Goal: Task Accomplishment & Management: Manage account settings

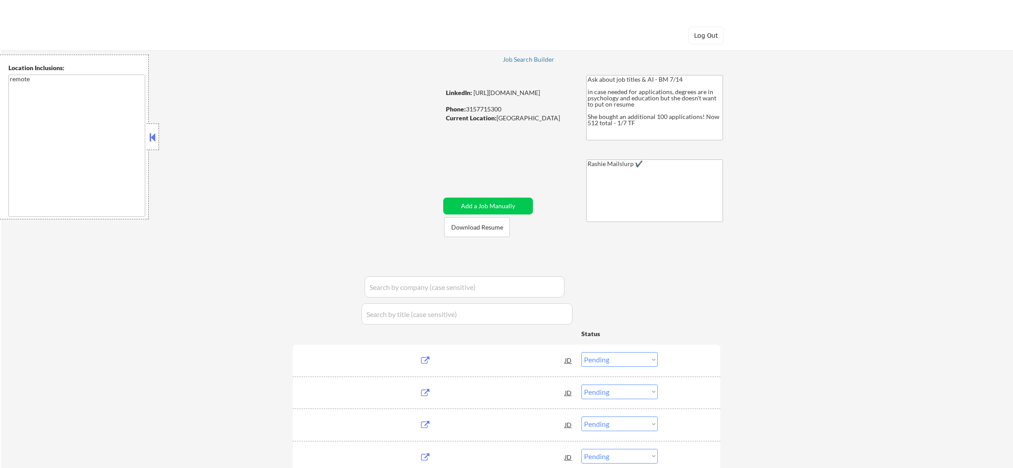
select select ""pending""
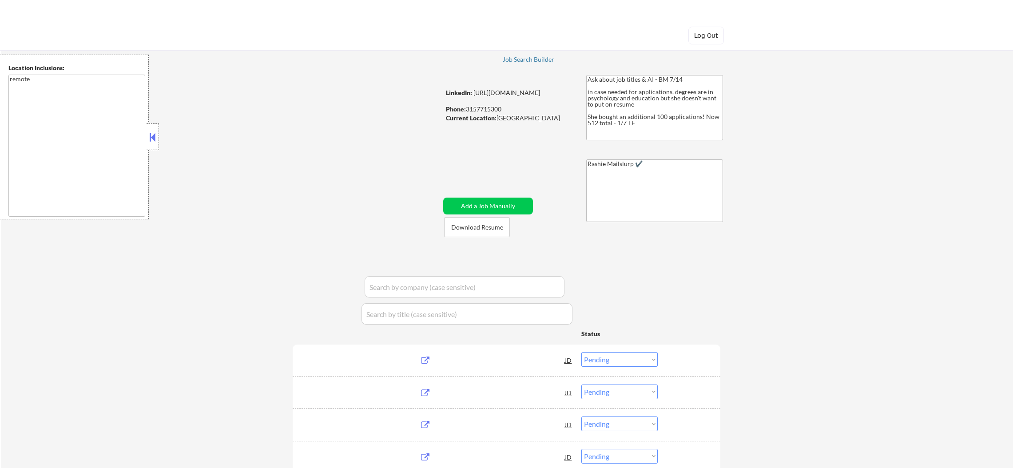
select select ""pending""
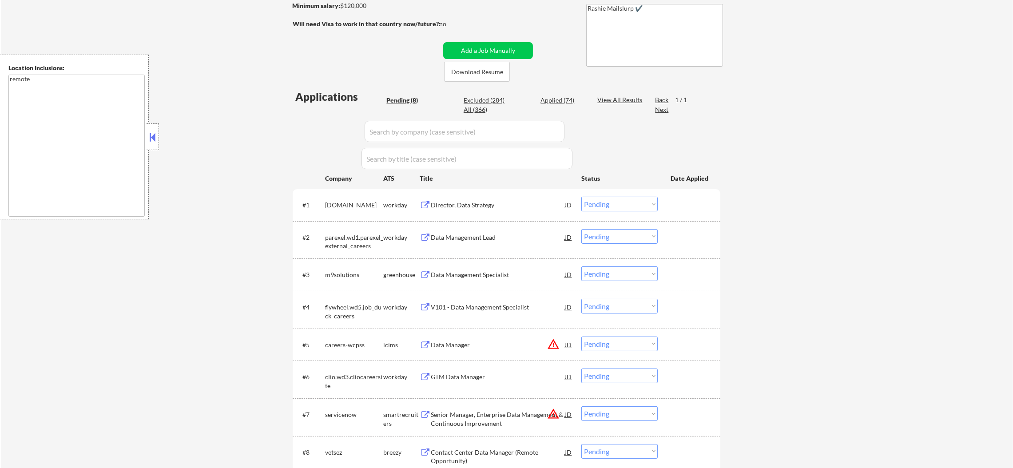
scroll to position [244, 0]
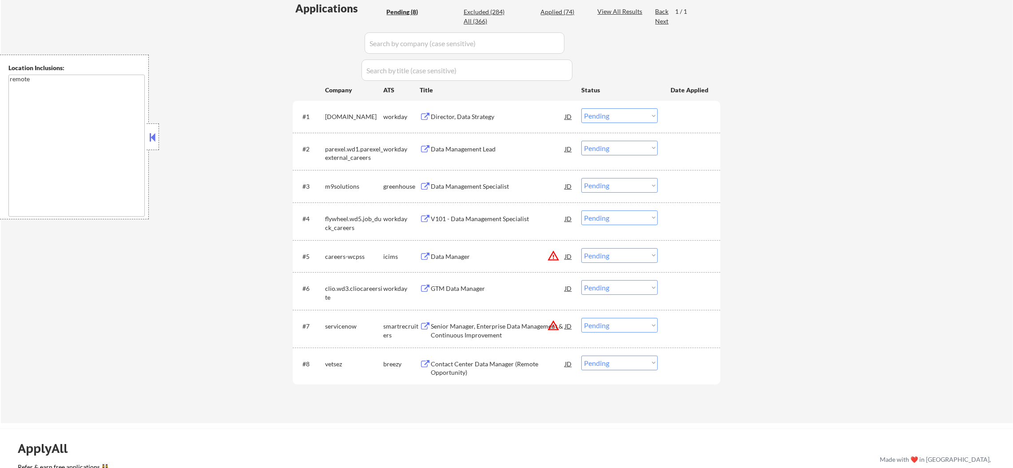
click at [554, 252] on button "warning_amber" at bounding box center [553, 255] width 12 height 12
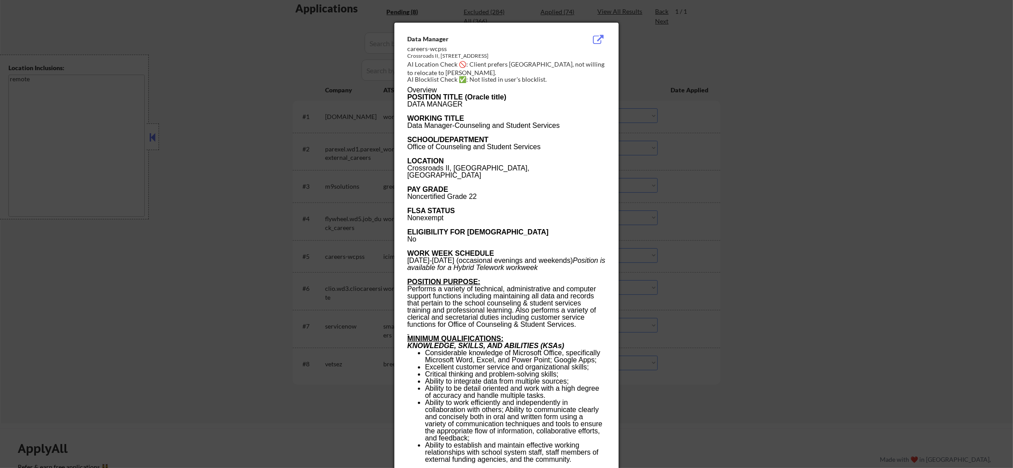
click at [730, 245] on div at bounding box center [506, 234] width 1013 height 468
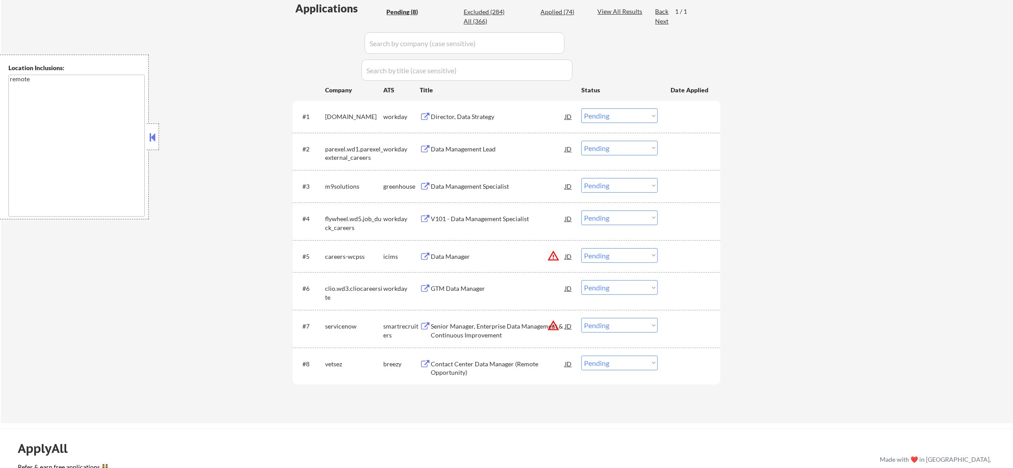
click at [624, 252] on select "Choose an option... Pending Applied Excluded (Questions) Excluded (Expired) Exc…" at bounding box center [619, 255] width 76 height 15
click at [581, 248] on select "Choose an option... Pending Applied Excluded (Questions) Excluded (Expired) Exc…" at bounding box center [619, 255] width 76 height 15
select select ""pending""
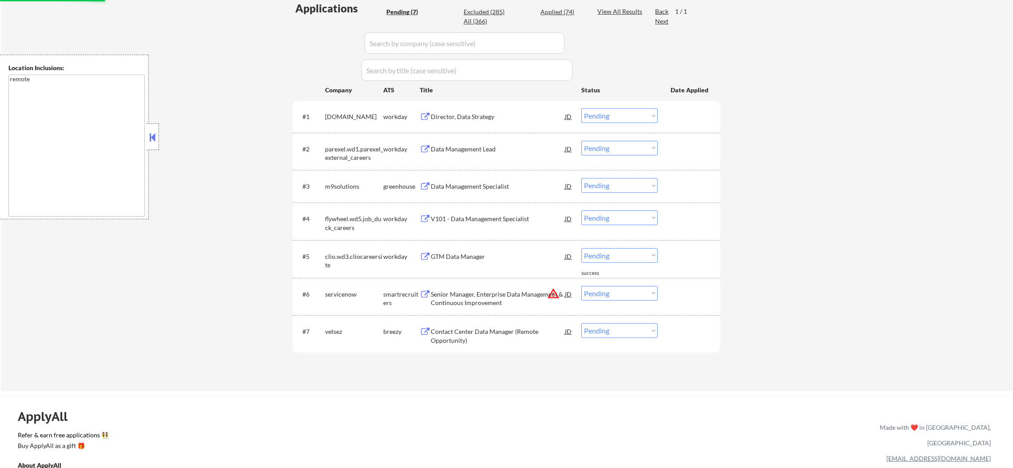
click at [609, 293] on select "Choose an option... Pending Applied Excluded (Questions) Excluded (Expired) Exc…" at bounding box center [619, 293] width 76 height 15
click at [581, 286] on select "Choose an option... Pending Applied Excluded (Questions) Excluded (Expired) Exc…" at bounding box center [619, 293] width 76 height 15
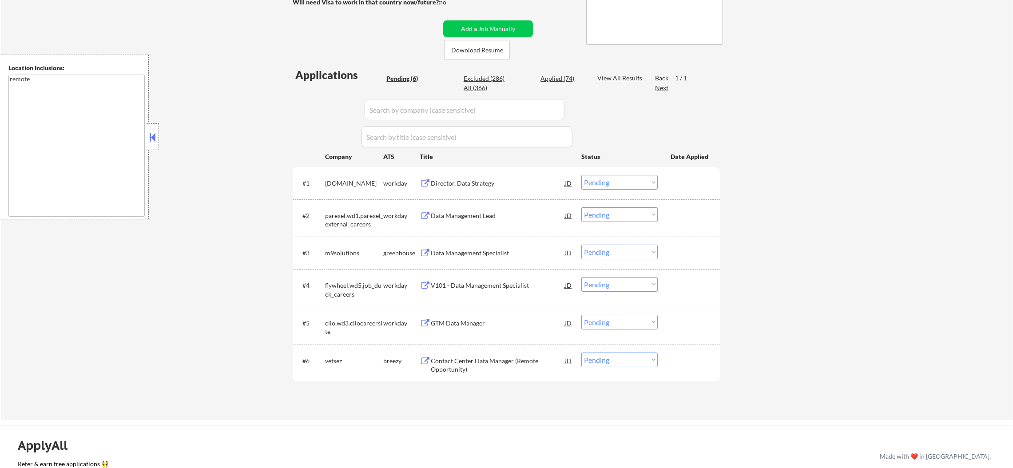
scroll to position [199, 0]
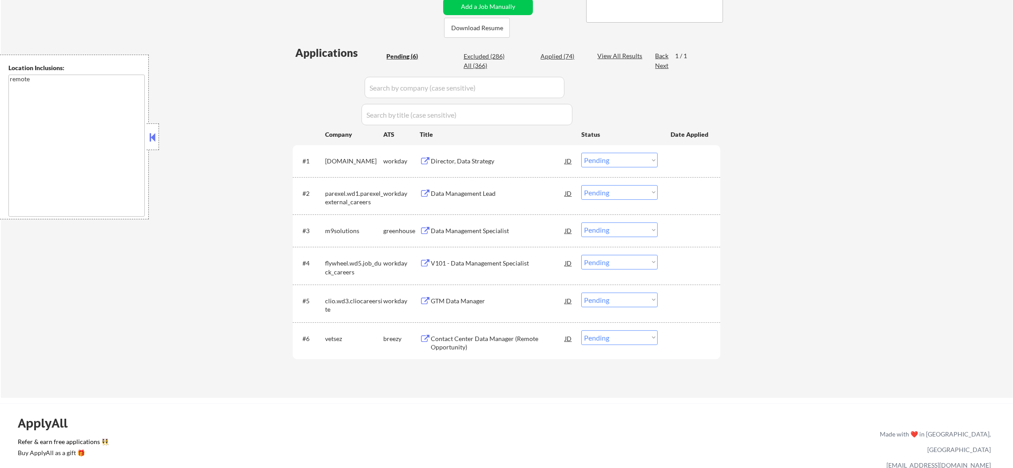
click at [482, 330] on div "Contact Center Data Manager (Remote Opportunity)" at bounding box center [498, 340] width 134 height 21
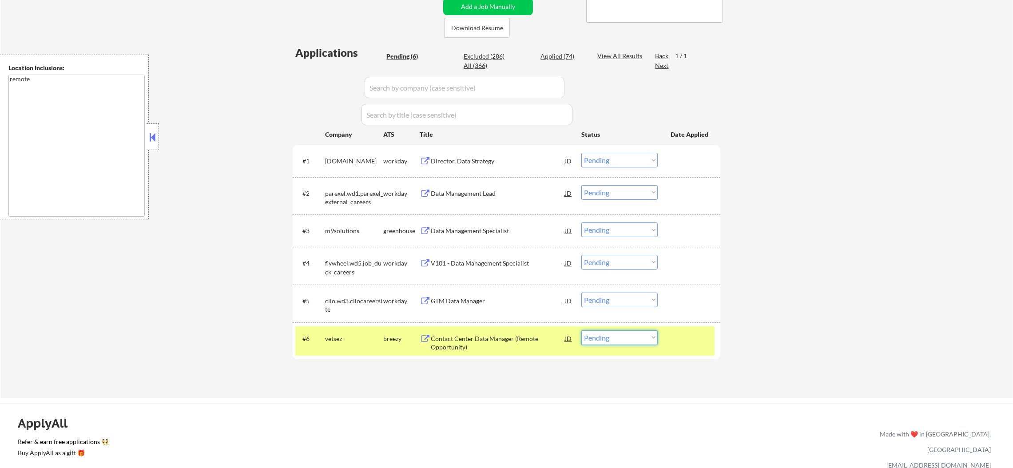
click at [594, 335] on select "Choose an option... Pending Applied Excluded (Questions) Excluded (Expired) Exc…" at bounding box center [619, 337] width 76 height 15
click at [594, 340] on select "Choose an option... Pending Applied Excluded (Questions) Excluded (Expired) Exc…" at bounding box center [619, 337] width 76 height 15
select select ""excluded__bad_match_""
click at [581, 330] on select "Choose an option... Pending Applied Excluded (Questions) Excluded (Expired) Exc…" at bounding box center [619, 337] width 76 height 15
click at [358, 334] on div "vetsez" at bounding box center [354, 338] width 58 height 9
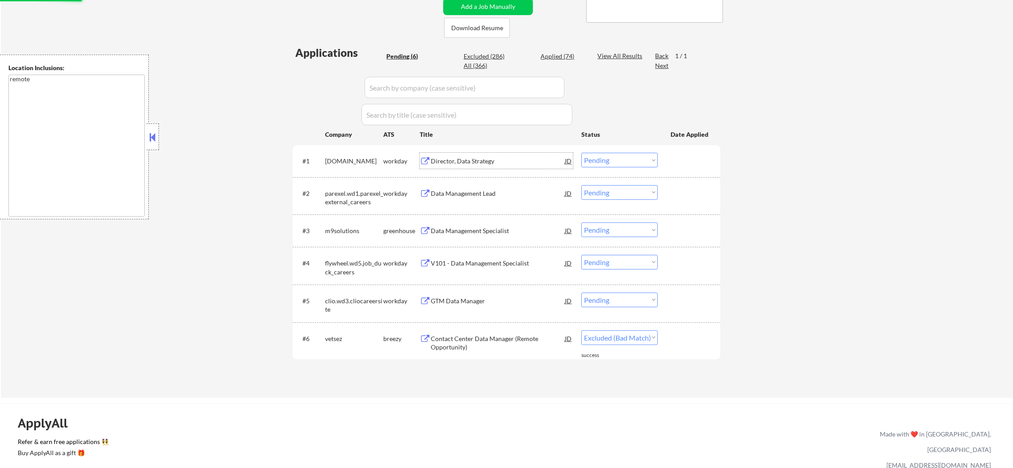
click at [481, 165] on div "Director, Data Strategy" at bounding box center [498, 161] width 134 height 16
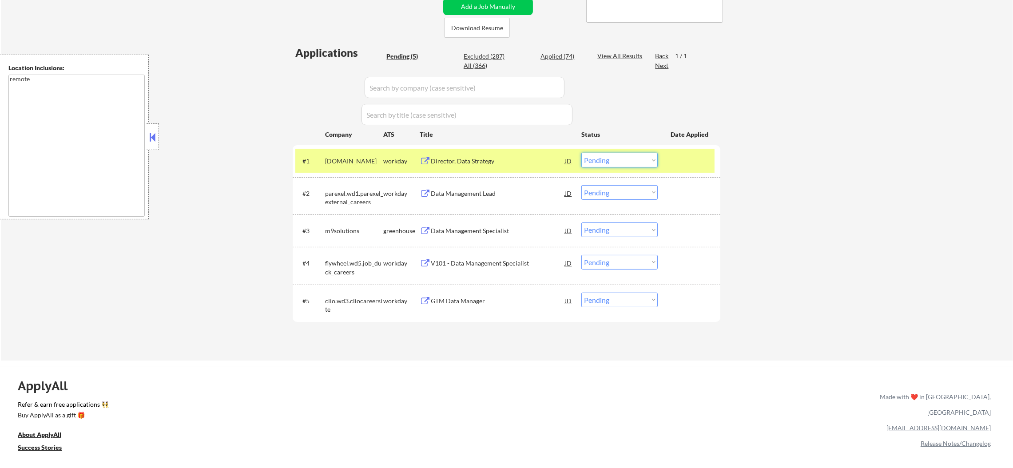
drag, startPoint x: 596, startPoint y: 154, endPoint x: 600, endPoint y: 159, distance: 6.9
click at [596, 154] on select "Choose an option... Pending Applied Excluded (Questions) Excluded (Expired) Exc…" at bounding box center [619, 160] width 76 height 15
click at [581, 153] on select "Choose an option... Pending Applied Excluded (Questions) Excluded (Expired) Exc…" at bounding box center [619, 160] width 76 height 15
click at [334, 149] on div "#1 [DOMAIN_NAME] workday Director, Data Strategy JD Choose an option... Pending…" at bounding box center [504, 161] width 419 height 24
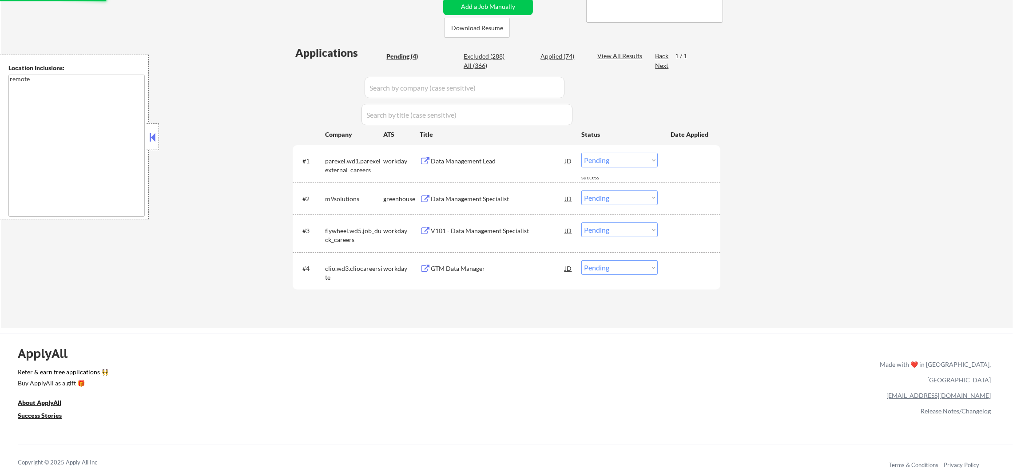
click at [486, 157] on div "Data Management Lead" at bounding box center [498, 161] width 134 height 9
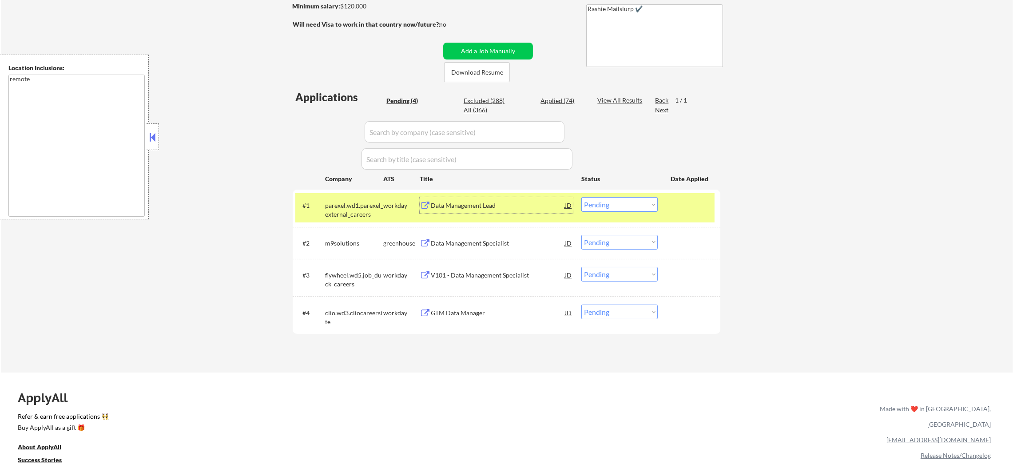
scroll to position [155, 0]
click at [604, 210] on select "Choose an option... Pending Applied Excluded (Questions) Excluded (Expired) Exc…" at bounding box center [619, 204] width 76 height 15
drag, startPoint x: 620, startPoint y: 201, endPoint x: 619, endPoint y: 207, distance: 5.9
click at [620, 204] on select "Choose an option... Pending Applied Excluded (Questions) Excluded (Expired) Exc…" at bounding box center [619, 204] width 76 height 15
click at [581, 197] on select "Choose an option... Pending Applied Excluded (Questions) Excluded (Expired) Exc…" at bounding box center [619, 204] width 76 height 15
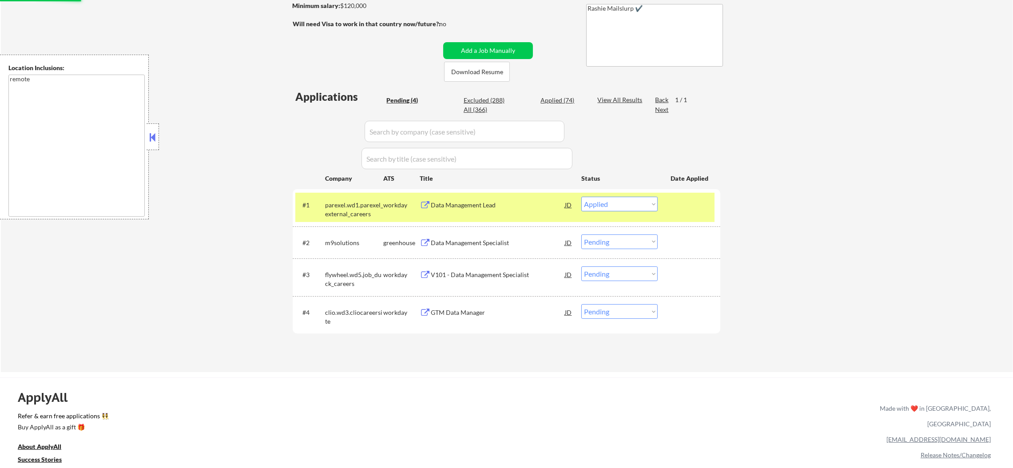
click at [376, 224] on div "#1 parexel.wd1.parexel_external_careers workday Data Management Lead JD Choose …" at bounding box center [506, 207] width 427 height 37
drag, startPoint x: 371, startPoint y: 206, endPoint x: 372, endPoint y: 198, distance: 8.0
click at [371, 205] on div "parexel.wd1.parexel_external_careers" at bounding box center [354, 209] width 58 height 17
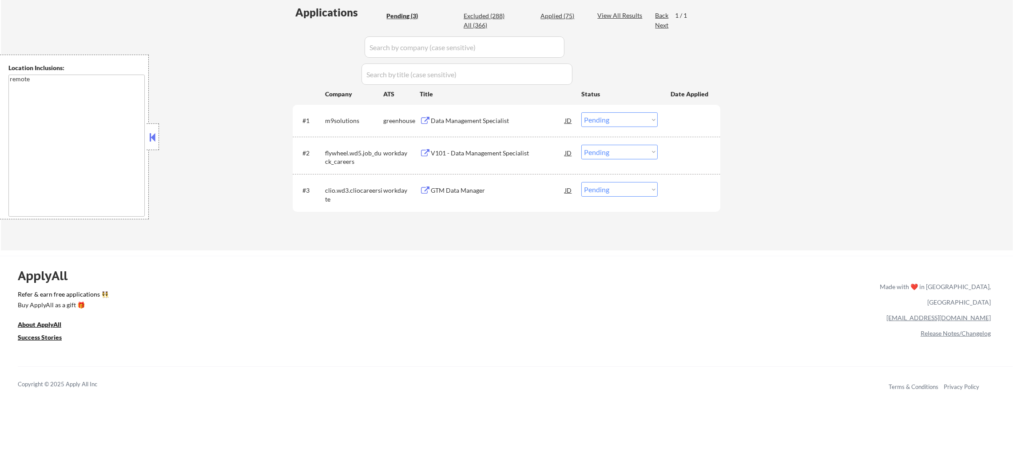
scroll to position [244, 0]
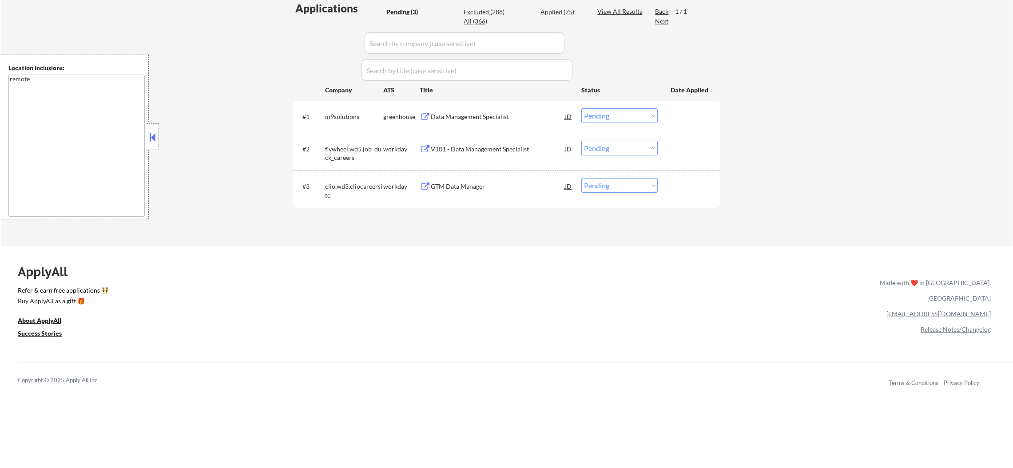
click at [475, 115] on div "Data Management Specialist" at bounding box center [498, 116] width 134 height 9
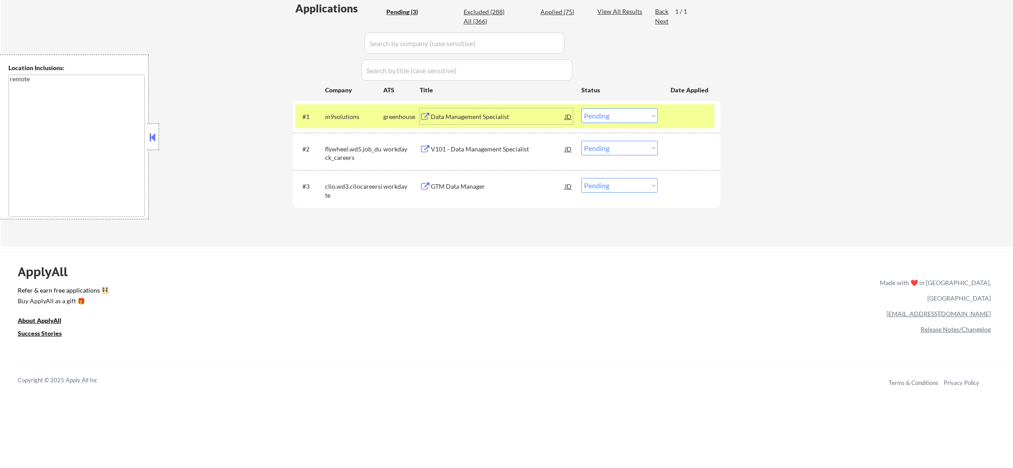
click at [598, 113] on select "Choose an option... Pending Applied Excluded (Questions) Excluded (Expired) Exc…" at bounding box center [619, 115] width 76 height 15
click at [581, 108] on select "Choose an option... Pending Applied Excluded (Questions) Excluded (Expired) Exc…" at bounding box center [619, 115] width 76 height 15
click at [343, 112] on div "m9solutions" at bounding box center [354, 116] width 58 height 9
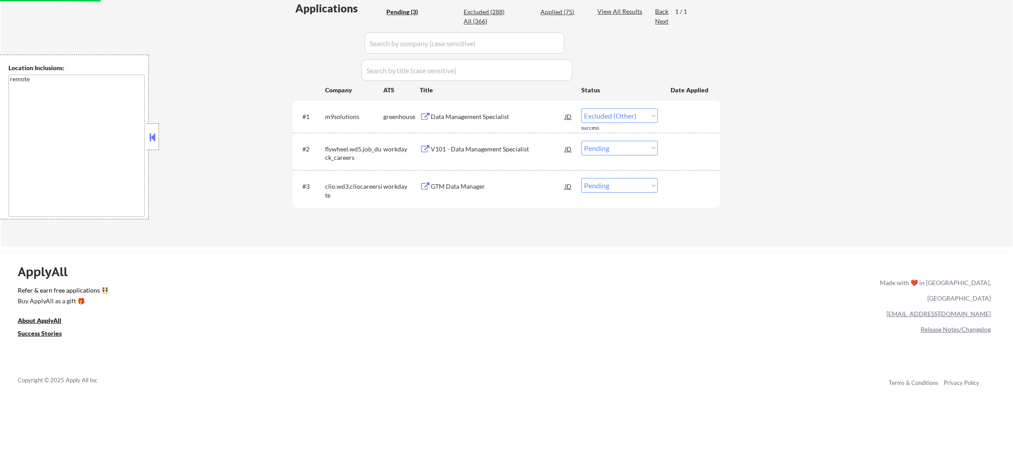
select select ""pending""
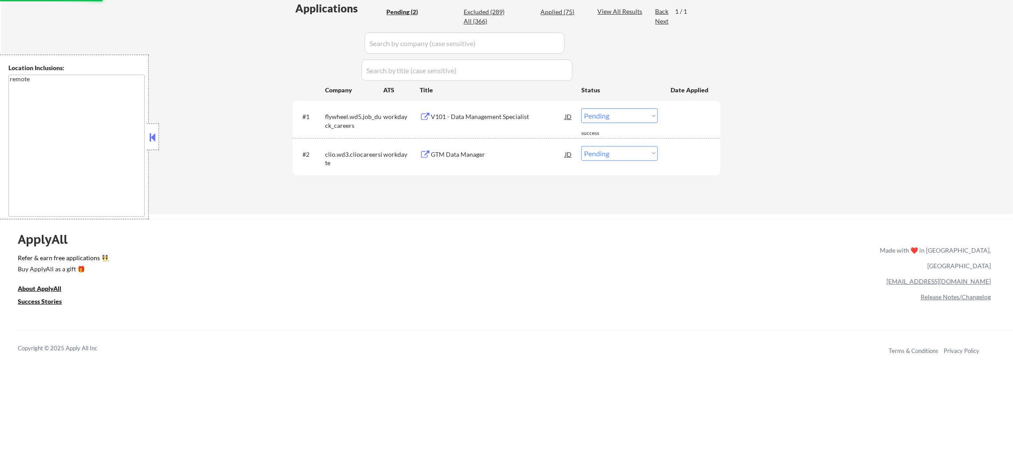
click at [475, 93] on div "Title" at bounding box center [495, 90] width 153 height 9
click at [470, 112] on div "V101 - Data Management Specialist" at bounding box center [498, 116] width 134 height 9
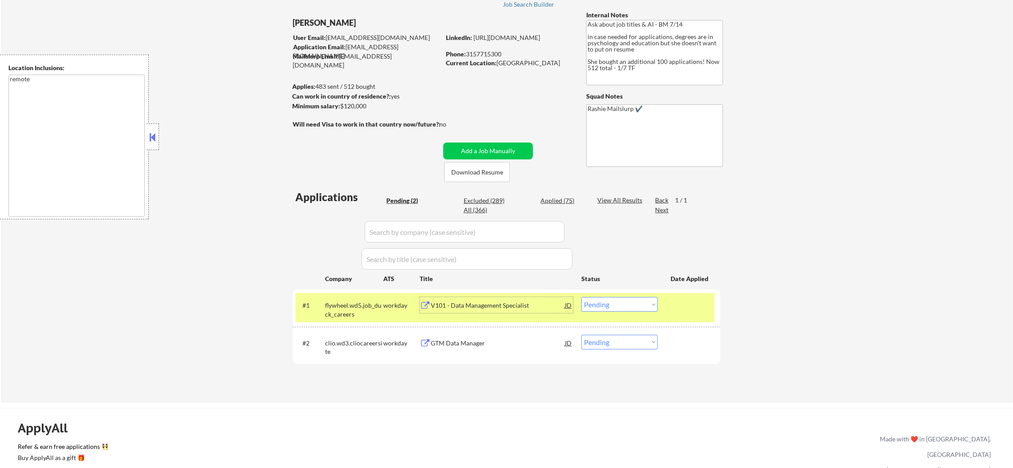
scroll to position [0, 0]
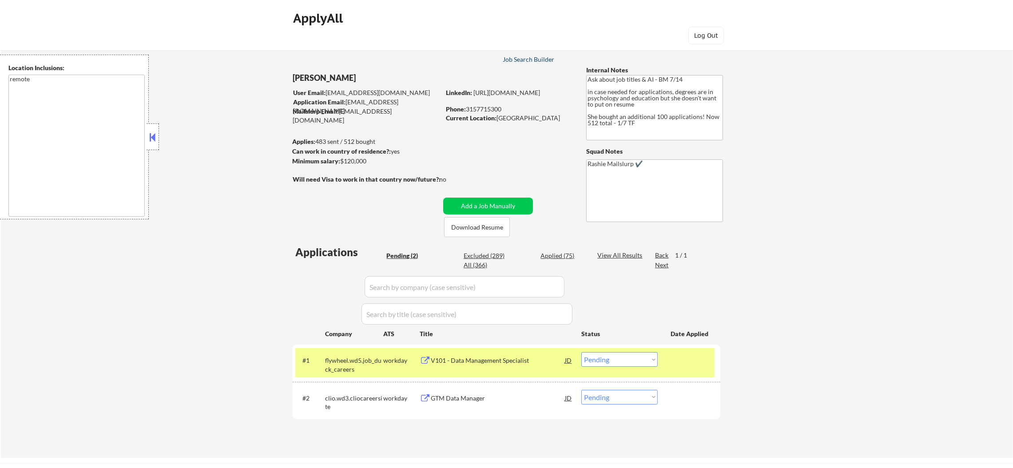
click at [543, 62] on div "Job Search Builder" at bounding box center [529, 59] width 52 height 6
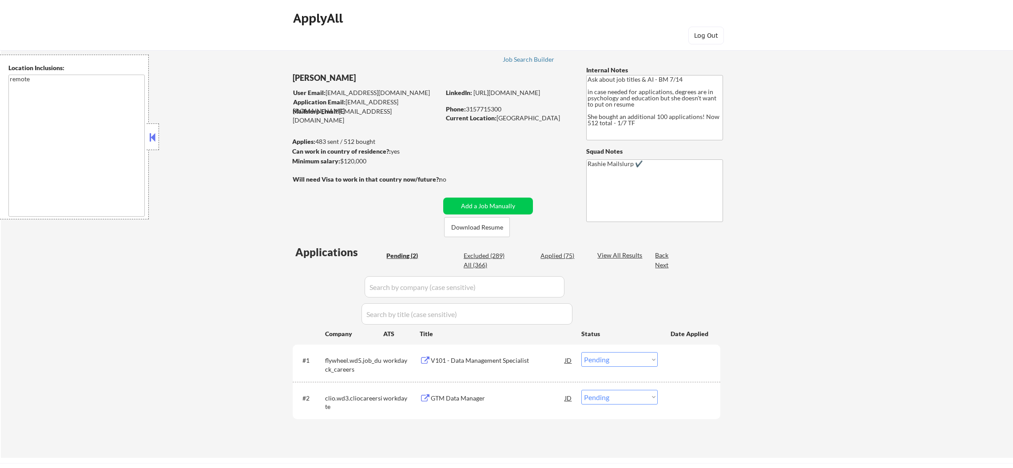
select select ""pending""
click at [608, 359] on select "Choose an option... Pending Applied Excluded (Questions) Excluded (Expired) Exc…" at bounding box center [619, 359] width 76 height 15
click at [581, 352] on select "Choose an option... Pending Applied Excluded (Questions) Excluded (Expired) Exc…" at bounding box center [619, 359] width 76 height 15
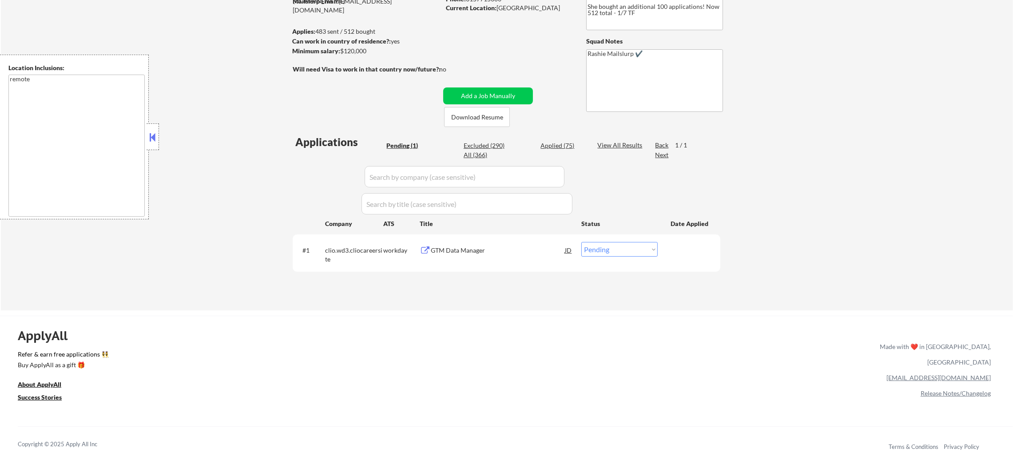
scroll to position [111, 0]
click at [506, 235] on div "#1 clio.wd3.cliocareersite workday GTM Data Manager JD Choose an option... Pend…" at bounding box center [506, 252] width 427 height 37
click at [483, 252] on div "GTM Data Manager" at bounding box center [498, 249] width 134 height 9
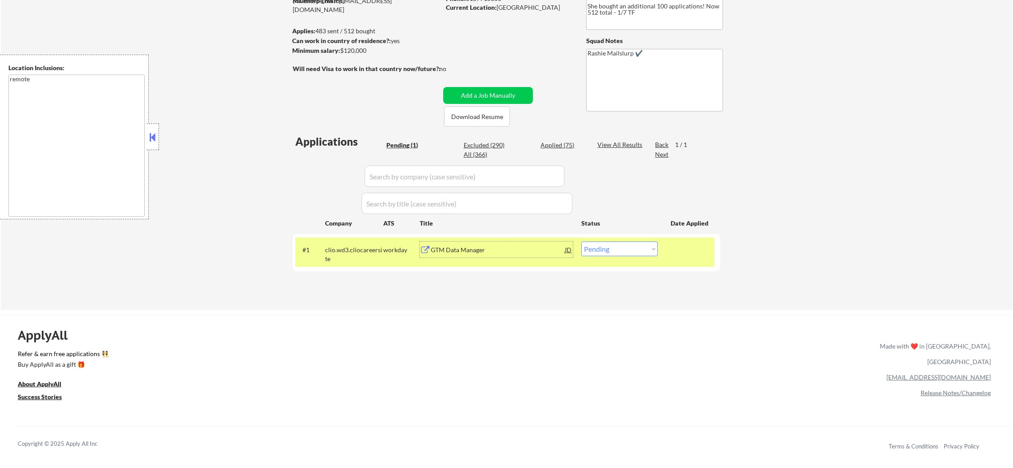
click at [615, 244] on select "Choose an option... Pending Applied Excluded (Questions) Excluded (Expired) Exc…" at bounding box center [619, 248] width 76 height 15
click at [581, 241] on select "Choose an option... Pending Applied Excluded (Questions) Excluded (Expired) Exc…" at bounding box center [619, 248] width 76 height 15
click at [597, 261] on div "#1 clio.wd3.cliocareersite workday GTM Data Manager JD Choose an option... Pend…" at bounding box center [504, 251] width 419 height 29
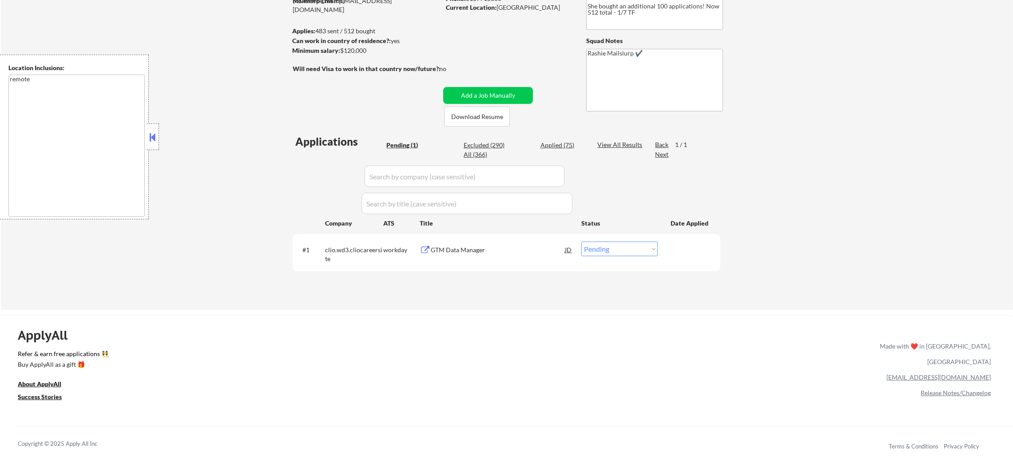
click at [604, 251] on select "Choose an option... Pending Applied Excluded (Questions) Excluded (Expired) Exc…" at bounding box center [619, 248] width 76 height 15
select select ""applied""
click at [581, 241] on select "Choose an option... Pending Applied Excluded (Questions) Excluded (Expired) Exc…" at bounding box center [619, 248] width 76 height 15
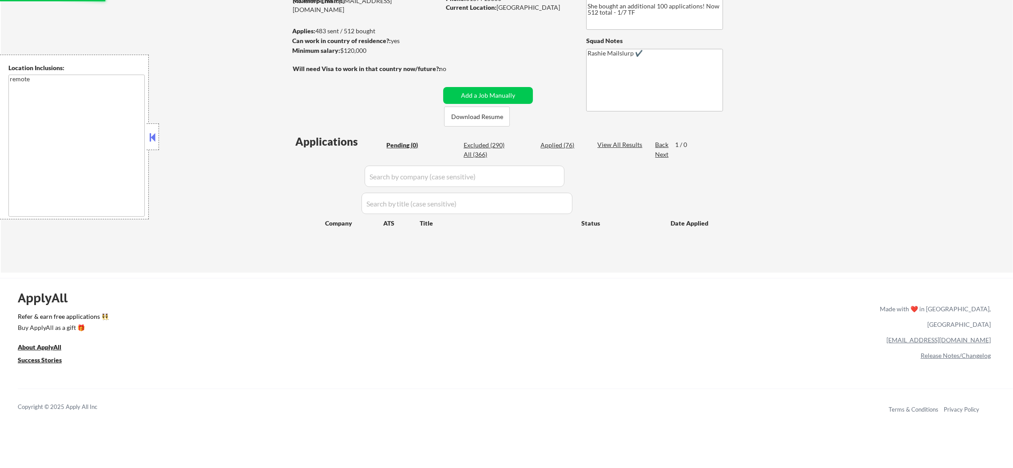
click at [300, 245] on div "Applications Pending (0) Excluded (290) Applied (76) All (366) View All Results…" at bounding box center [506, 195] width 427 height 122
click at [563, 146] on div "Applied (76)" at bounding box center [562, 145] width 44 height 9
select select ""applied""
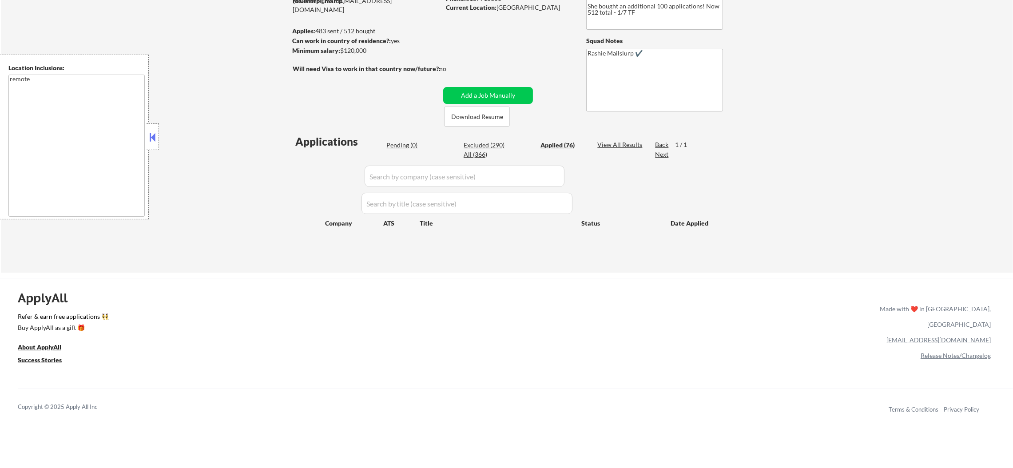
select select ""applied""
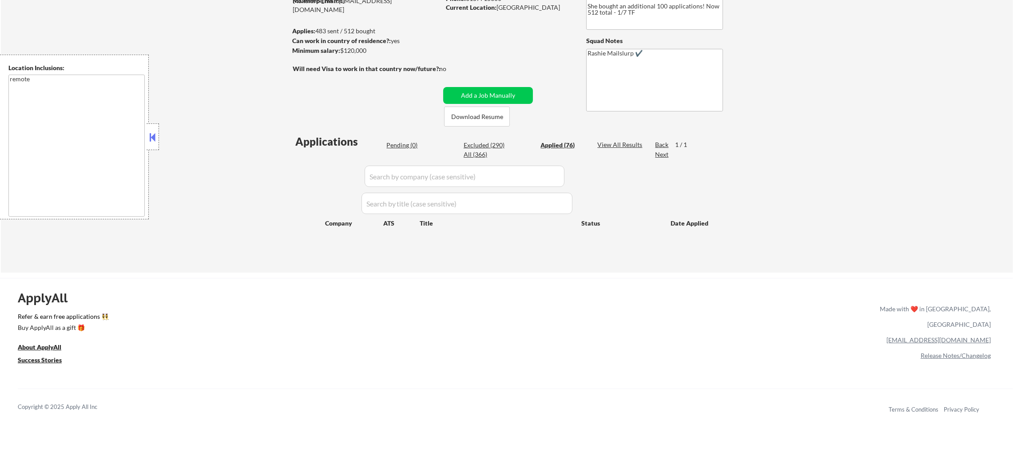
select select ""applied""
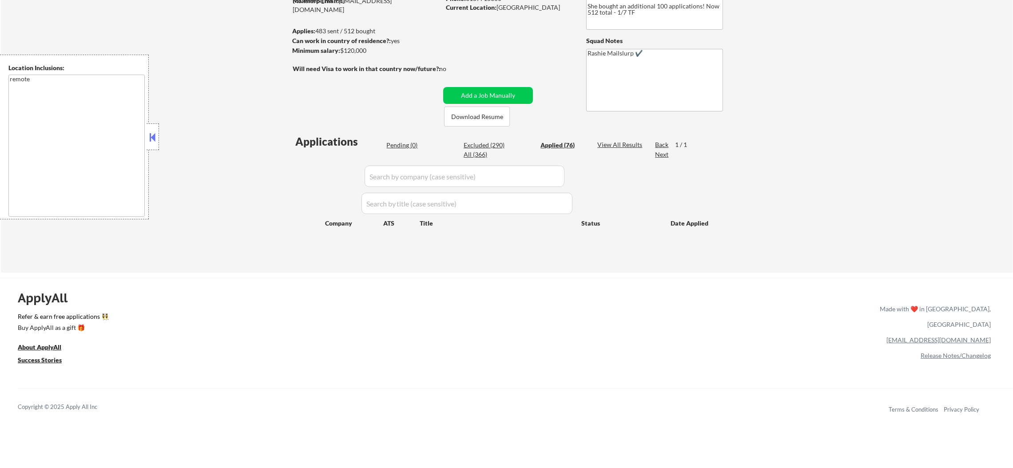
select select ""applied""
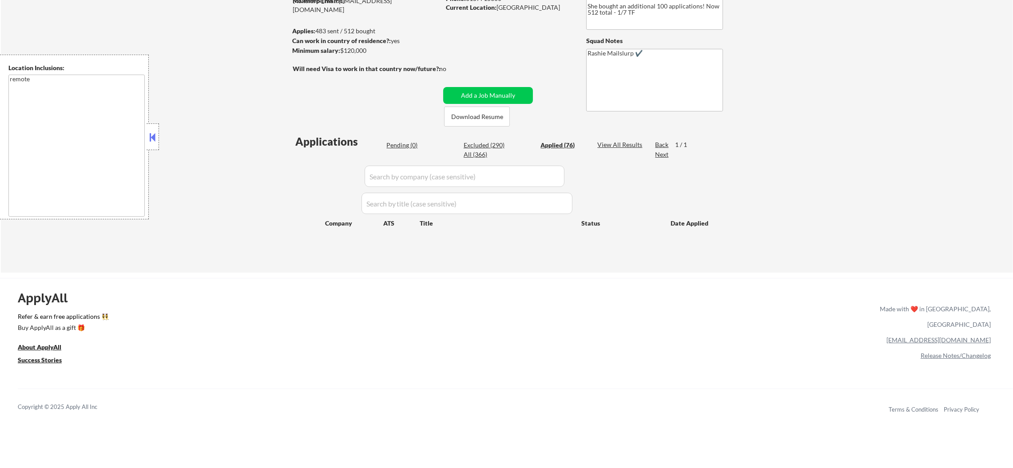
select select ""applied""
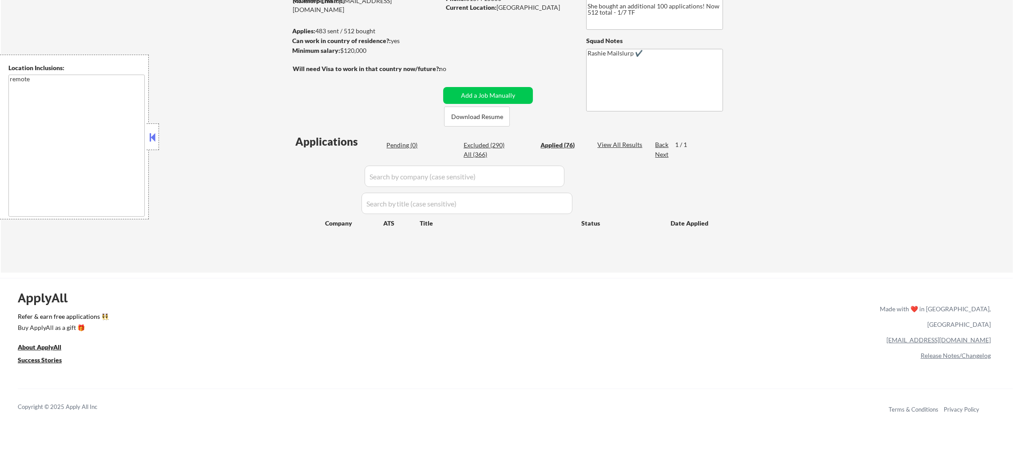
select select ""applied""
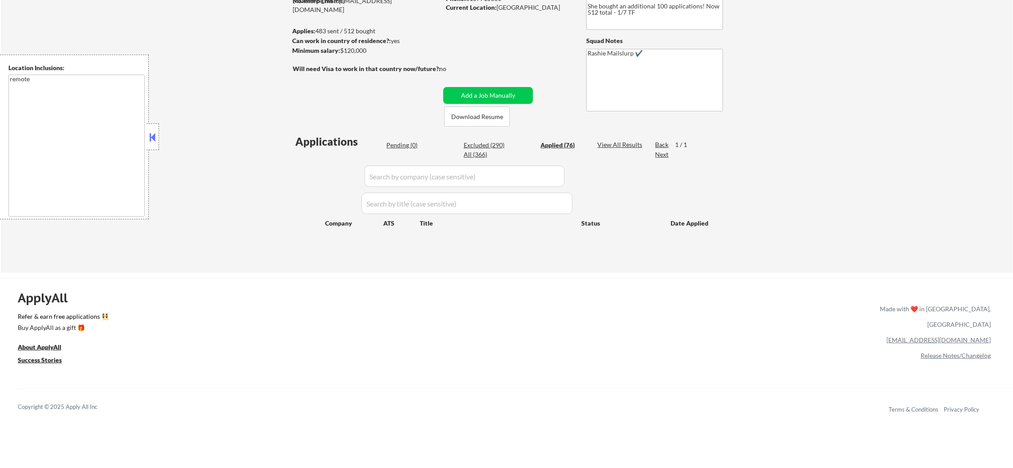
select select ""applied""
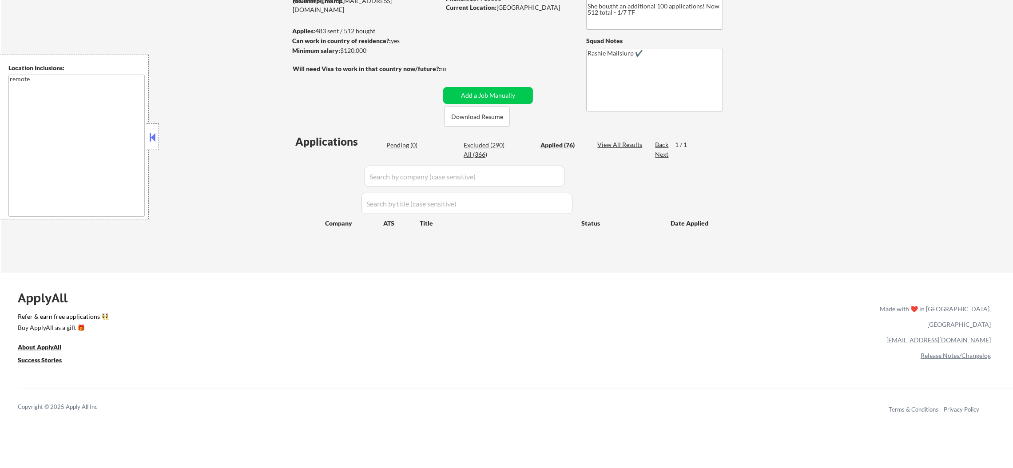
select select ""applied""
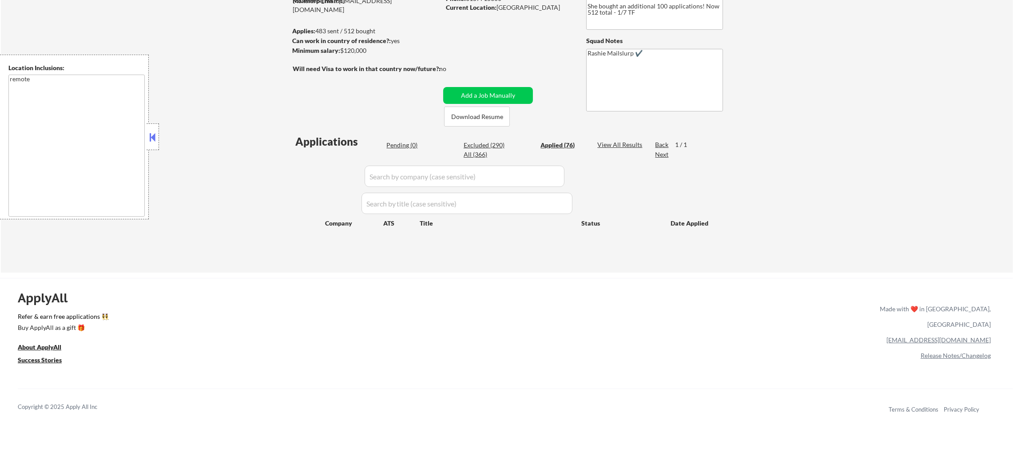
select select ""applied""
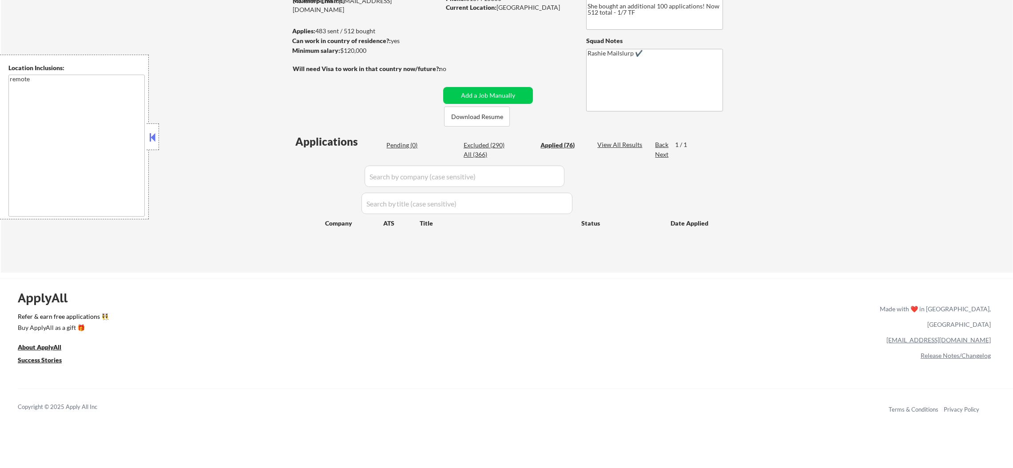
select select ""applied""
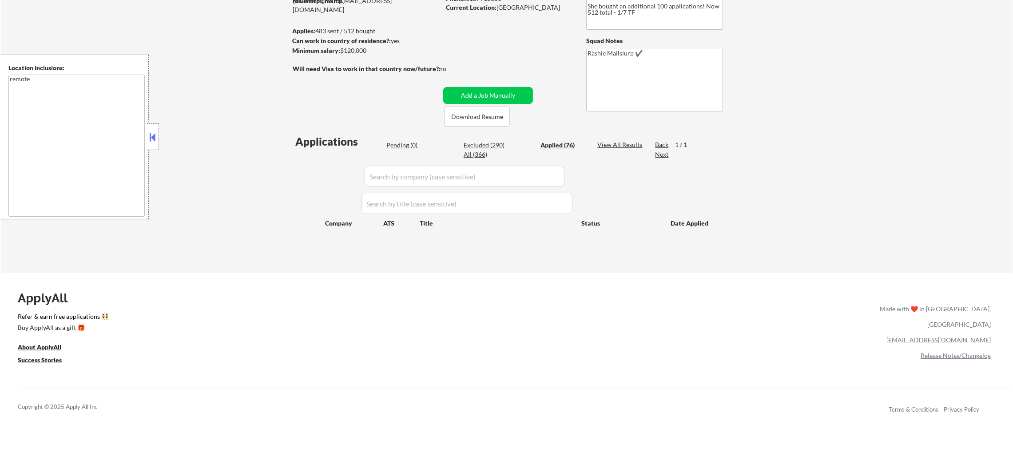
select select ""applied""
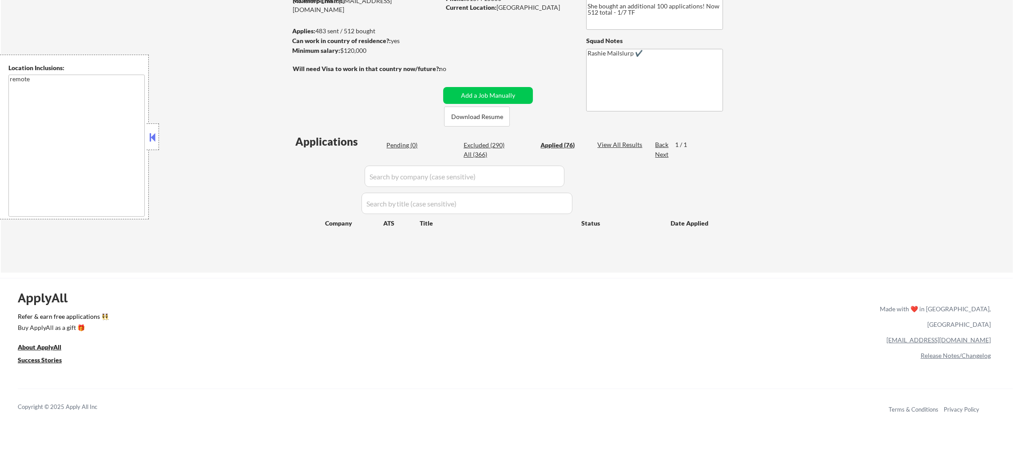
select select ""applied""
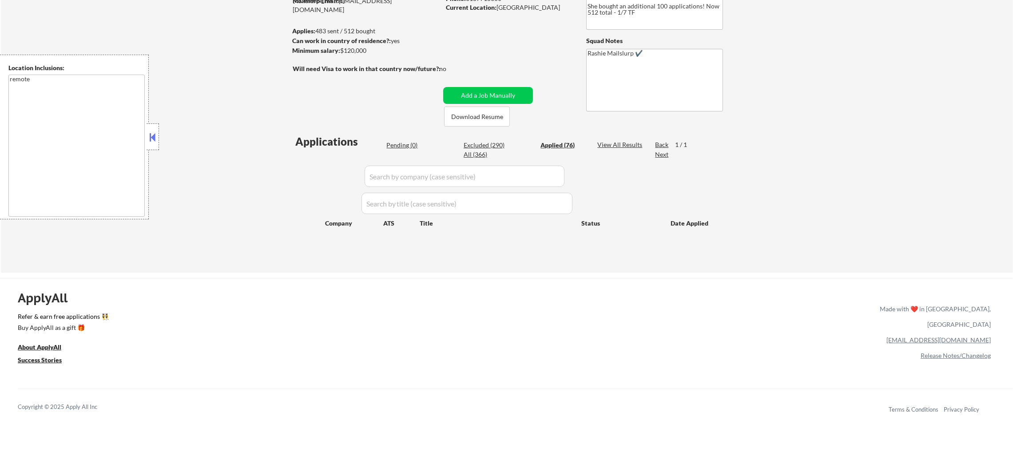
select select ""applied""
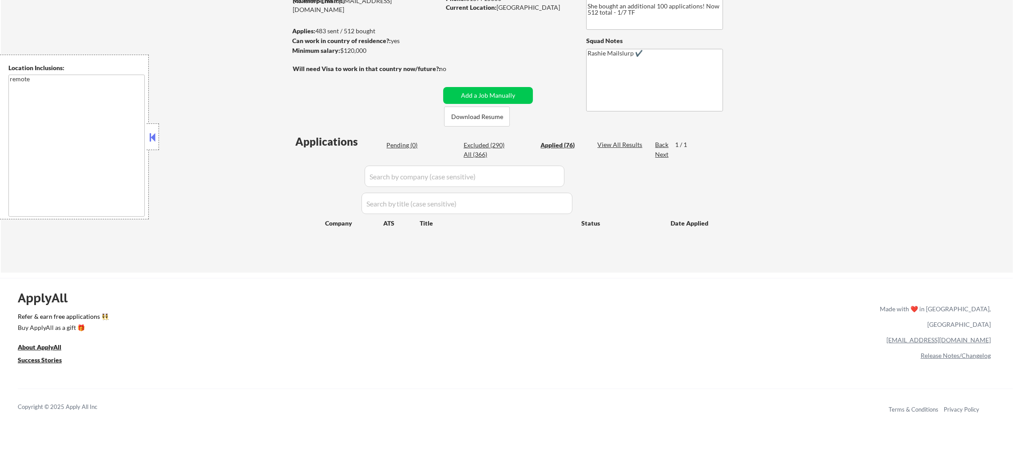
select select ""applied""
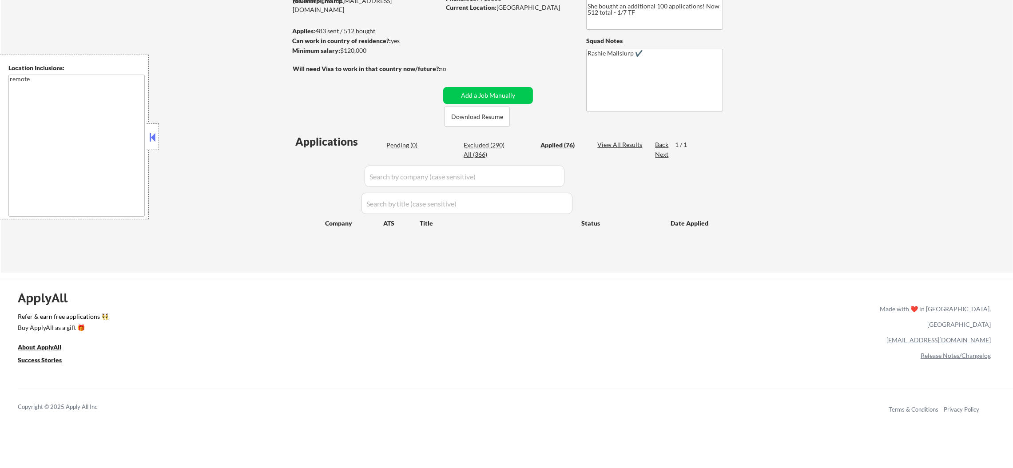
select select ""applied""
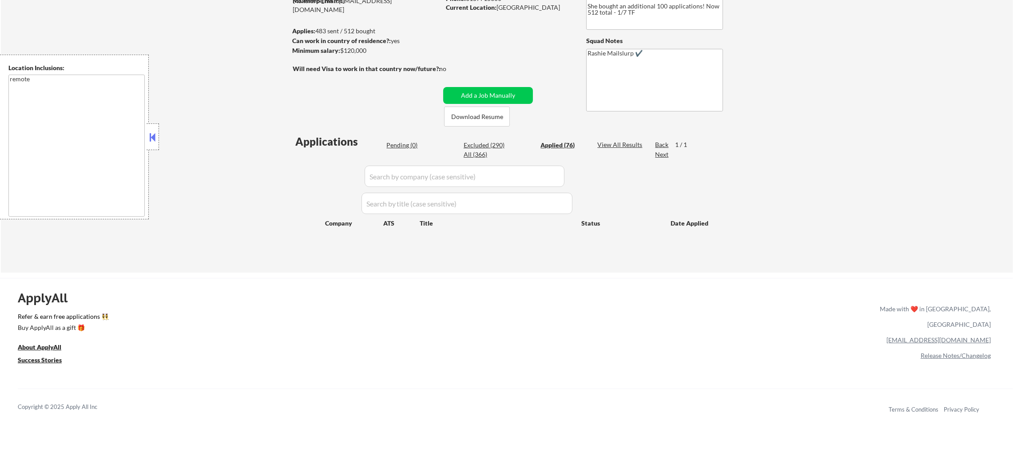
select select ""applied""
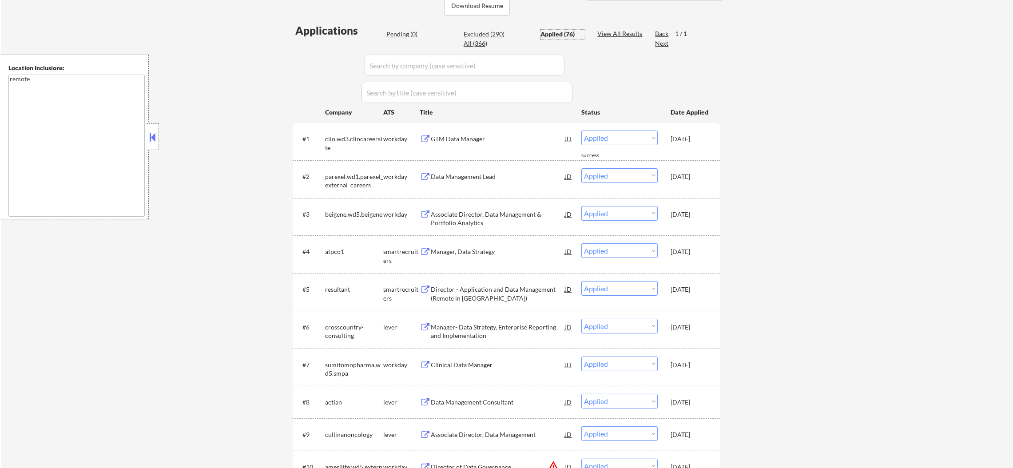
scroll to position [222, 0]
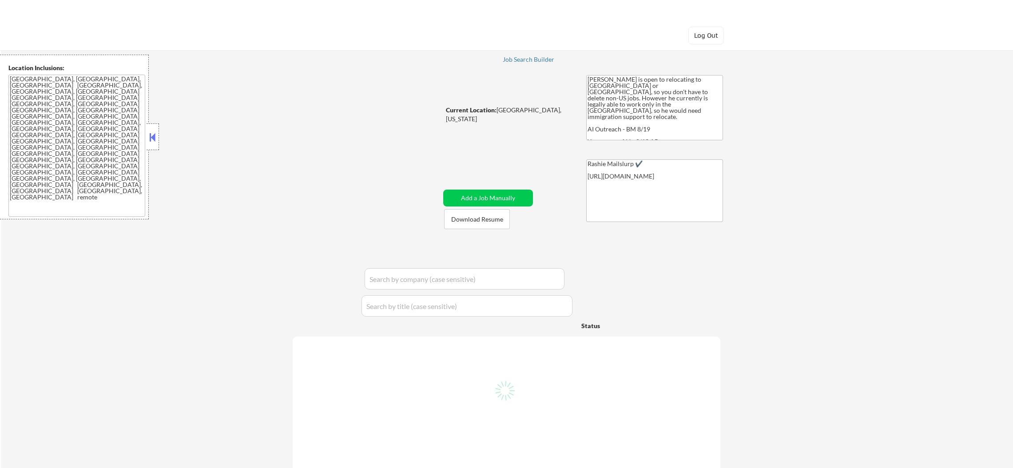
select select ""pending""
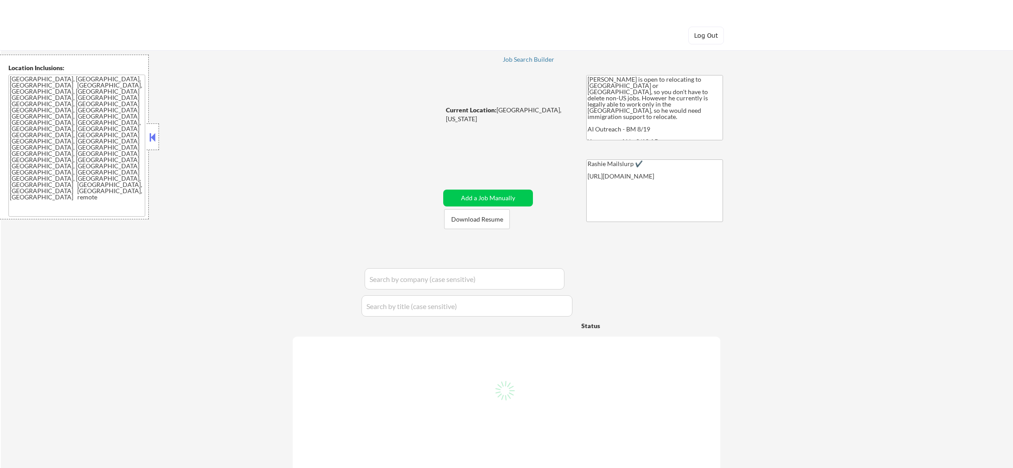
select select ""pending""
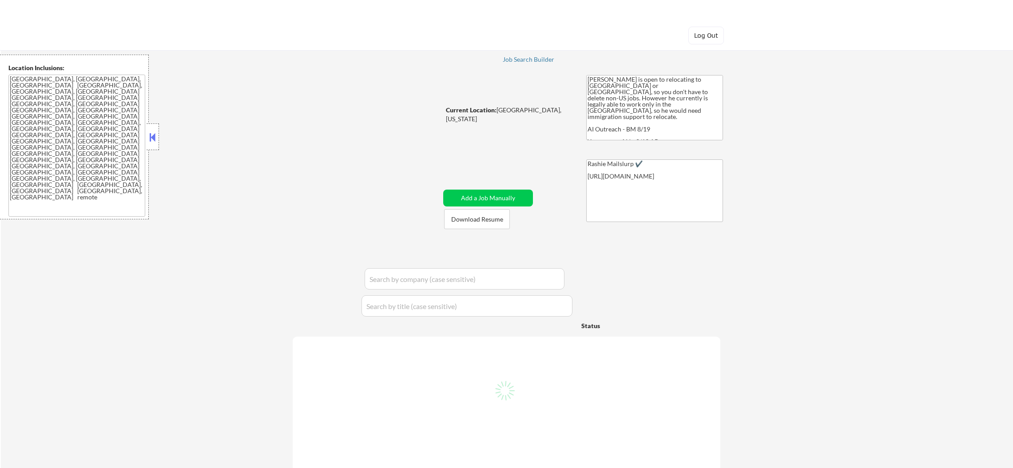
select select ""pending""
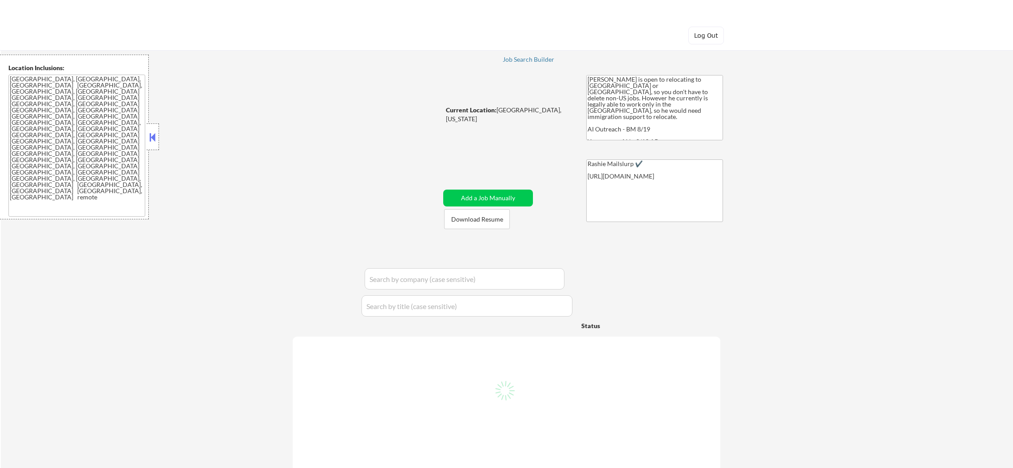
select select ""pending""
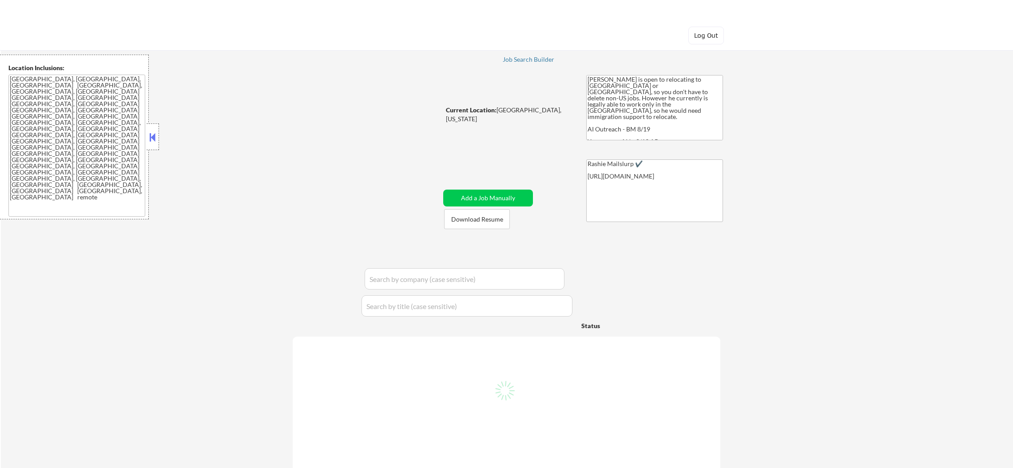
select select ""pending""
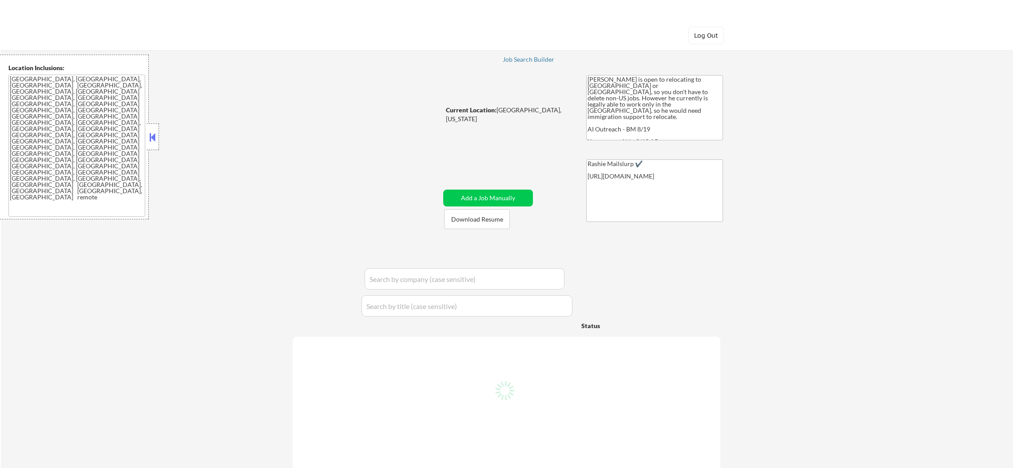
select select ""pending""
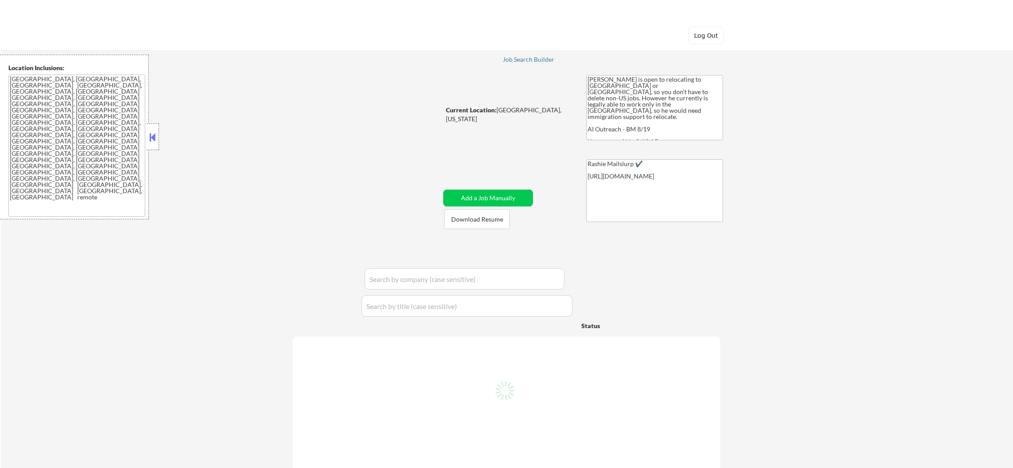
select select ""pending""
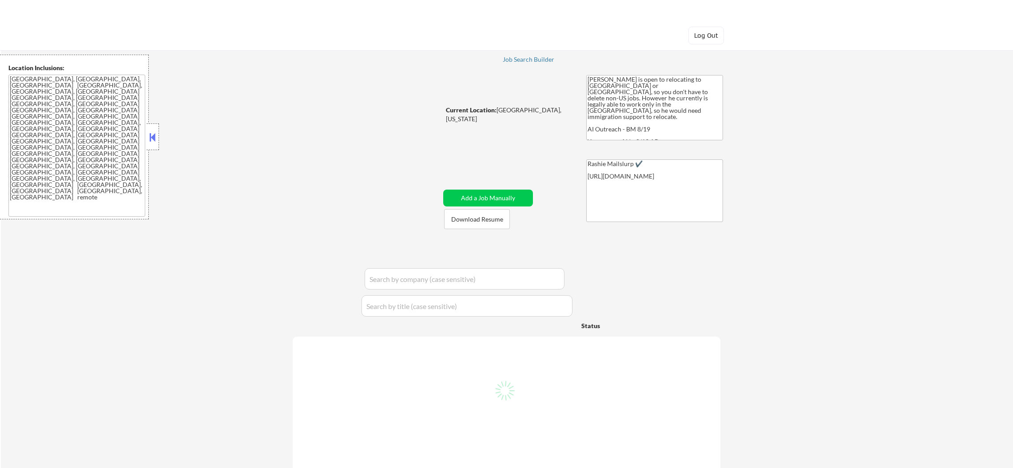
select select ""pending""
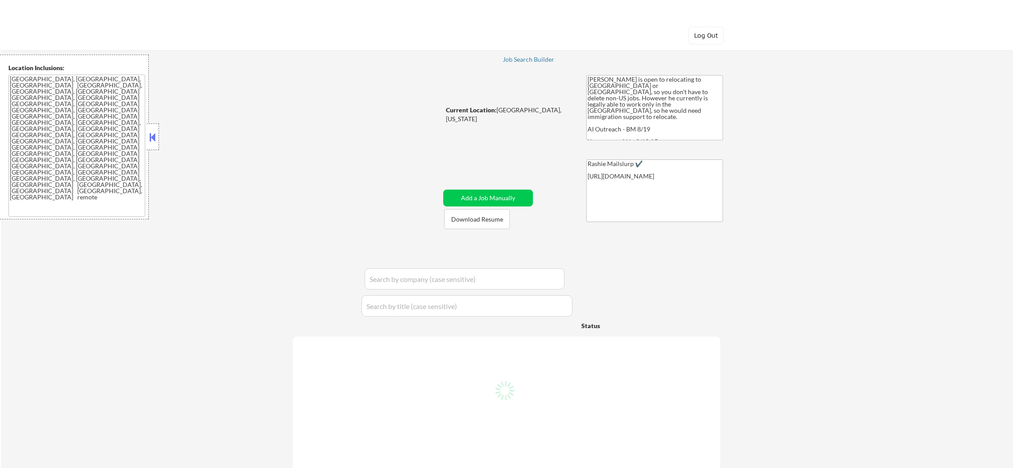
select select ""pending""
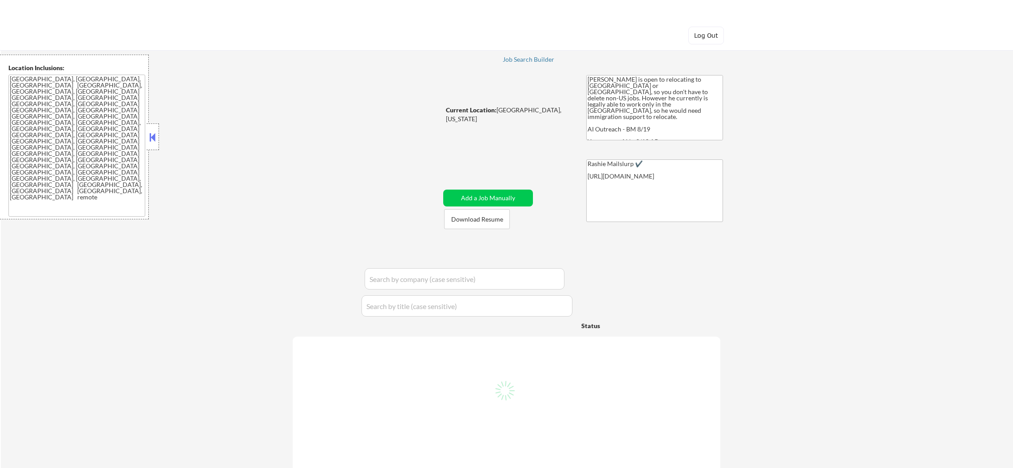
select select ""pending""
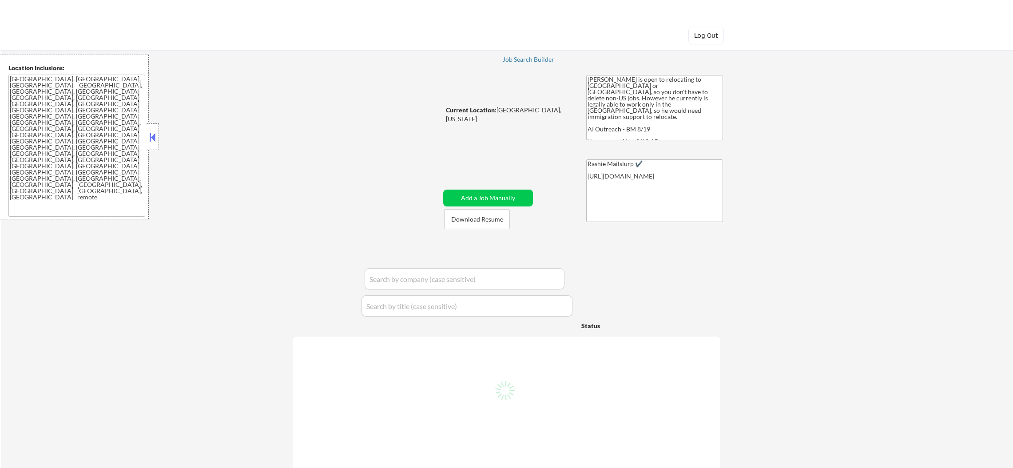
select select ""pending""
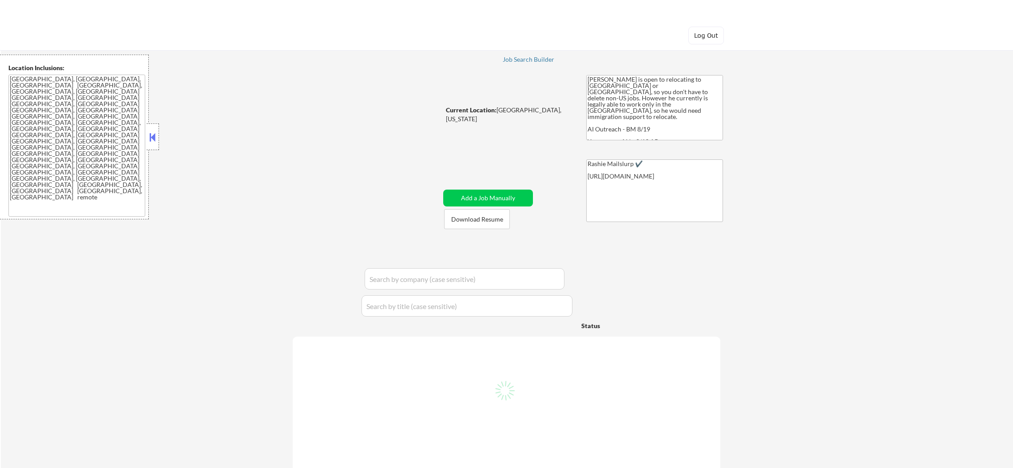
select select ""pending""
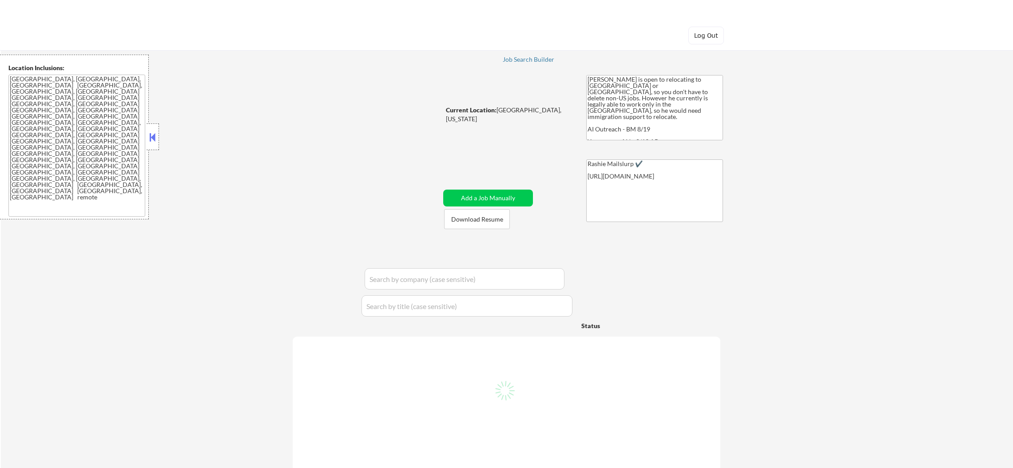
select select ""pending""
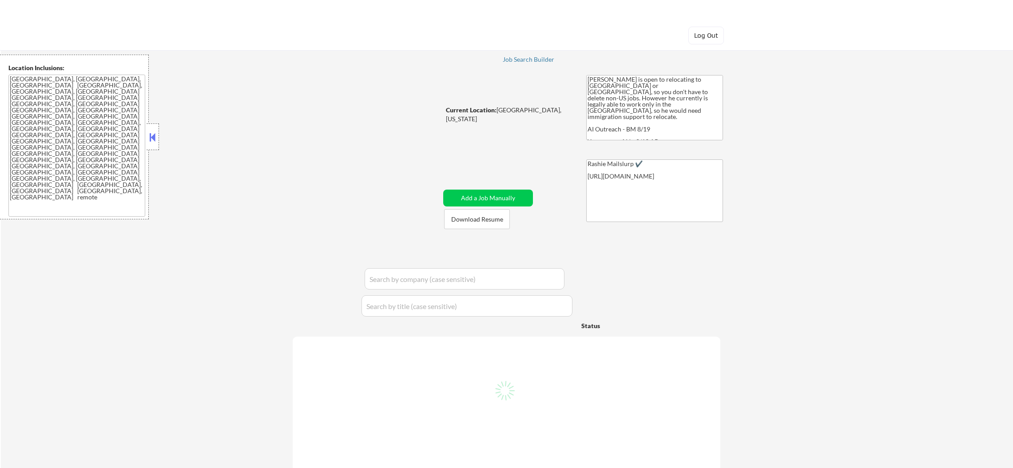
select select ""pending""
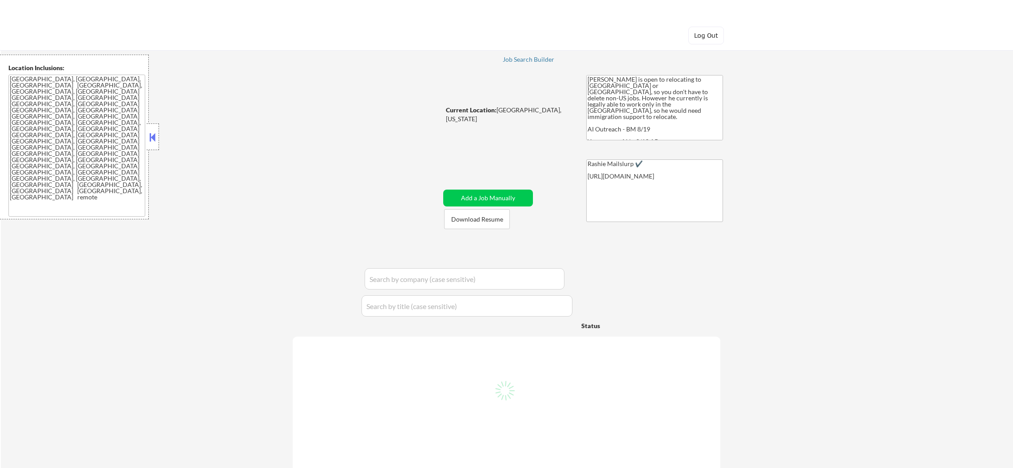
select select ""pending""
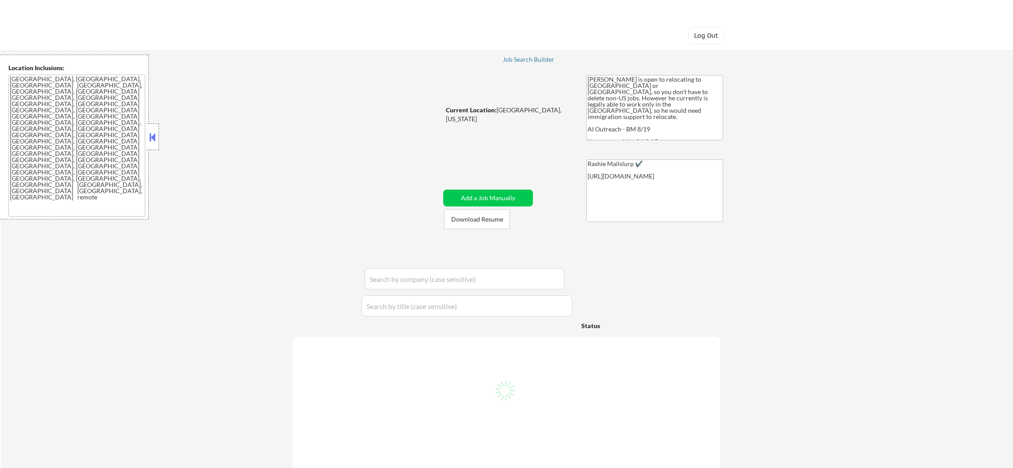
select select ""pending""
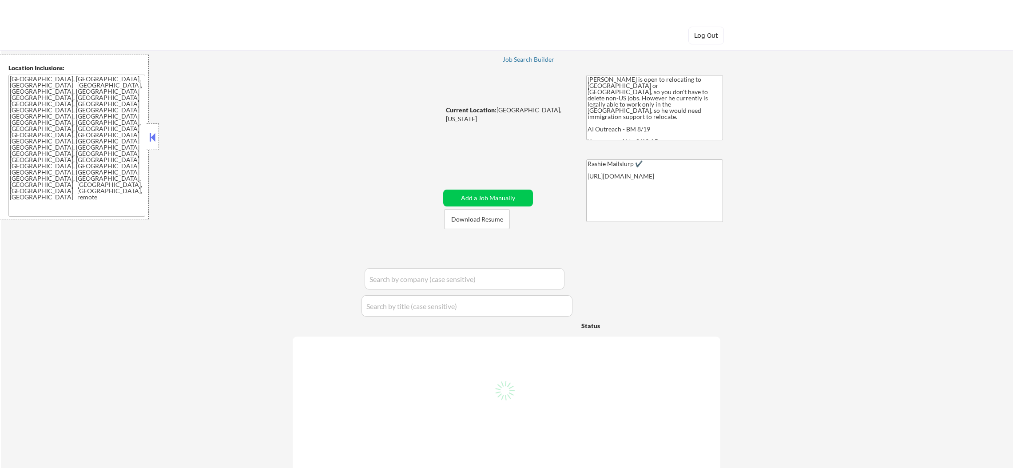
select select ""pending""
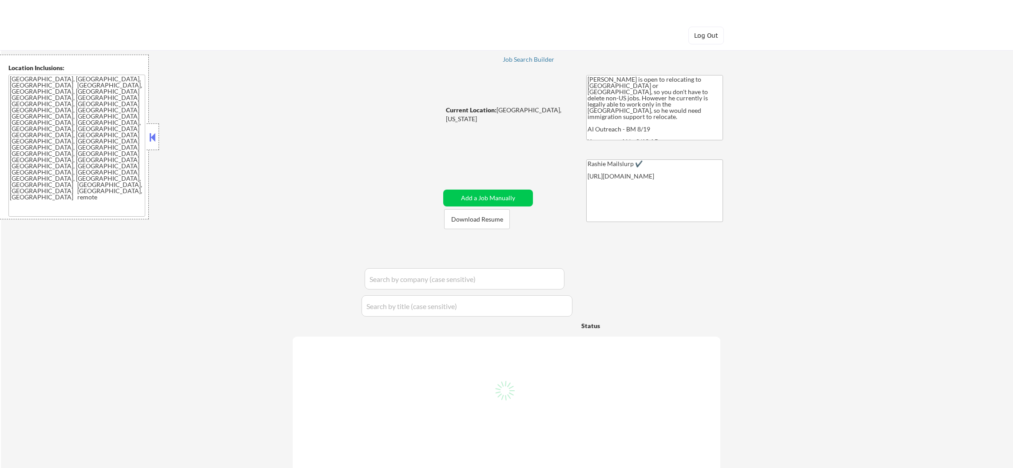
select select ""pending""
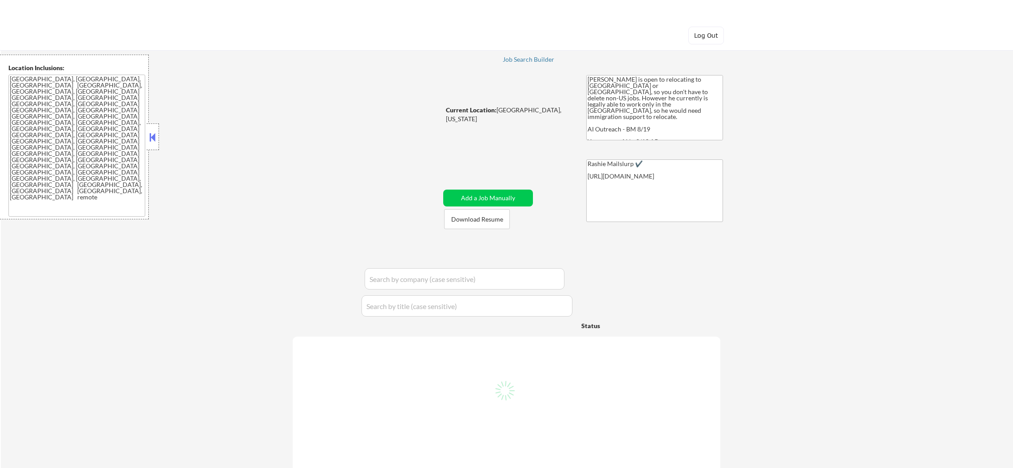
select select ""pending""
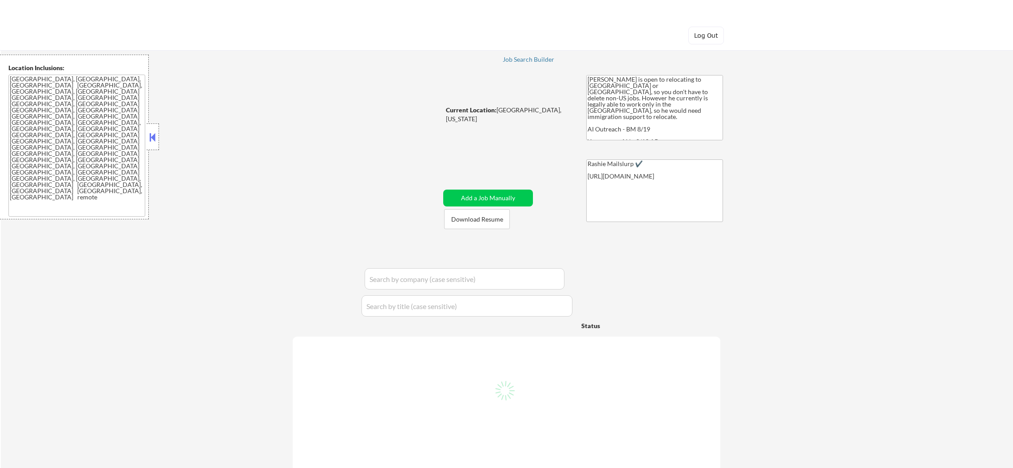
select select ""pending""
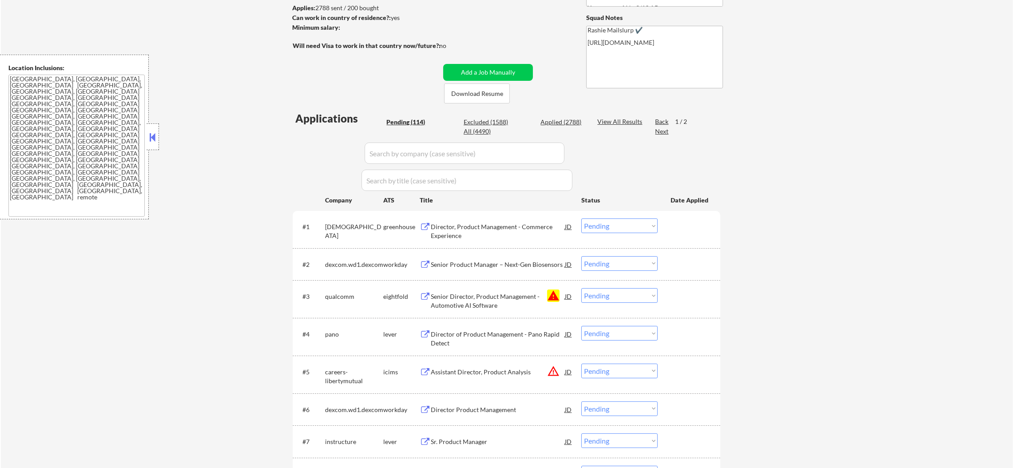
scroll to position [155, 0]
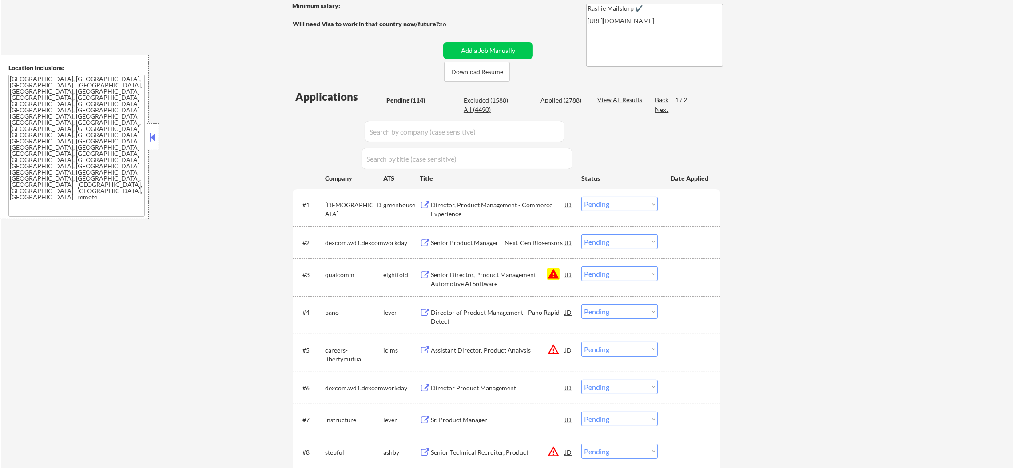
click at [604, 273] on select "Choose an option... Pending Applied Excluded (Questions) Excluded (Expired) Exc…" at bounding box center [619, 273] width 76 height 15
click at [581, 266] on select "Choose an option... Pending Applied Excluded (Questions) Excluded (Expired) Exc…" at bounding box center [619, 273] width 76 height 15
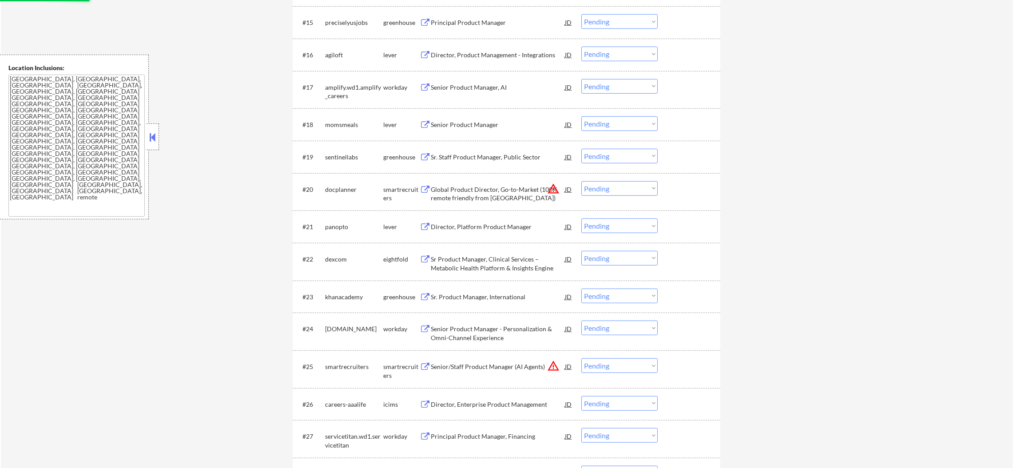
select select ""pending""
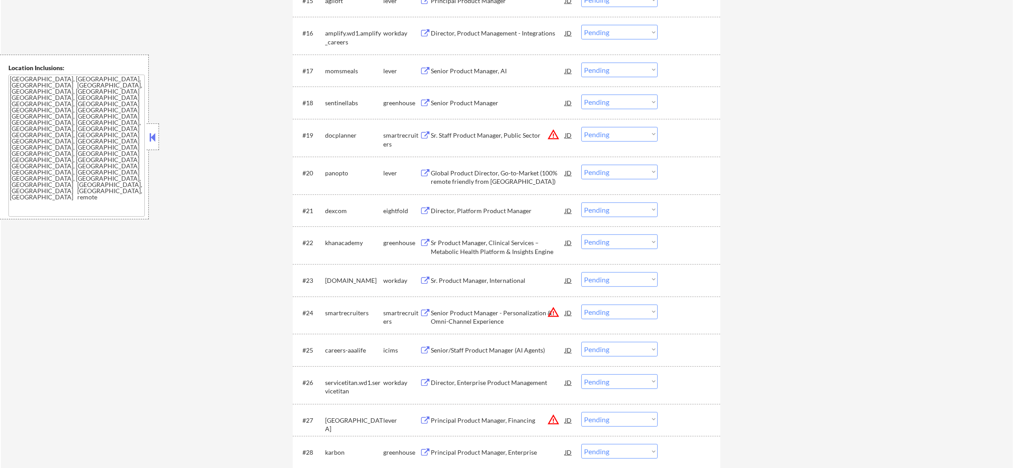
select select ""pending""
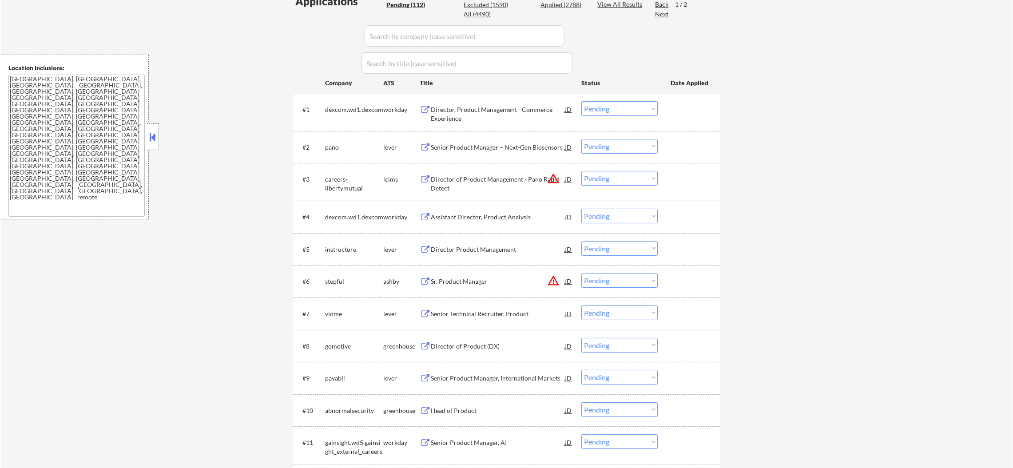
scroll to position [172, 0]
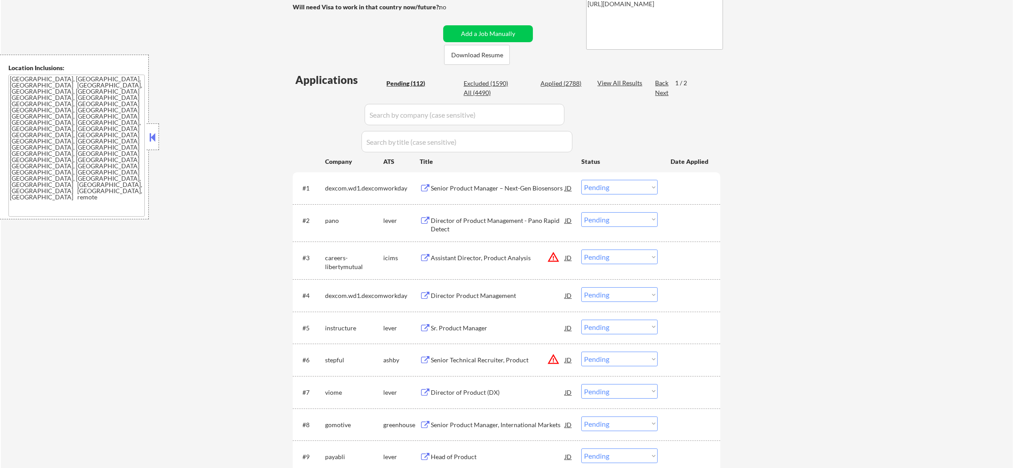
click at [331, 225] on div "pano" at bounding box center [354, 220] width 58 height 16
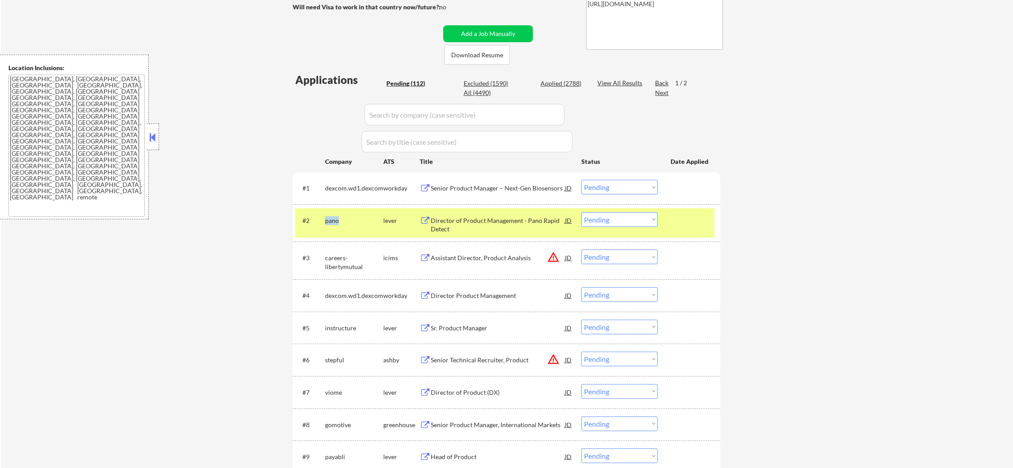
click at [331, 225] on div "pano" at bounding box center [354, 220] width 58 height 16
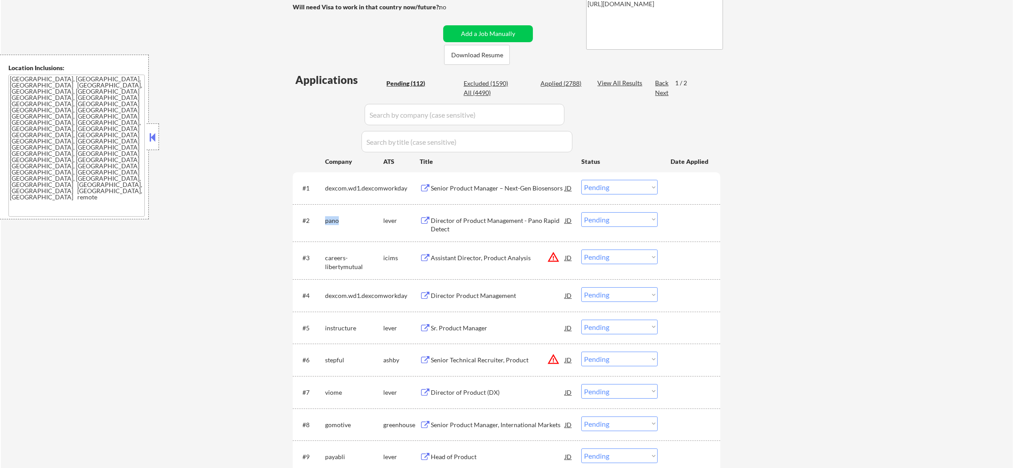
copy div "pano"
select select ""pending""
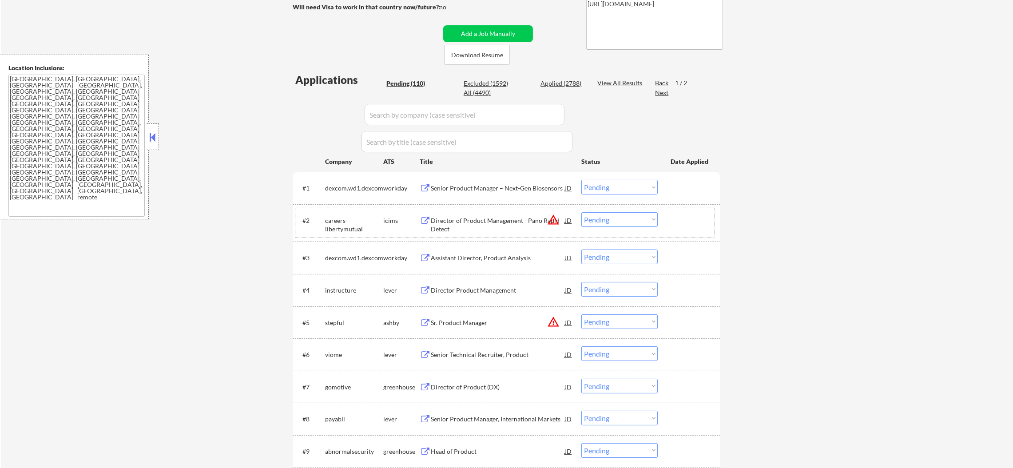
select select ""pending""
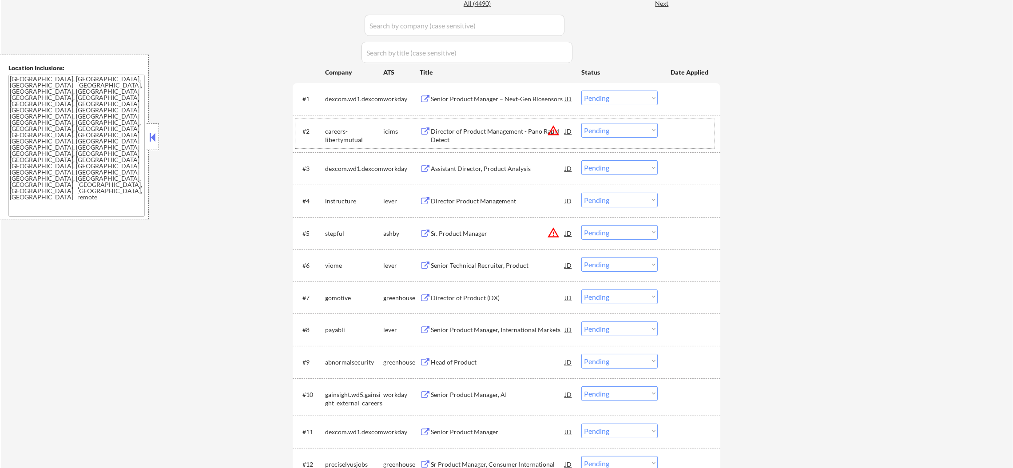
click at [343, 199] on div "instructure" at bounding box center [354, 201] width 58 height 9
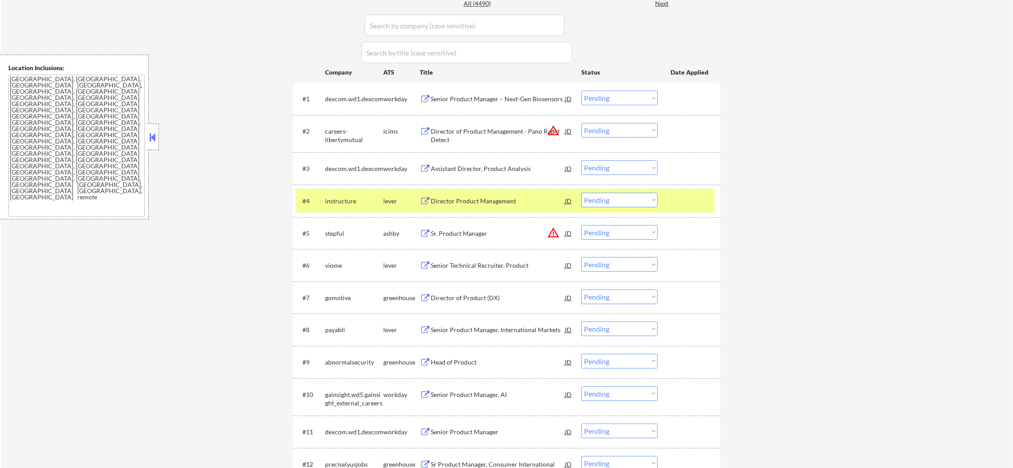
click at [343, 199] on div "instructure" at bounding box center [354, 201] width 58 height 9
copy div "instructure"
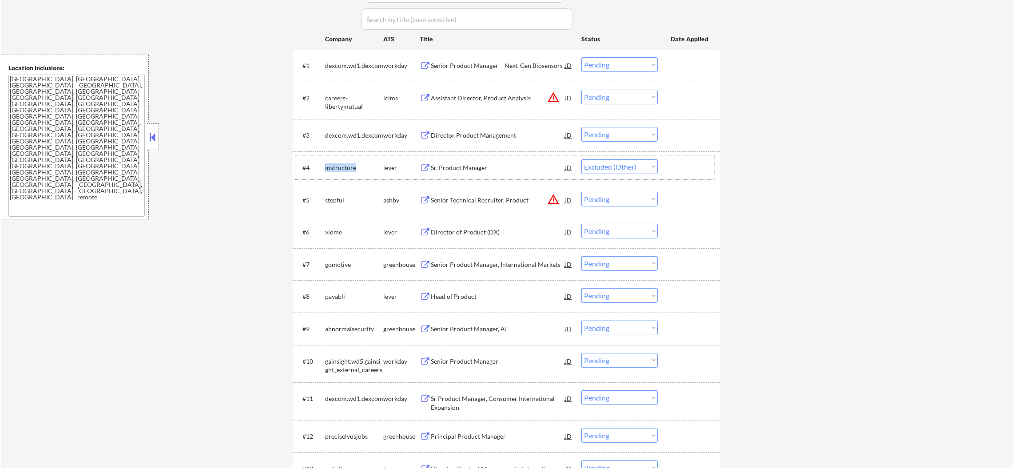
scroll to position [328, 0]
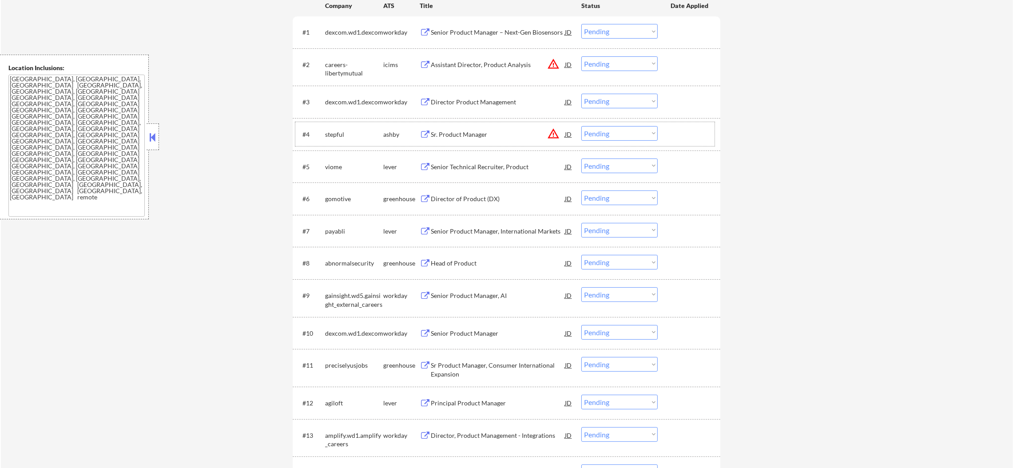
click at [334, 136] on div "stepful" at bounding box center [354, 134] width 58 height 9
copy div "stepful"
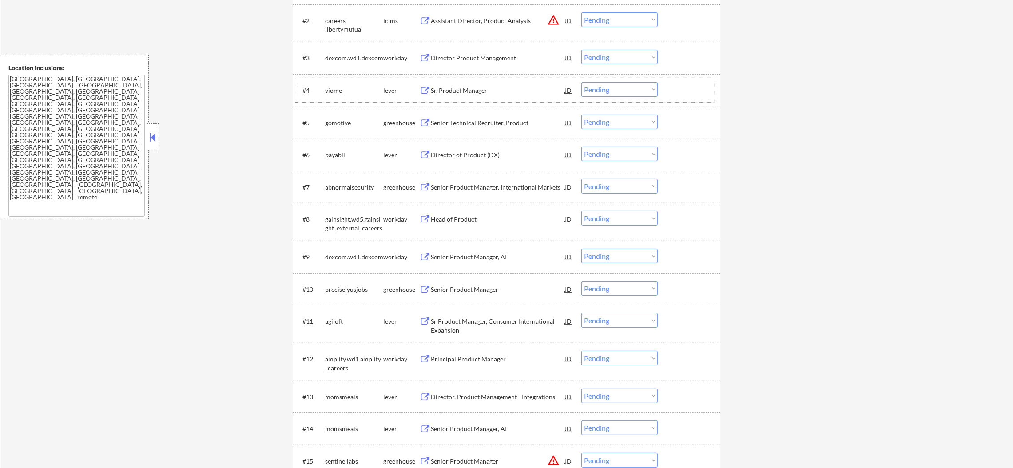
click at [336, 87] on div "viome" at bounding box center [354, 90] width 58 height 9
copy div "viome"
select select ""pending""
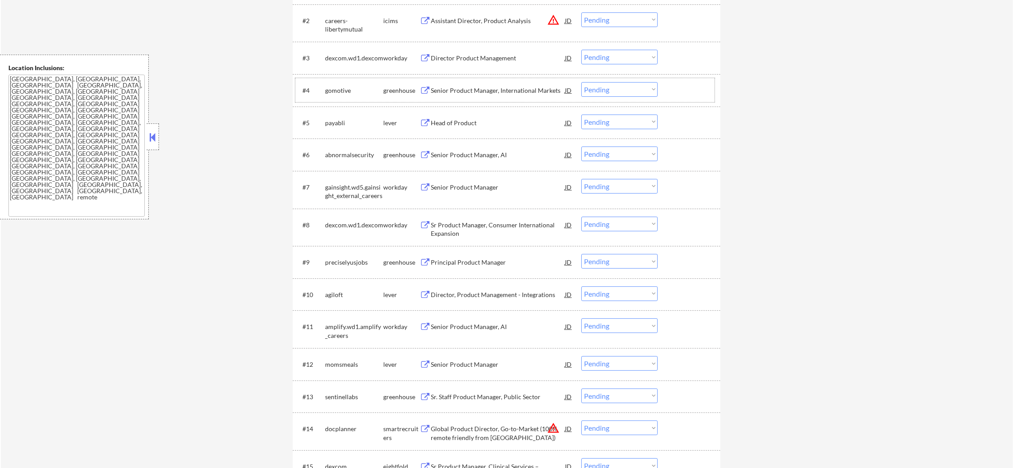
click at [333, 116] on div "payabli" at bounding box center [354, 123] width 58 height 16
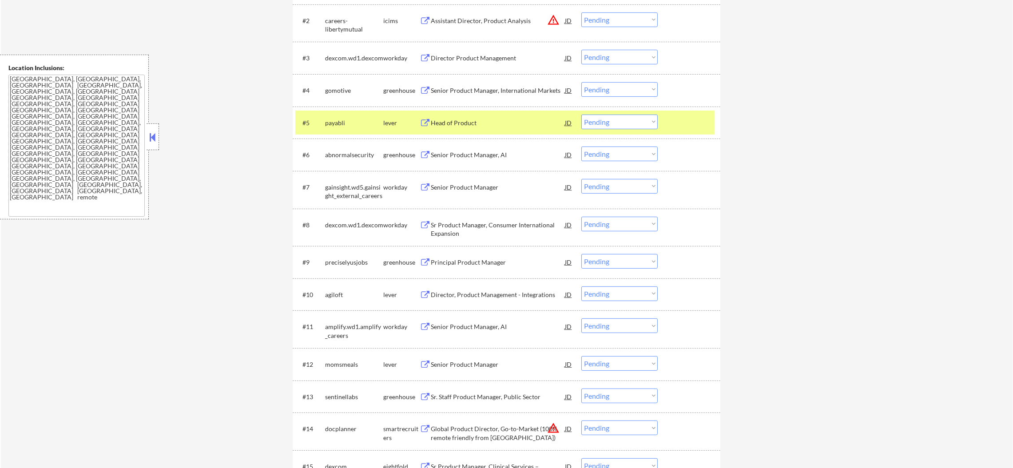
click at [332, 121] on div "payabli" at bounding box center [354, 123] width 58 height 9
copy div "payabli"
select select ""pending""
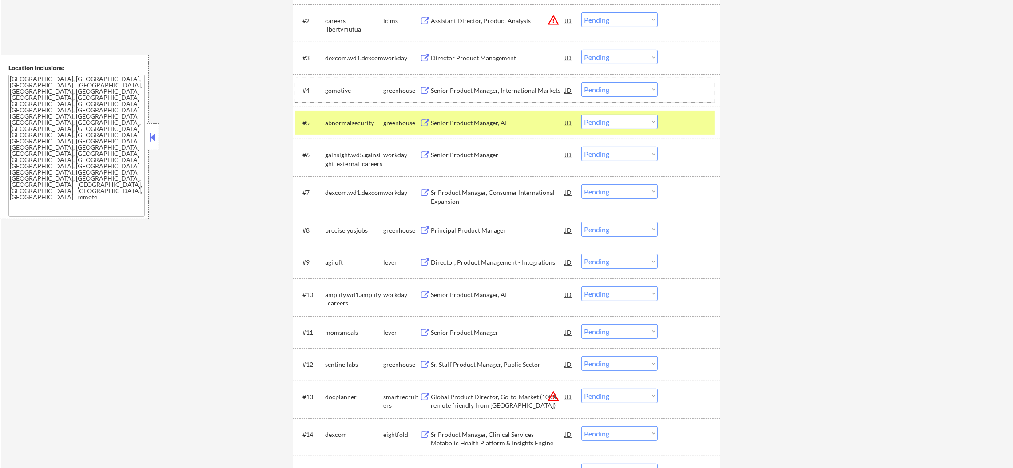
click at [335, 93] on div "gomotive" at bounding box center [354, 90] width 58 height 9
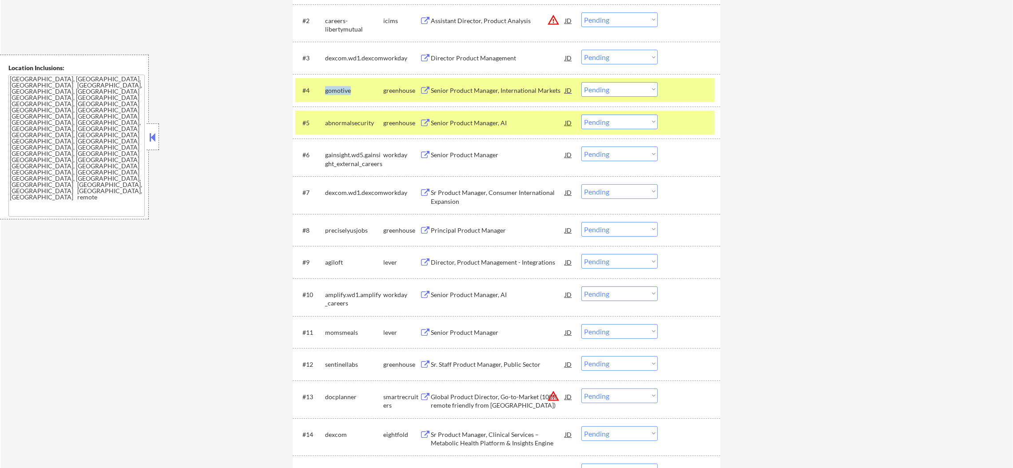
click at [335, 93] on div "gomotive" at bounding box center [354, 90] width 58 height 9
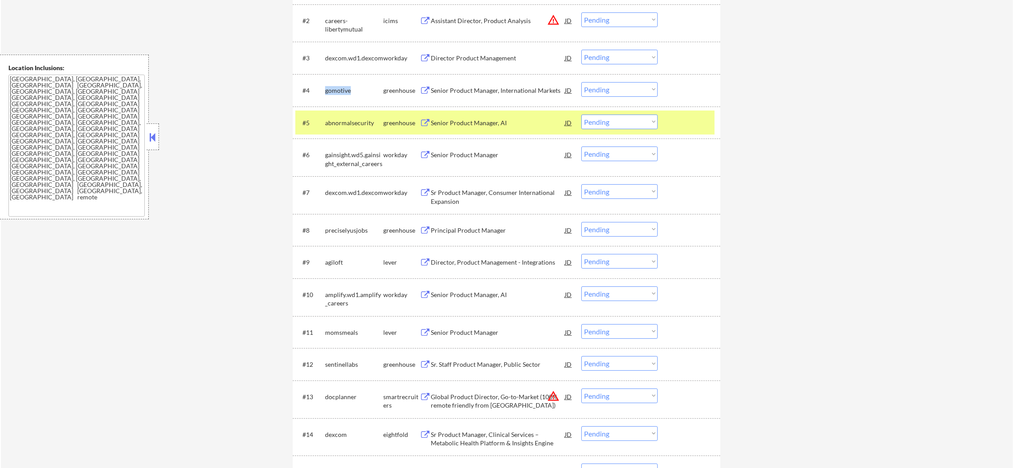
copy div "gomotive"
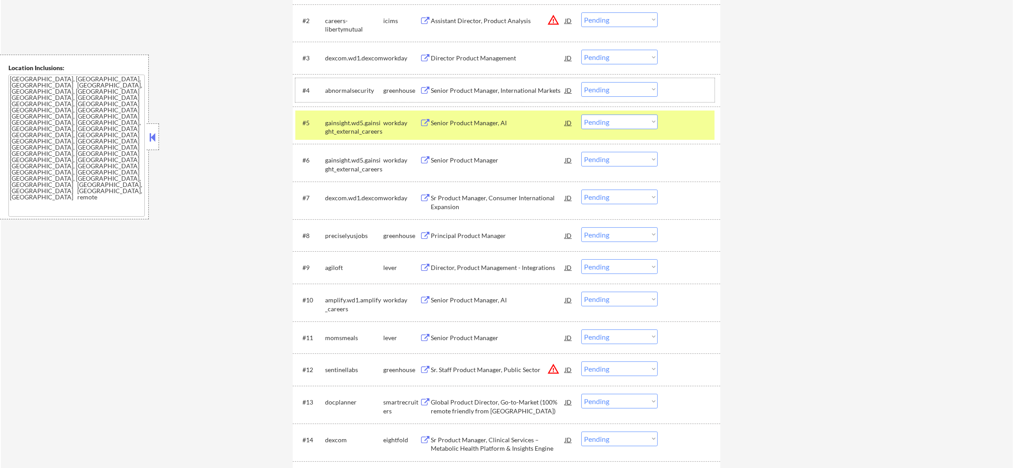
click at [336, 119] on div "gainsight.wd5.gainsight_external_careers" at bounding box center [354, 127] width 58 height 17
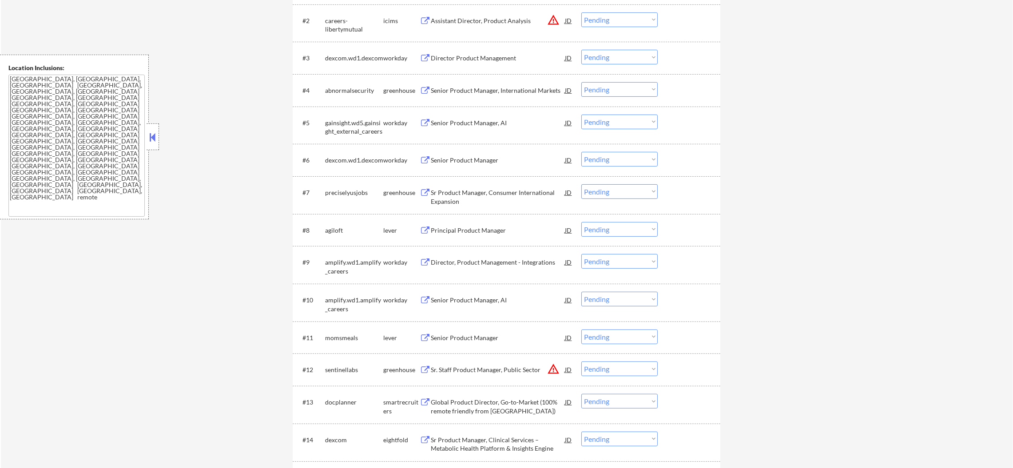
click at [336, 119] on div "gainsight.wd5.gainsight_external_careers" at bounding box center [354, 127] width 58 height 17
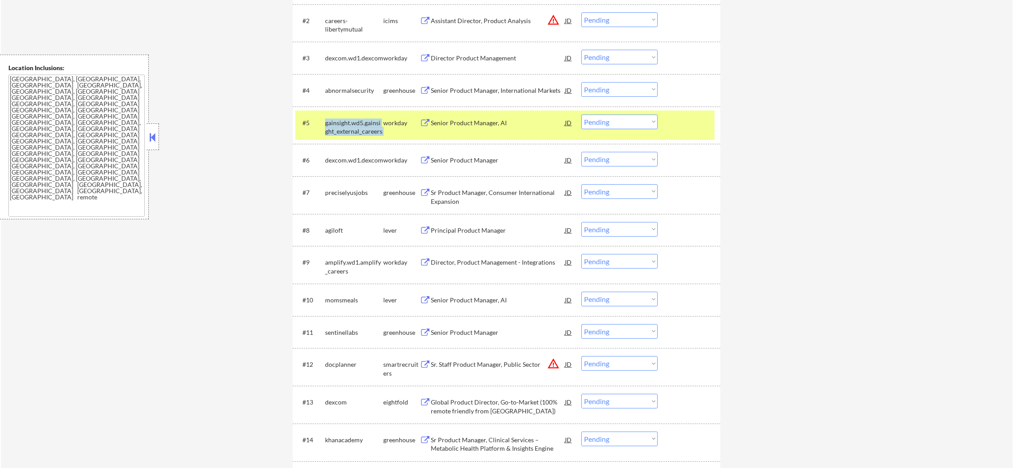
click at [336, 119] on div "gainsight.wd5.gainsight_external_careers" at bounding box center [354, 127] width 58 height 17
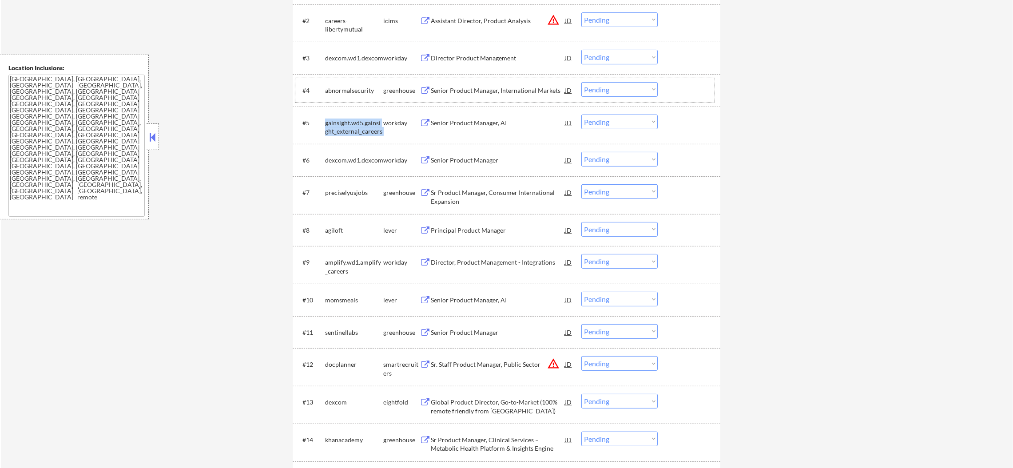
click at [352, 94] on div "abnormalsecurity" at bounding box center [354, 90] width 58 height 9
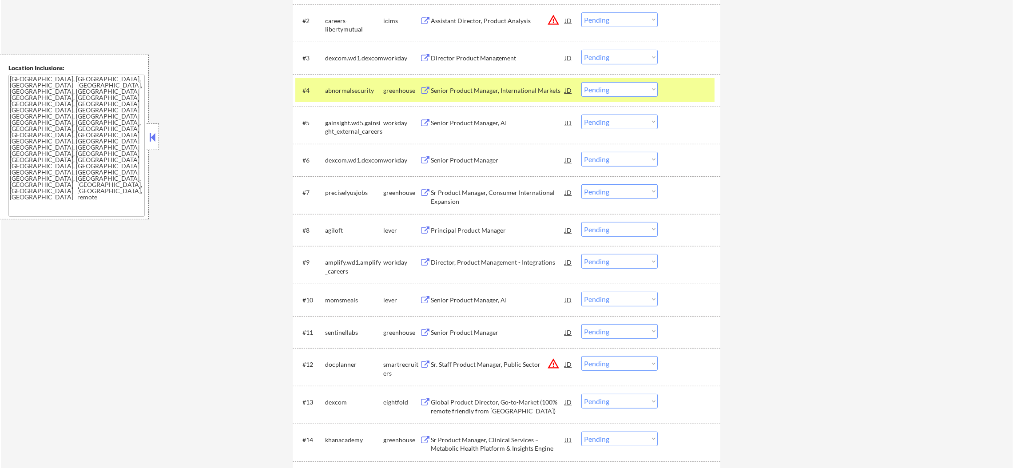
click at [352, 91] on div "abnormalsecurity" at bounding box center [354, 90] width 58 height 9
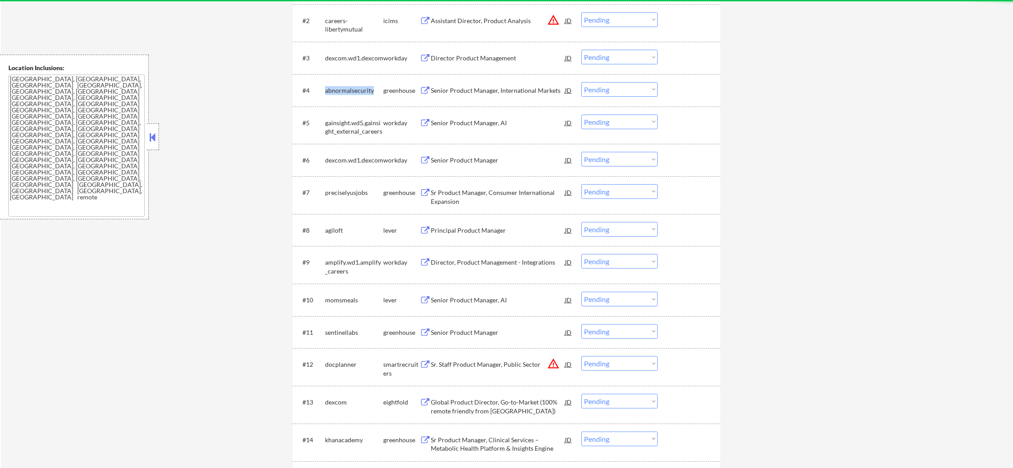
click at [352, 91] on div "abnormalsecurity" at bounding box center [354, 90] width 58 height 9
copy div "abnormalsecurity"
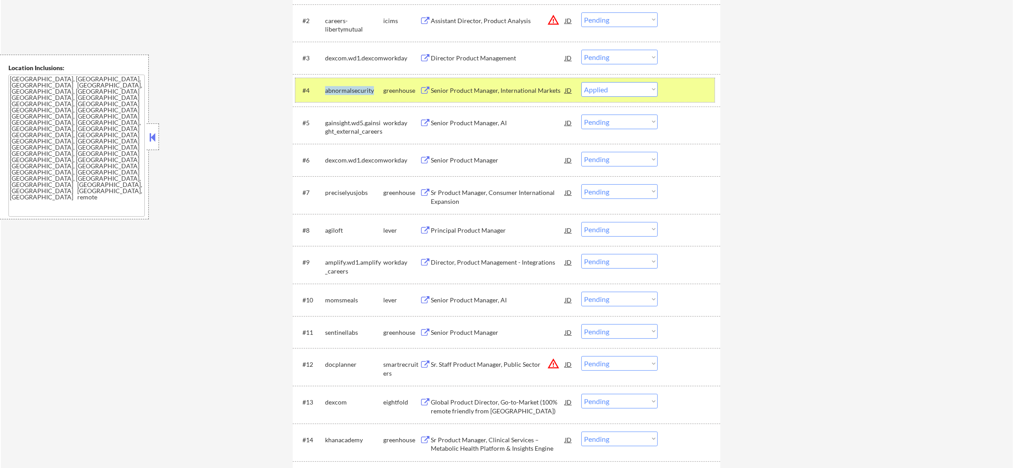
select select ""pending""
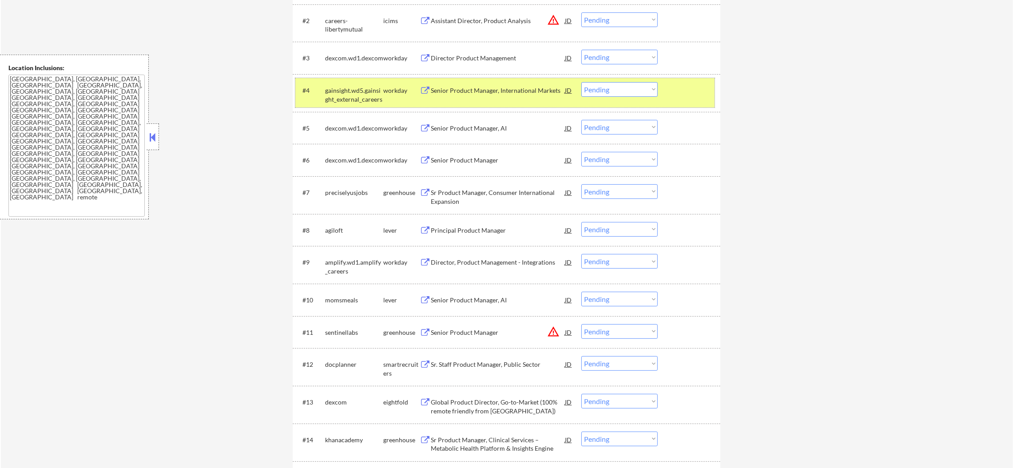
click at [364, 82] on div "gainsight.wd5.gainsight_external_careers" at bounding box center [354, 92] width 58 height 21
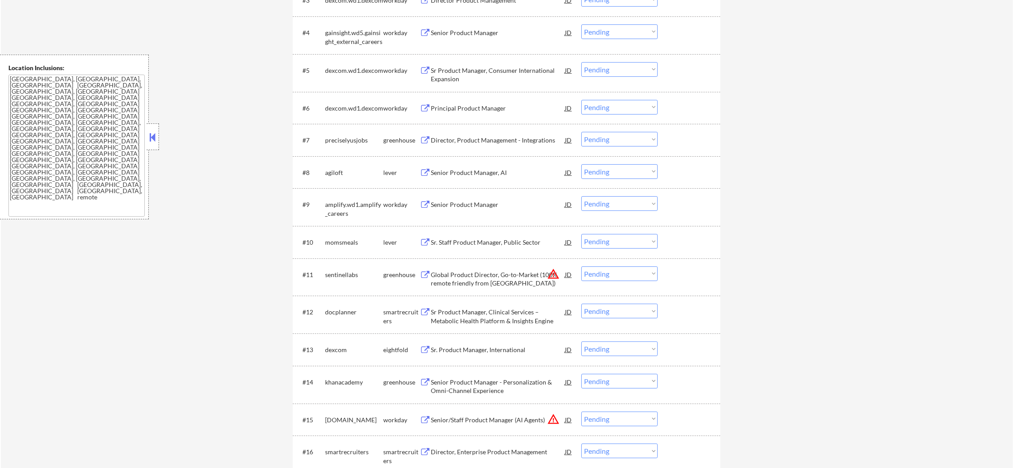
scroll to position [439, 0]
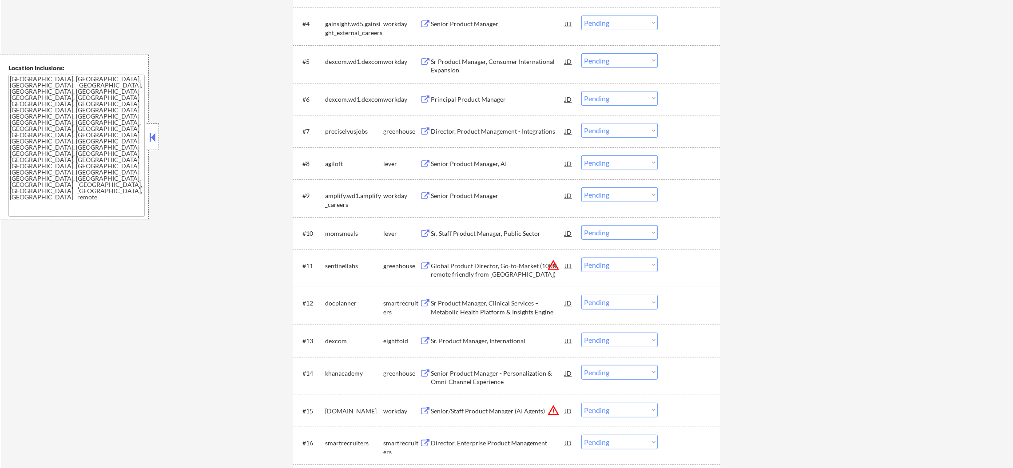
click at [355, 131] on div "preciselyusjobs" at bounding box center [354, 131] width 58 height 9
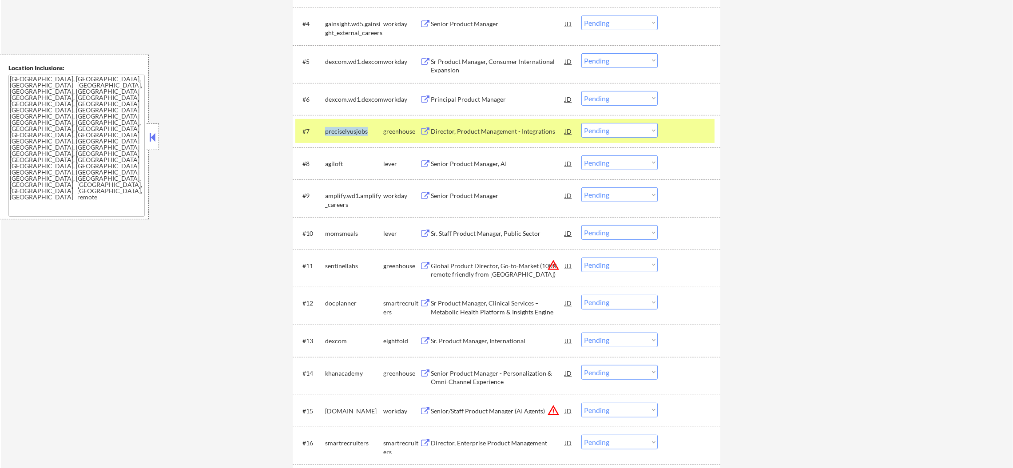
click at [355, 131] on div "preciselyusjobs" at bounding box center [354, 131] width 58 height 9
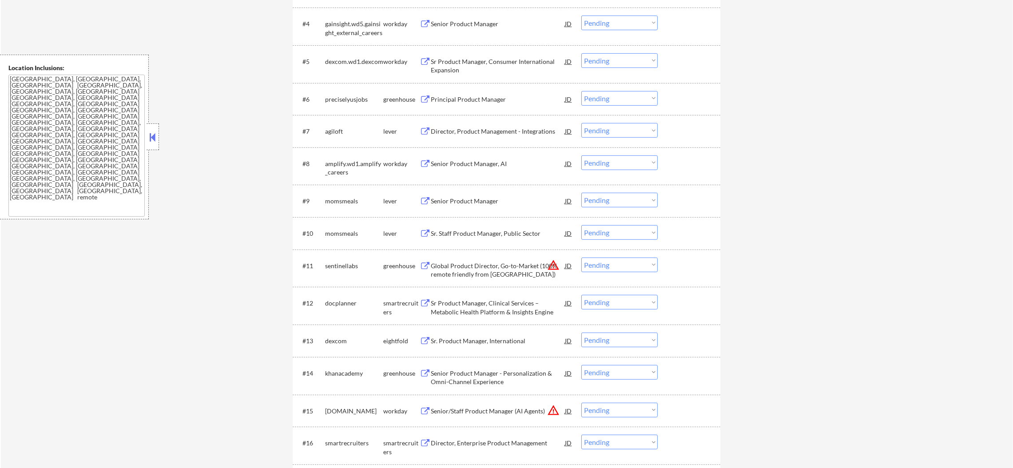
copy div "preciselyusjobs"
click at [351, 103] on div "preciselyusjobs" at bounding box center [354, 99] width 58 height 9
copy div "preciselyusjobs"
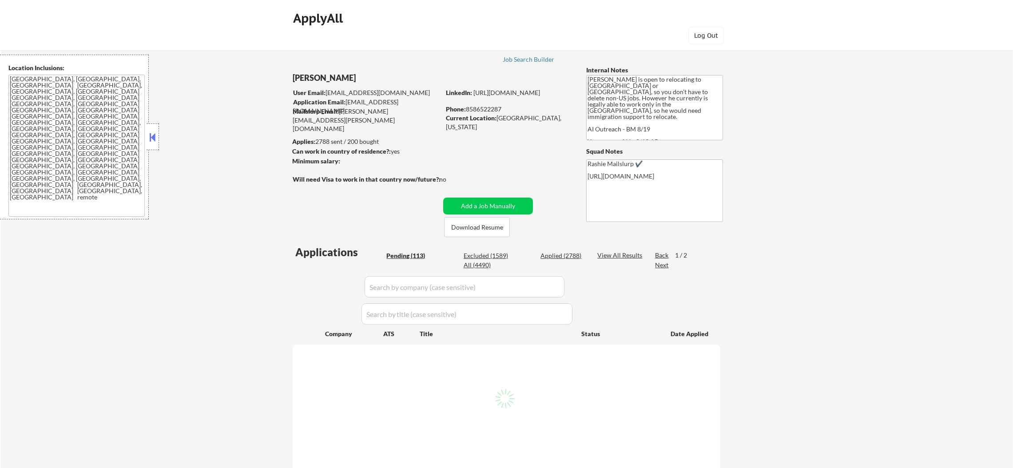
select select ""pending""
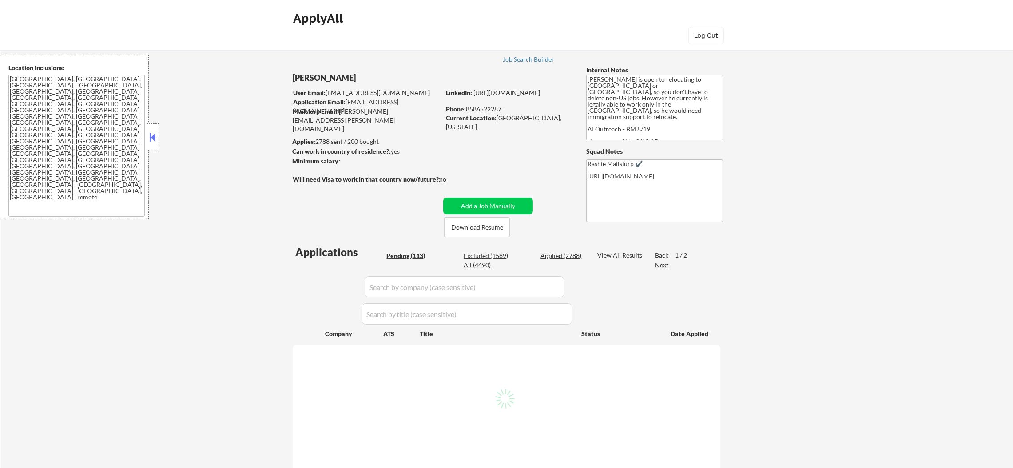
select select ""pending""
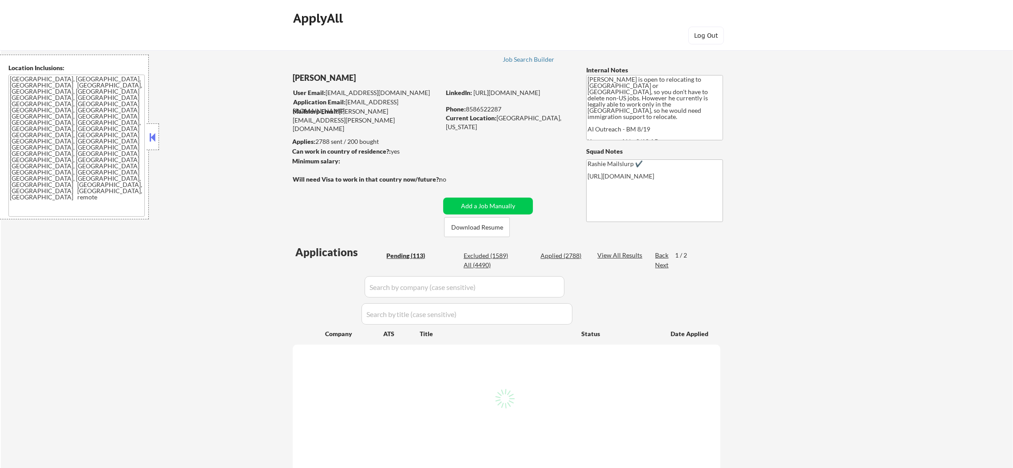
select select ""pending""
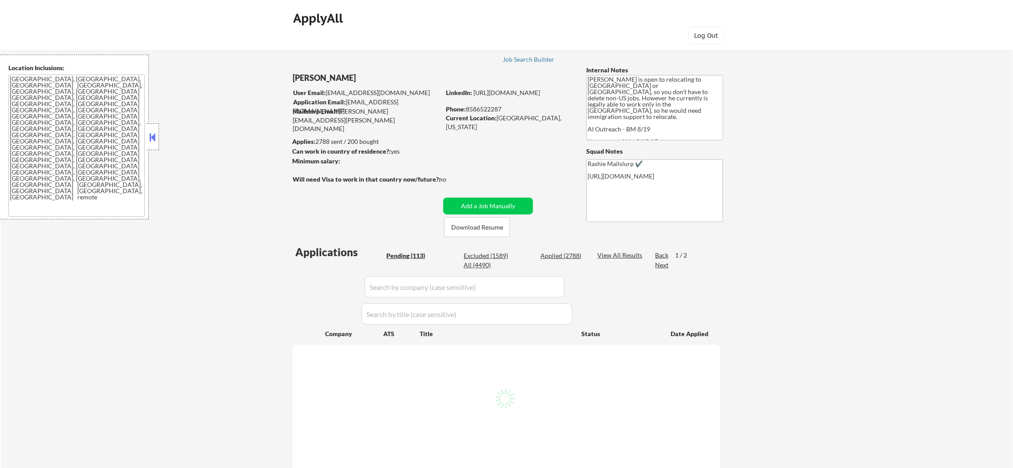
select select ""pending""
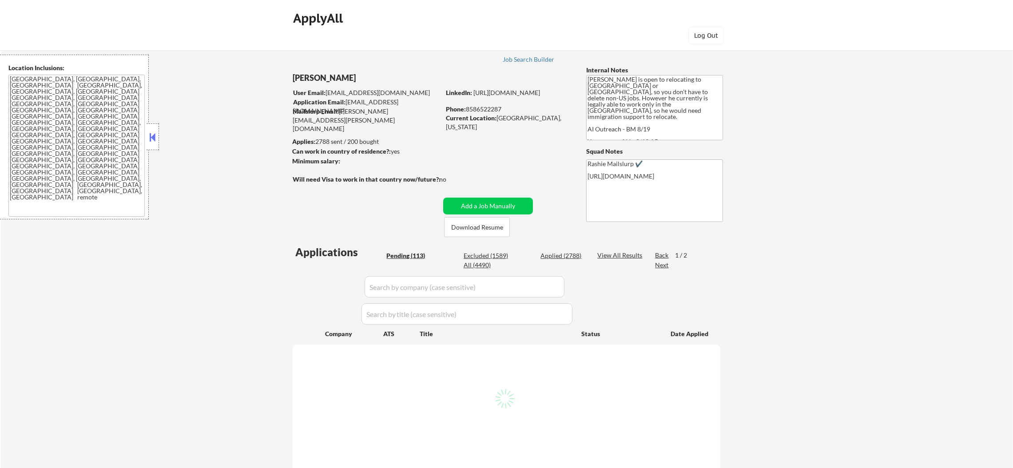
select select ""pending""
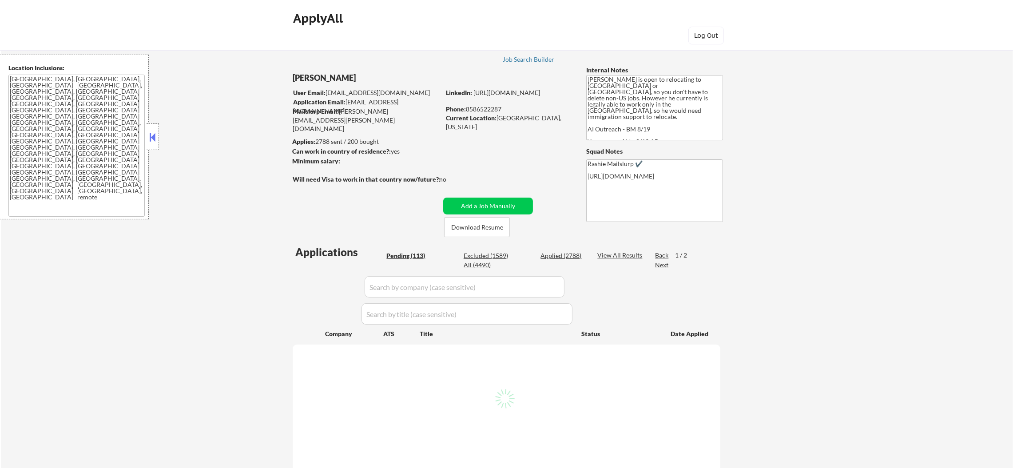
select select ""pending""
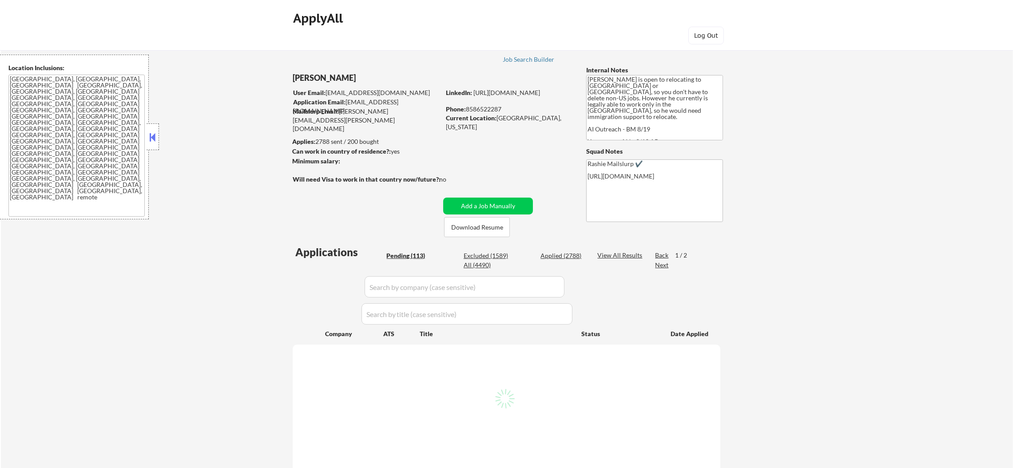
select select ""pending""
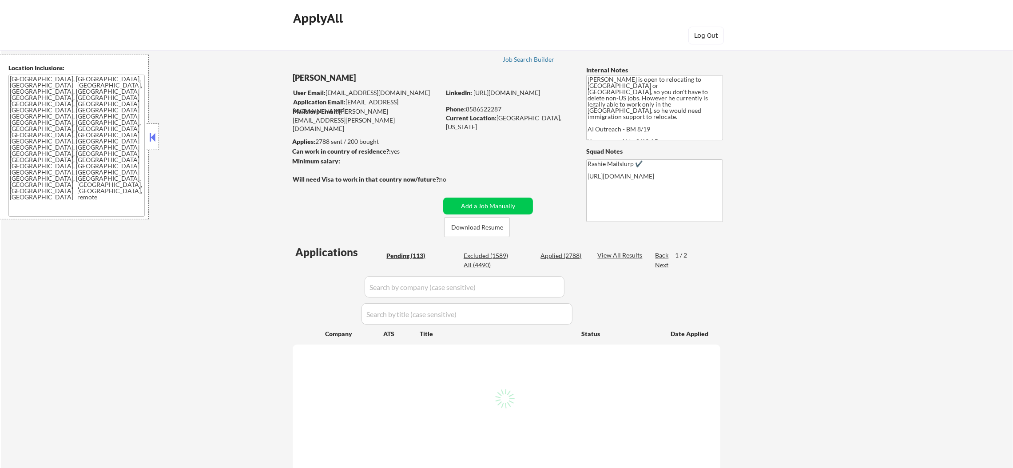
select select ""pending""
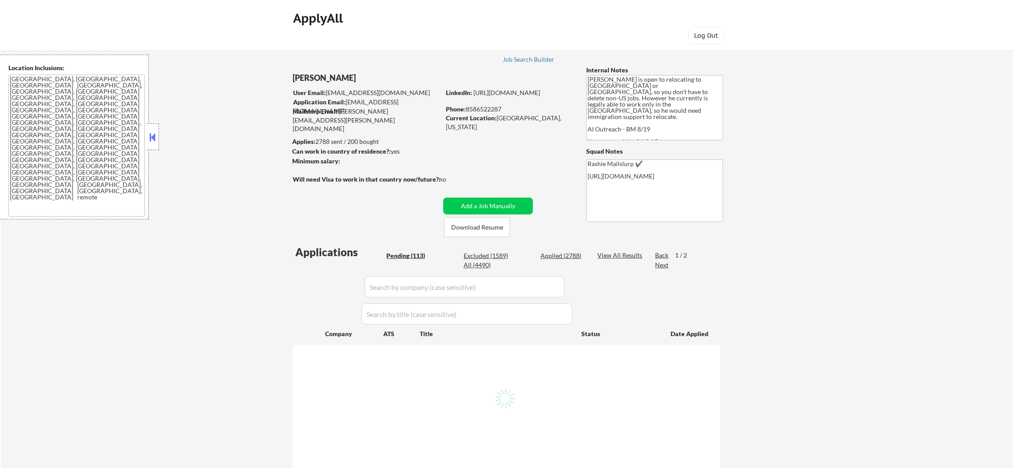
select select ""pending""
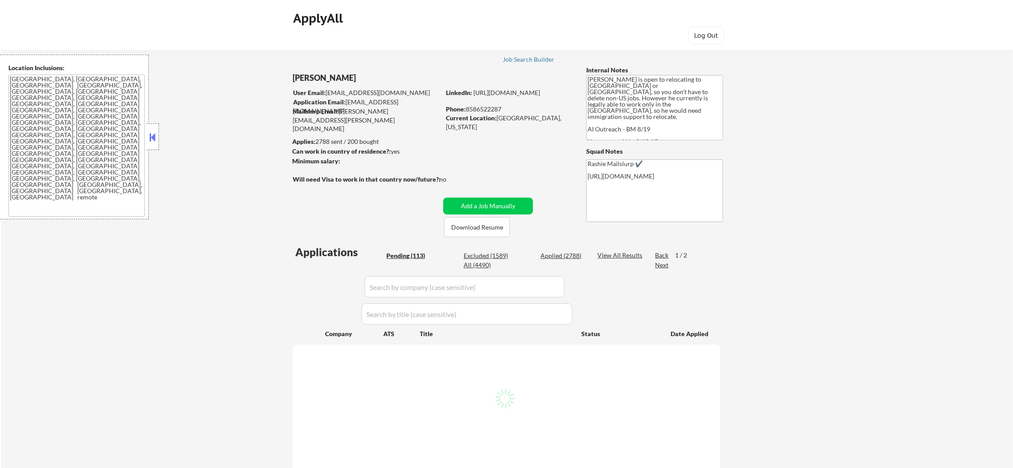
select select ""pending""
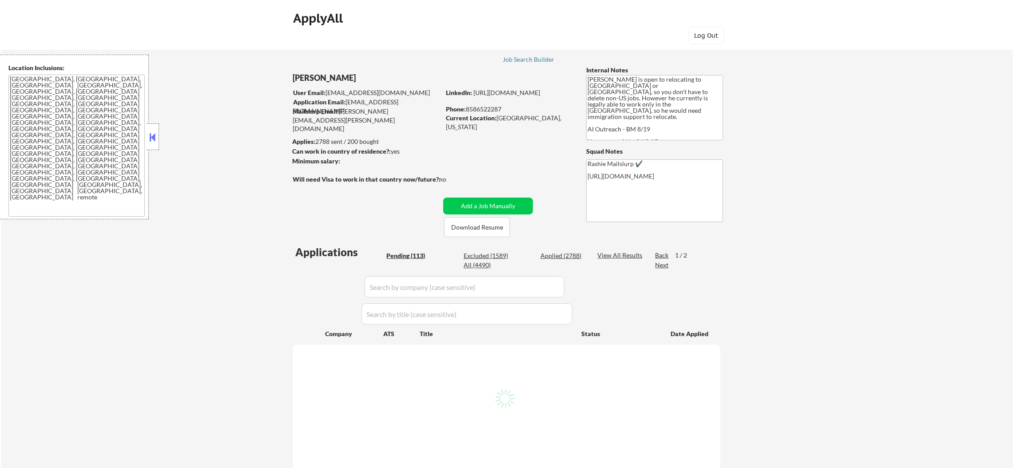
select select ""pending""
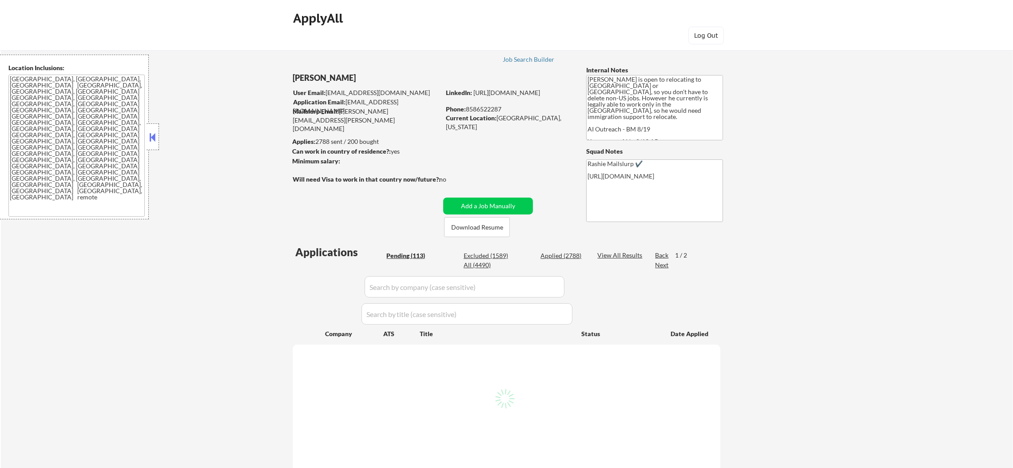
select select ""pending""
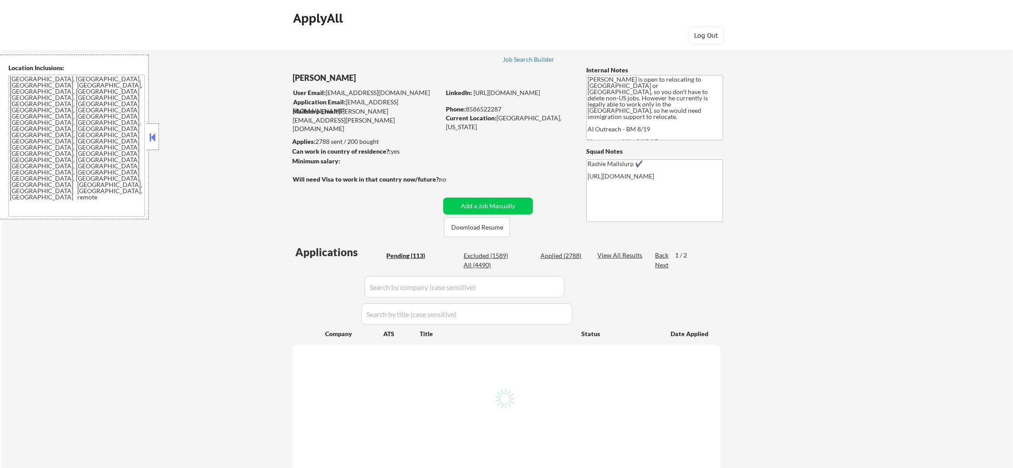
select select ""pending""
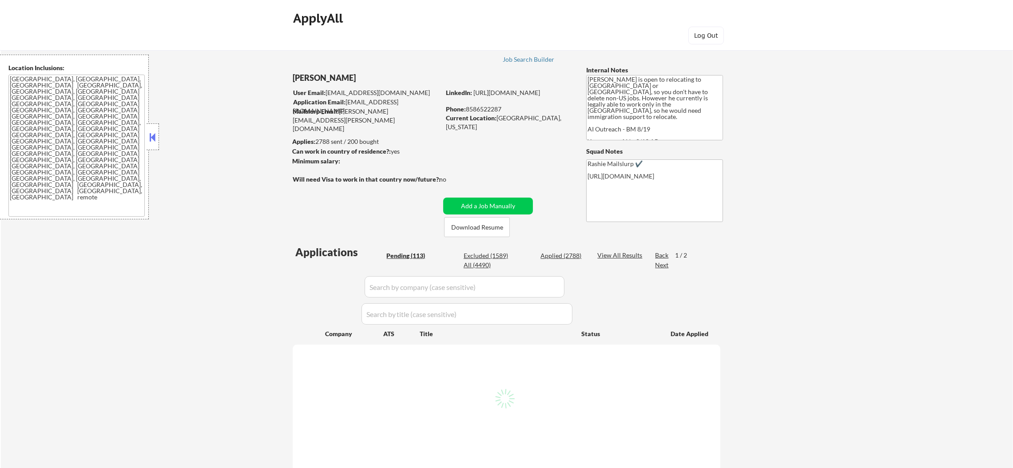
select select ""pending""
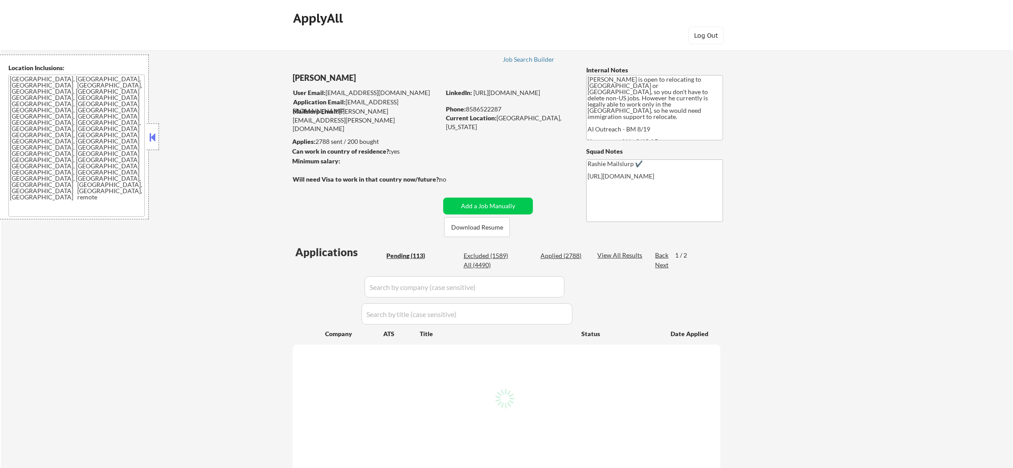
select select ""pending""
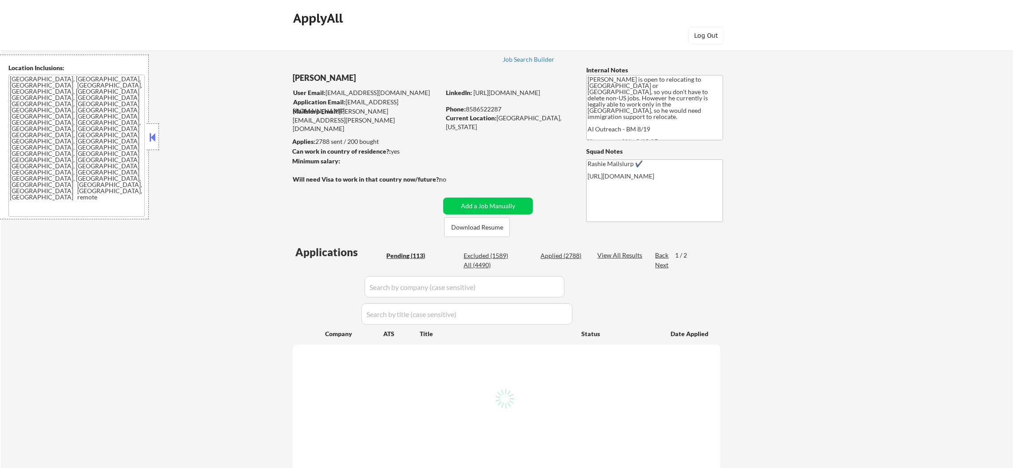
select select ""pending""
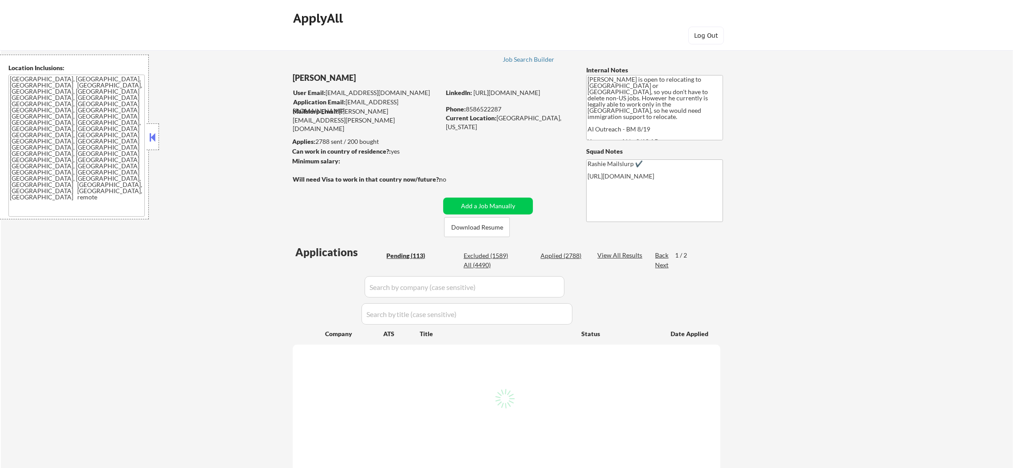
select select ""pending""
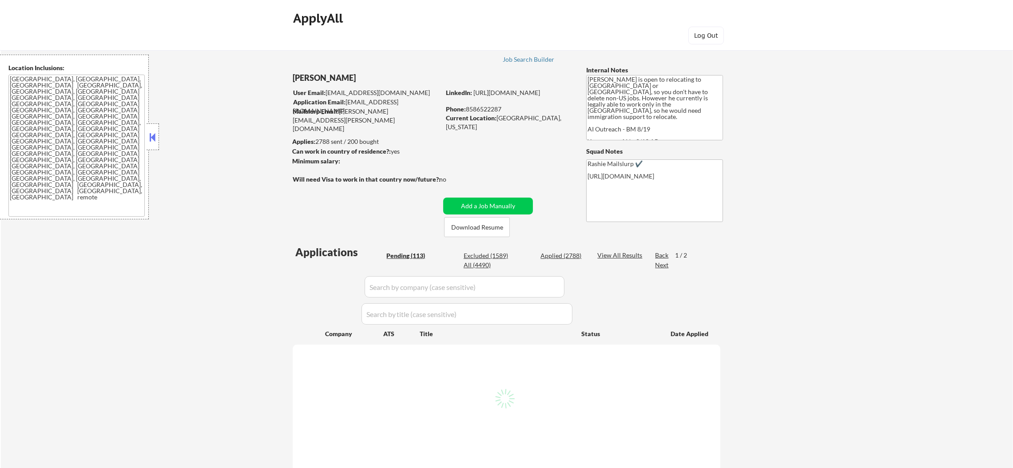
select select ""pending""
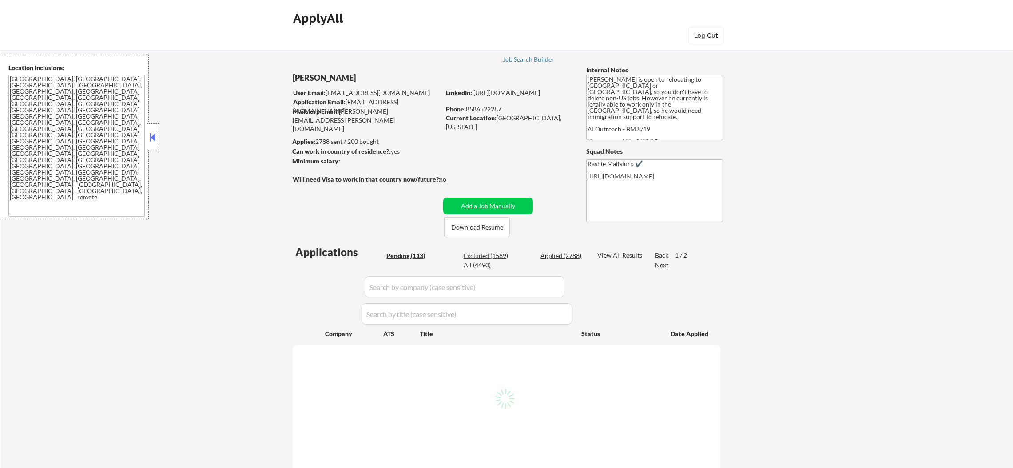
select select ""pending""
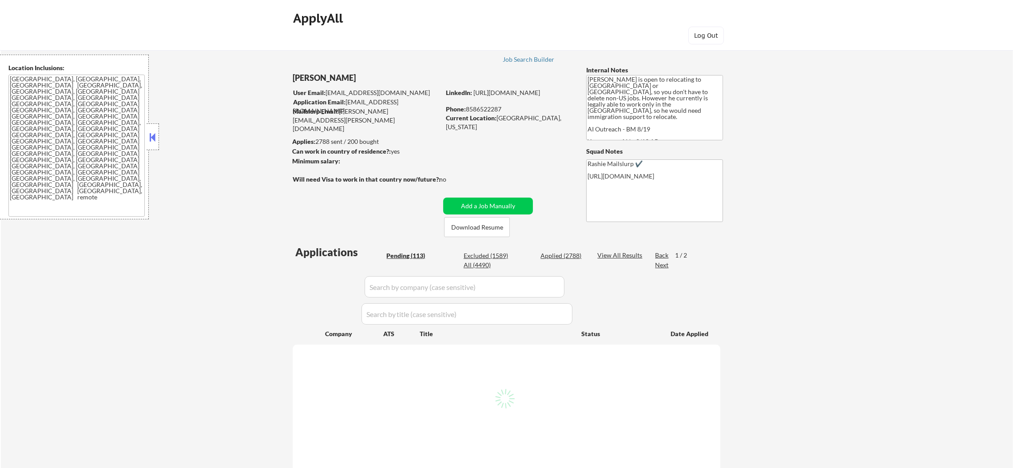
select select ""pending""
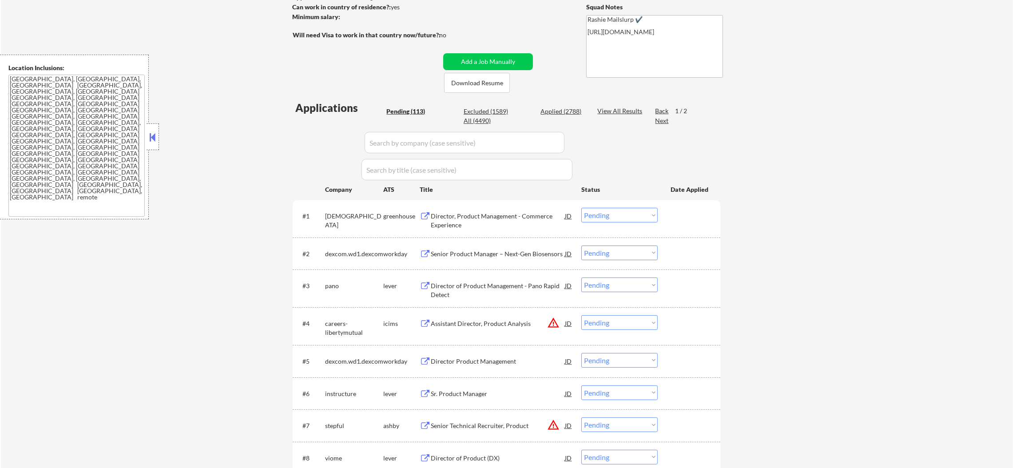
scroll to position [155, 0]
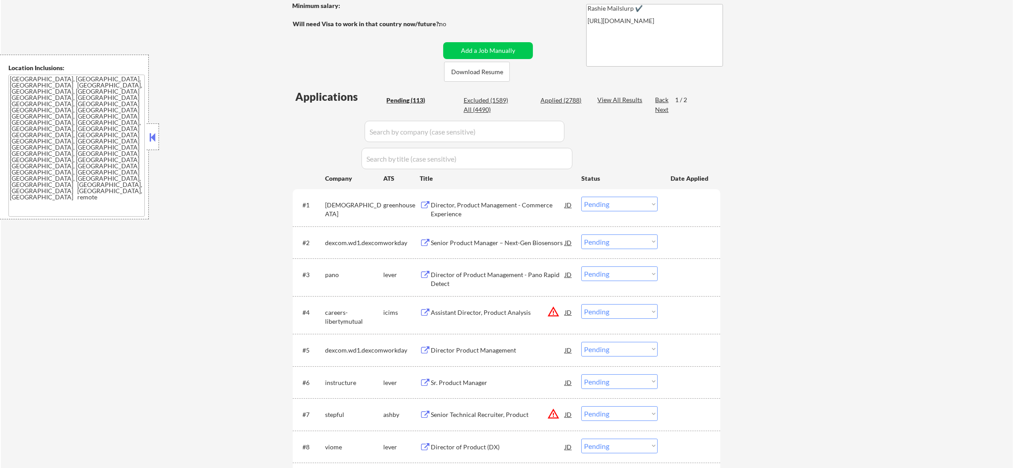
click at [606, 210] on select "Choose an option... Pending Applied Excluded (Questions) Excluded (Expired) Exc…" at bounding box center [619, 204] width 76 height 15
click at [581, 197] on select "Choose an option... Pending Applied Excluded (Questions) Excluded (Expired) Exc…" at bounding box center [619, 204] width 76 height 15
click at [484, 108] on div "All (4490)" at bounding box center [485, 109] width 44 height 9
select select ""applied""
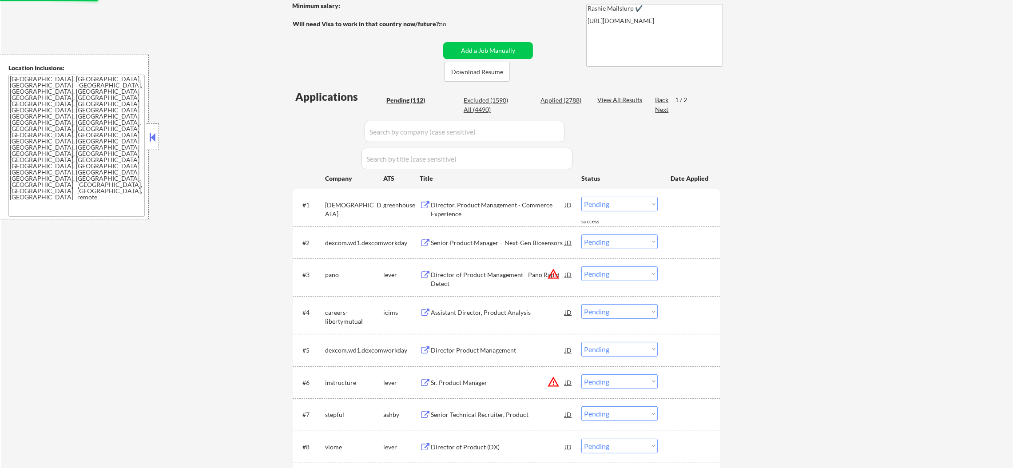
select select ""applied""
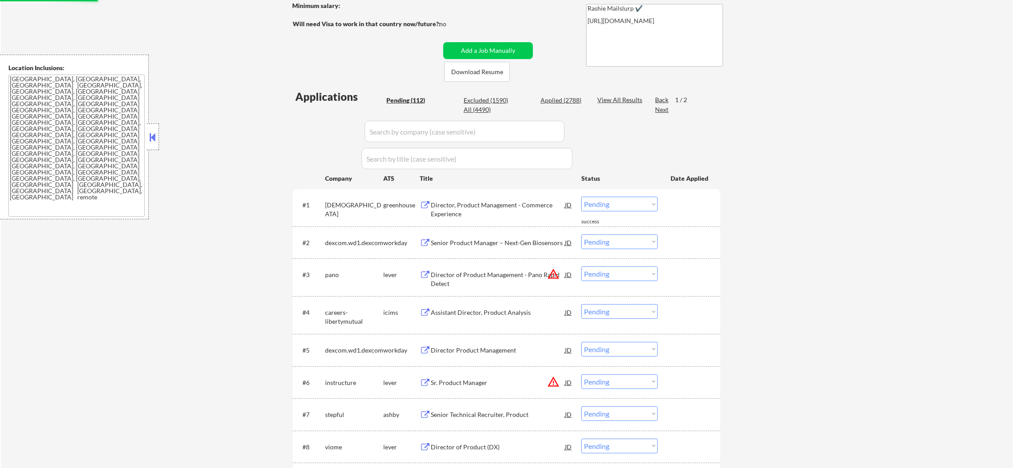
select select ""applied""
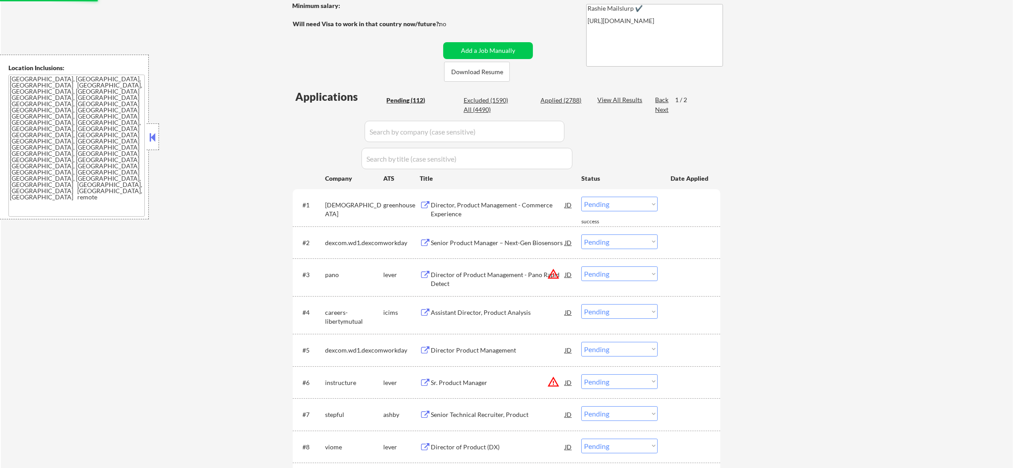
select select ""applied""
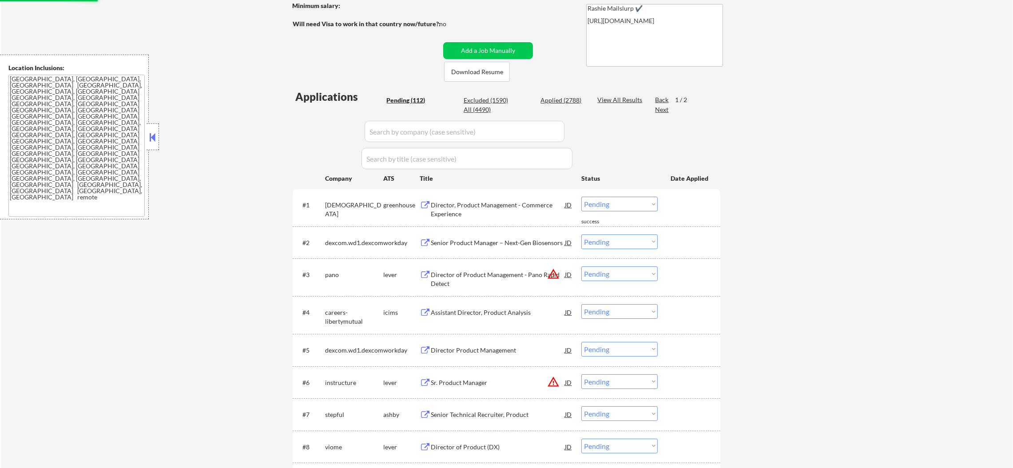
select select ""applied""
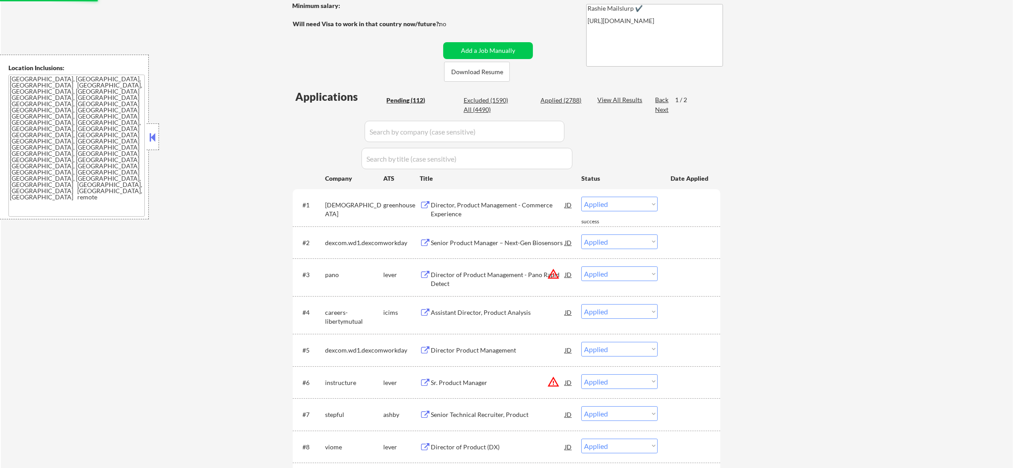
select select ""applied""
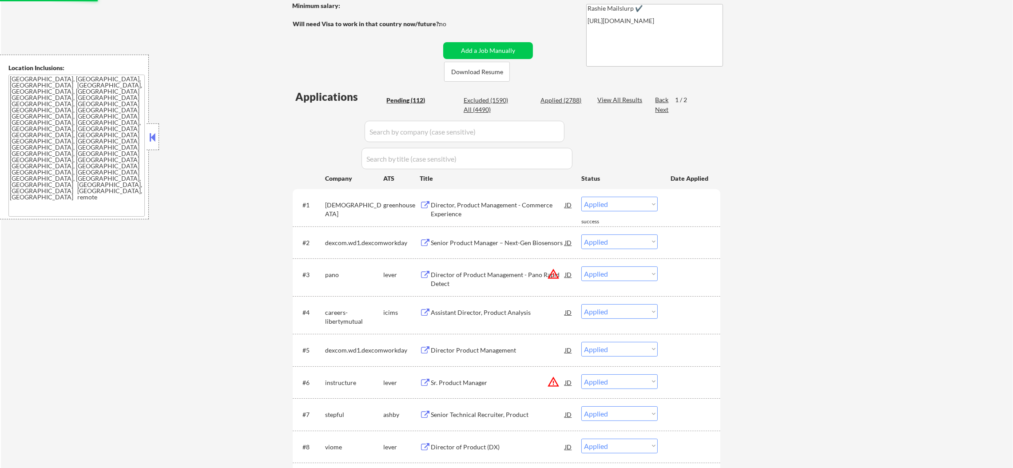
select select ""applied""
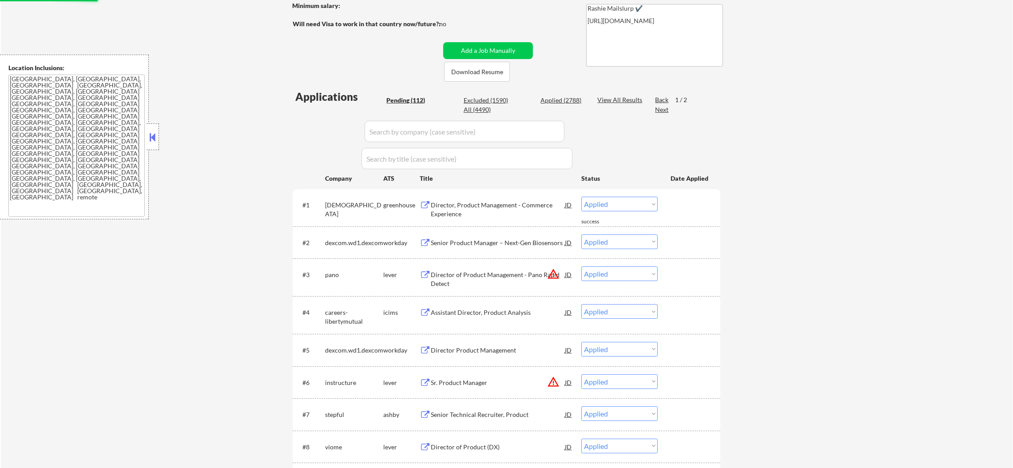
select select ""applied""
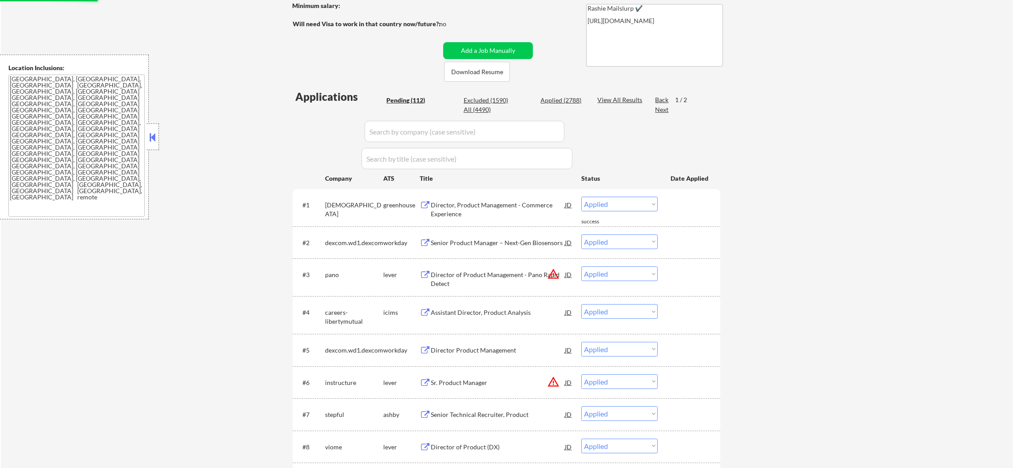
select select ""applied""
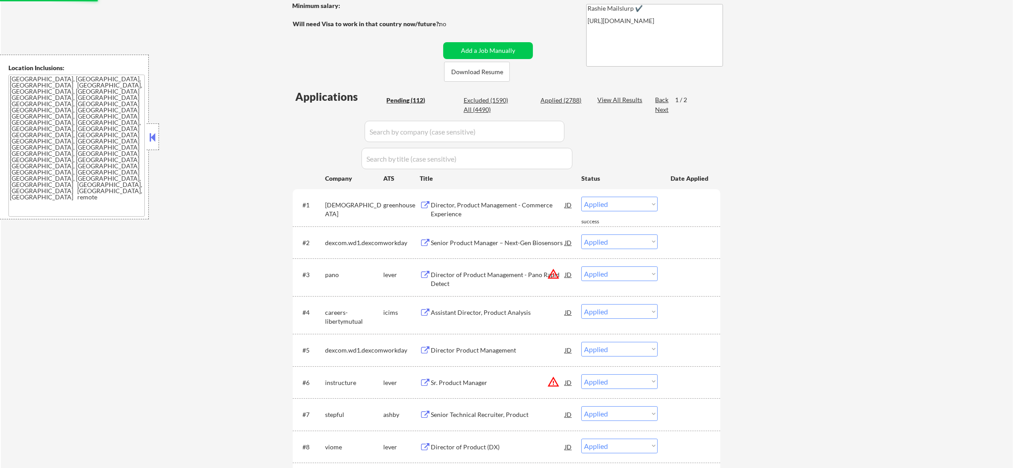
select select ""applied""
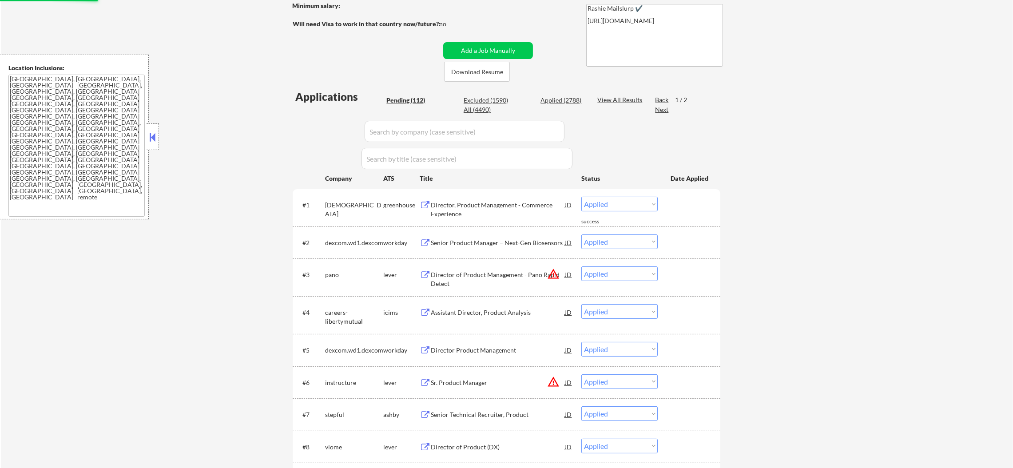
select select ""applied""
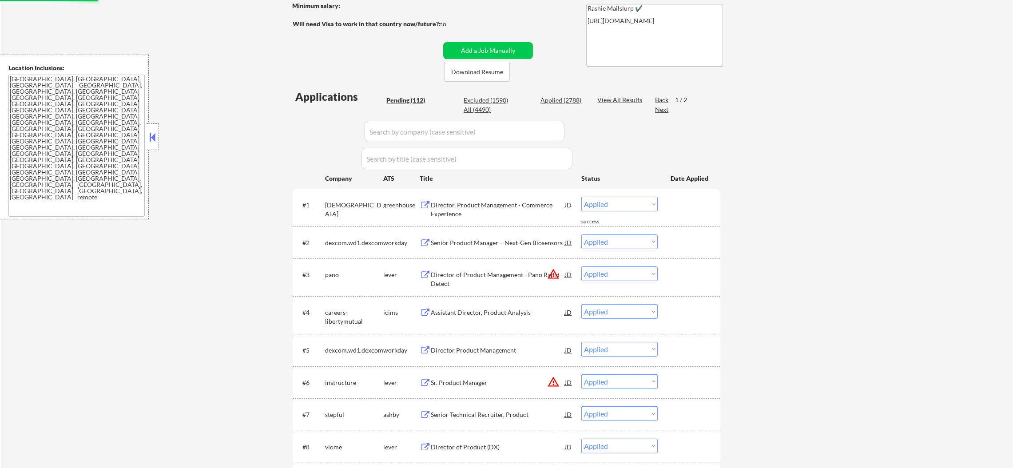
select select ""applied""
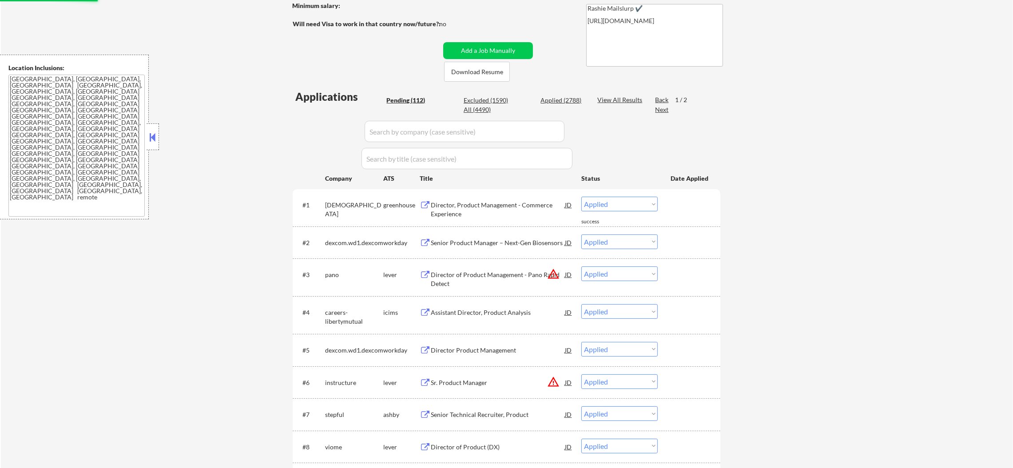
select select ""applied""
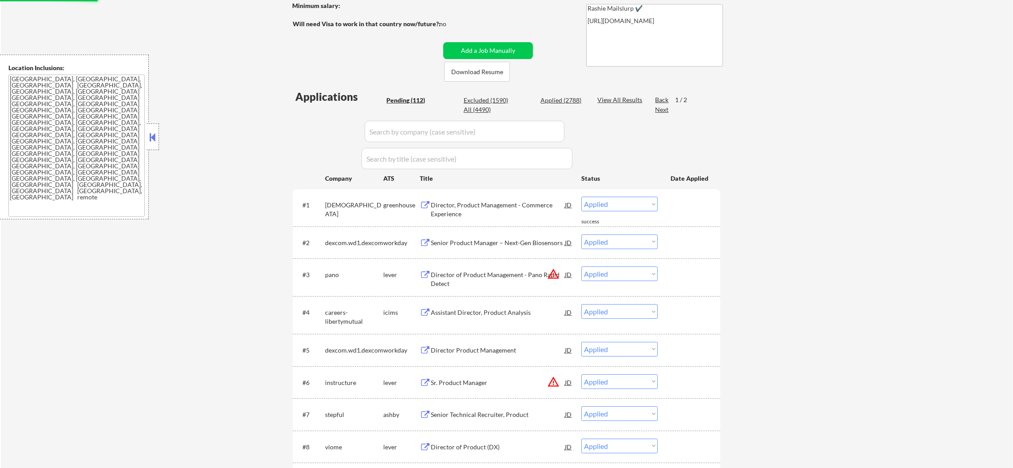
select select ""applied""
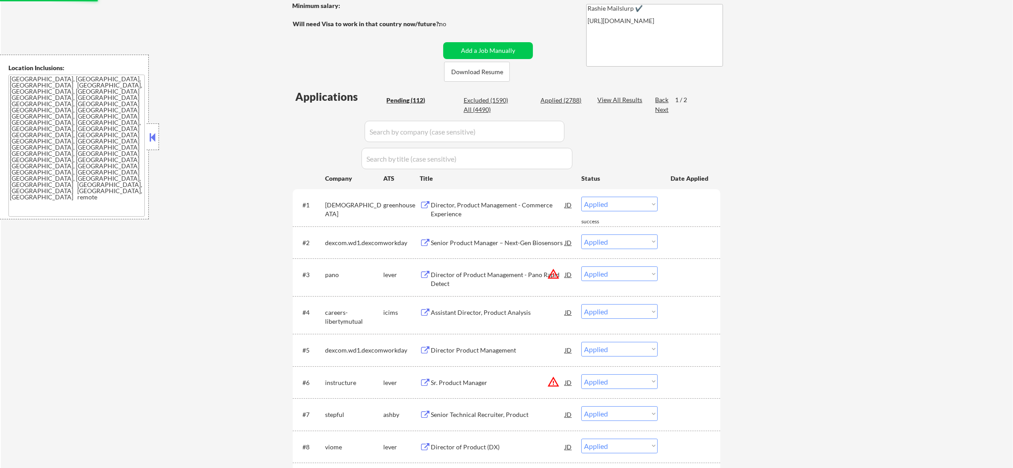
select select ""applied""
select select ""excluded__other_""
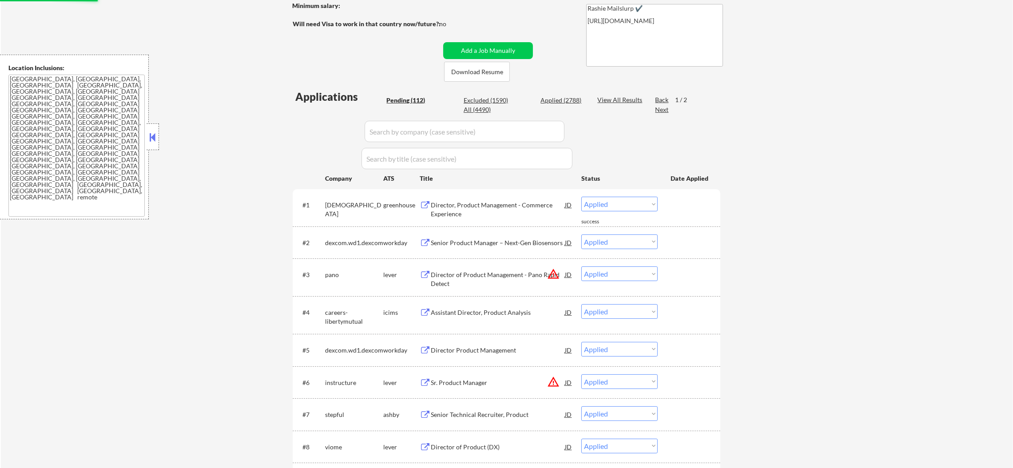
select select ""applied""
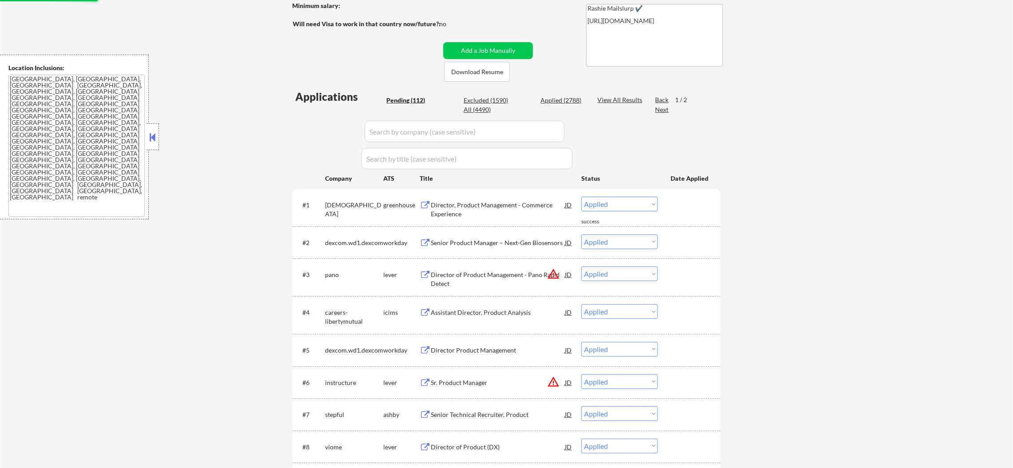
select select ""applied""
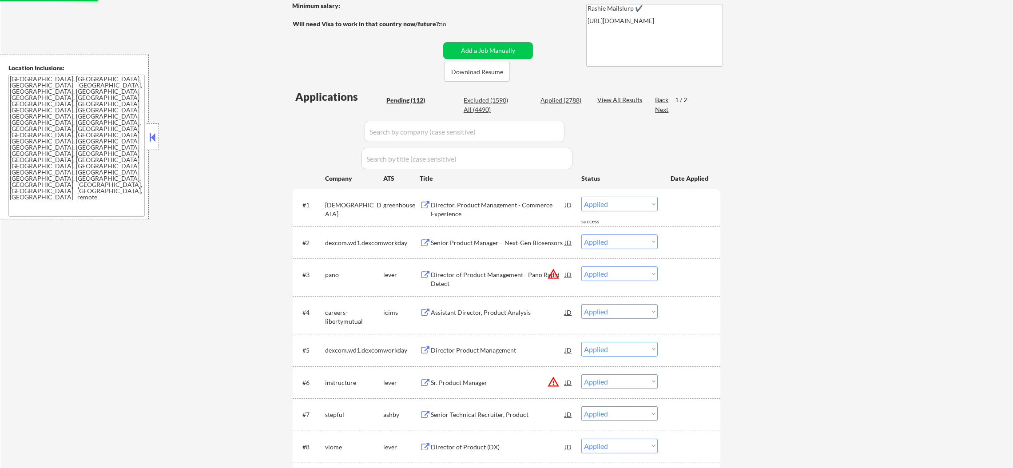
select select ""applied""
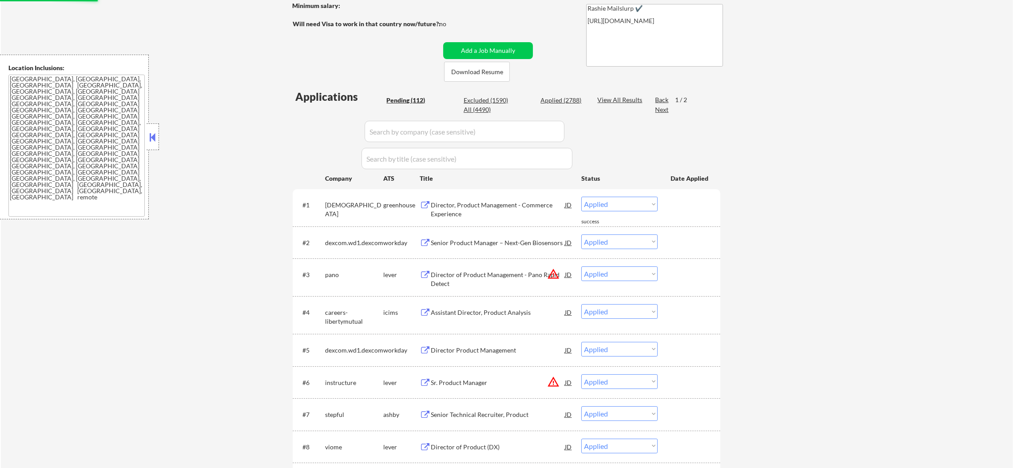
select select ""applied""
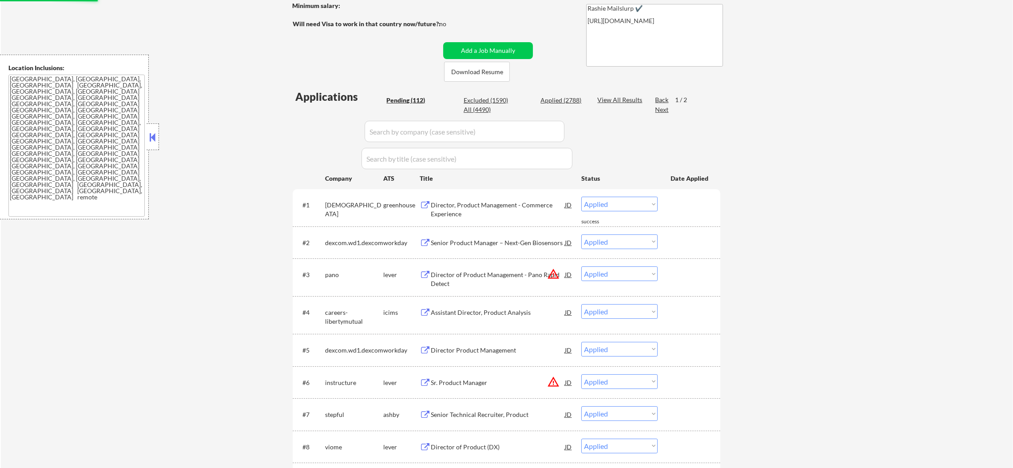
select select ""applied""
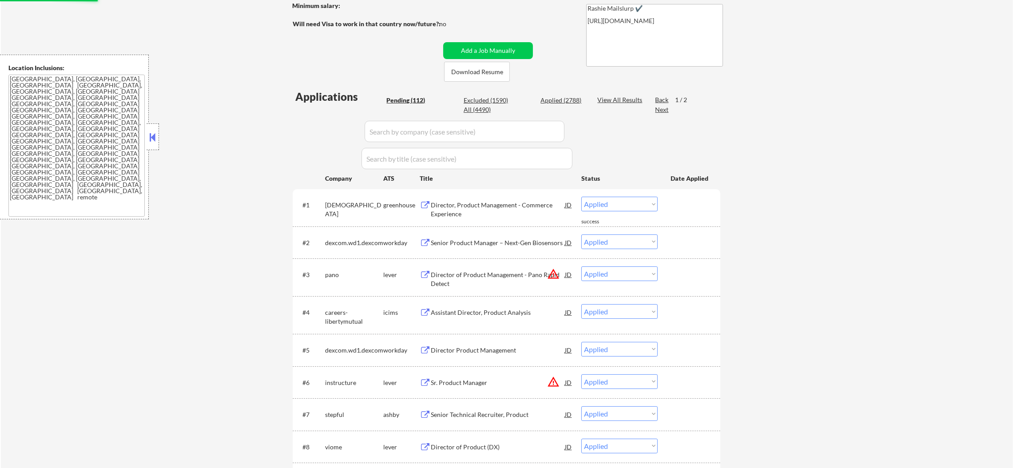
select select ""applied""
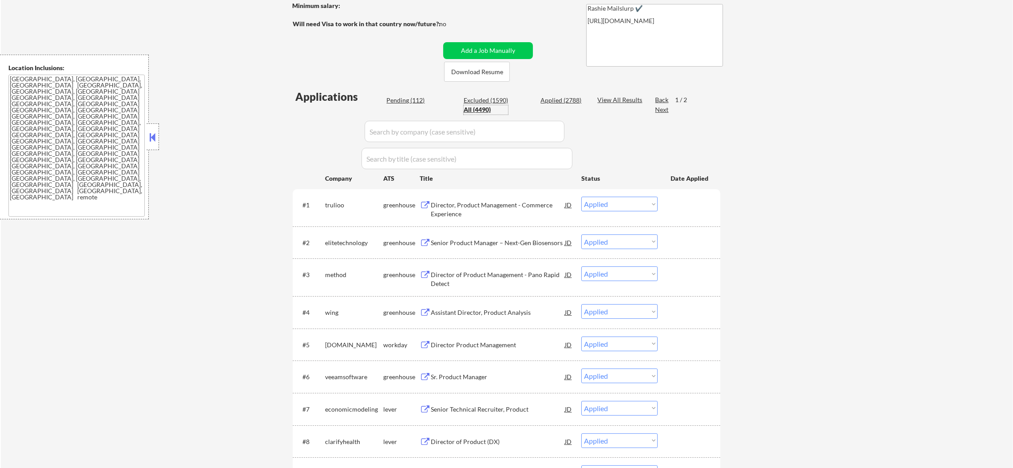
click at [404, 131] on input "input" at bounding box center [464, 131] width 200 height 21
paste input "pano"
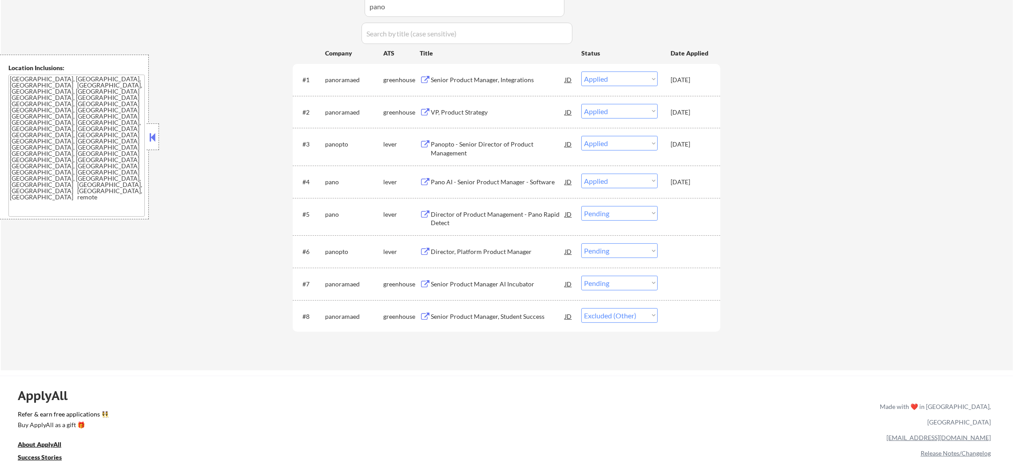
scroll to position [289, 0]
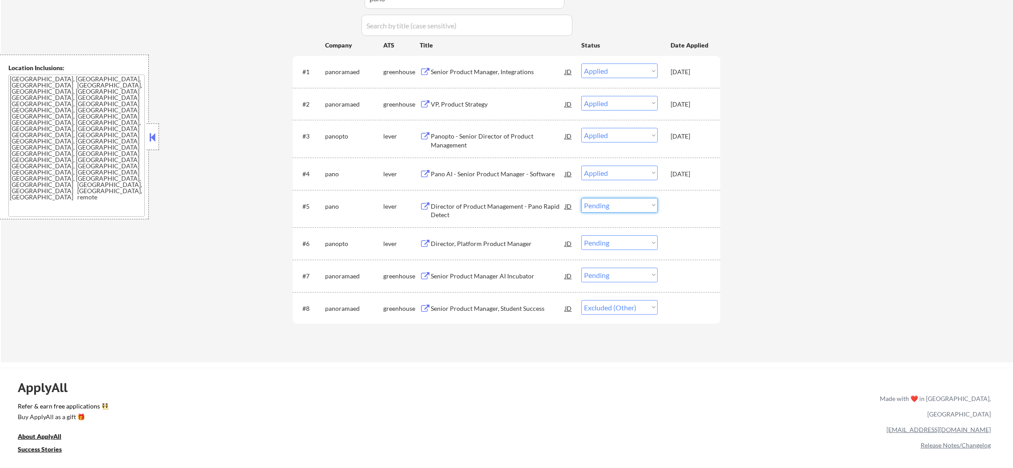
click at [611, 206] on select "Choose an option... Pending Applied Excluded (Questions) Excluded (Expired) Exc…" at bounding box center [619, 205] width 76 height 15
click at [581, 198] on select "Choose an option... Pending Applied Excluded (Questions) Excluded (Expired) Exc…" at bounding box center [619, 205] width 76 height 15
click at [612, 237] on select "Choose an option... Pending Applied Excluded (Questions) Excluded (Expired) Exc…" at bounding box center [619, 242] width 76 height 15
click at [581, 235] on select "Choose an option... Pending Applied Excluded (Questions) Excluded (Expired) Exc…" at bounding box center [619, 242] width 76 height 15
click at [621, 277] on select "Choose an option... Pending Applied Excluded (Questions) Excluded (Expired) Exc…" at bounding box center [619, 275] width 76 height 15
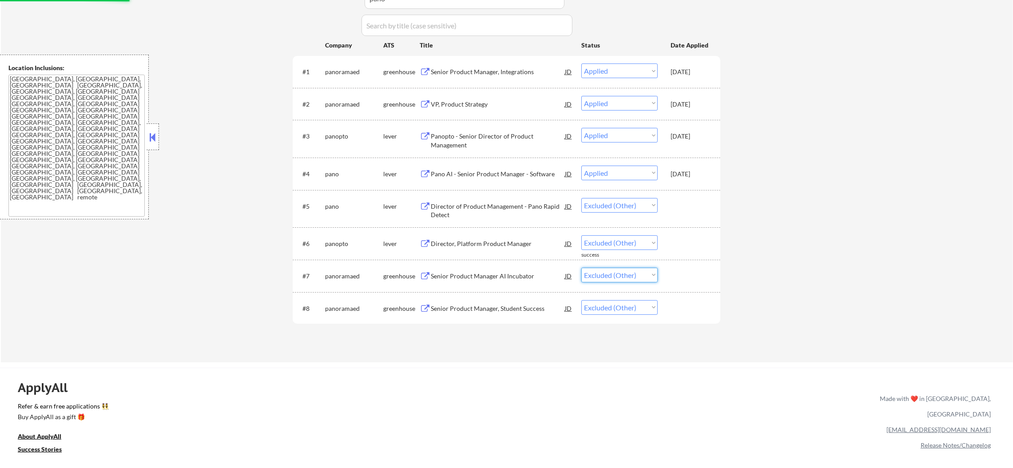
click at [581, 268] on select "Choose an option... Pending Applied Excluded (Questions) Excluded (Expired) Exc…" at bounding box center [619, 275] width 76 height 15
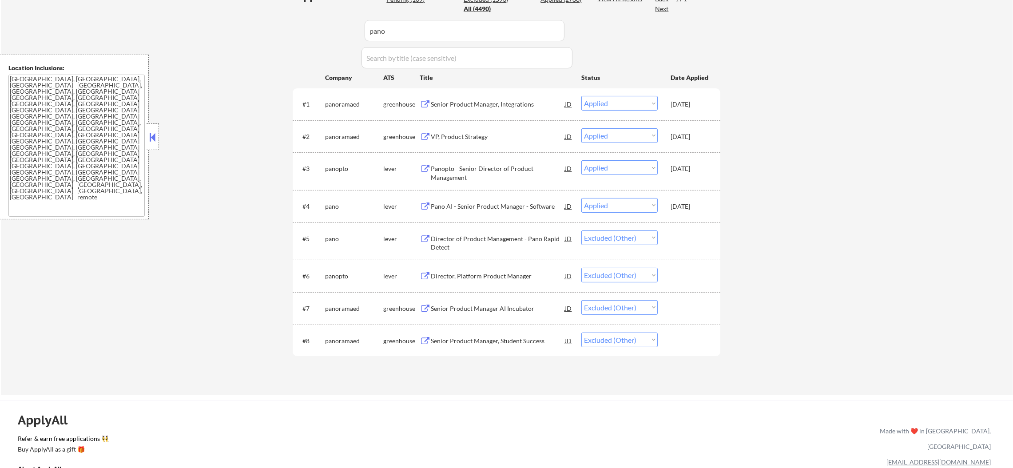
scroll to position [244, 0]
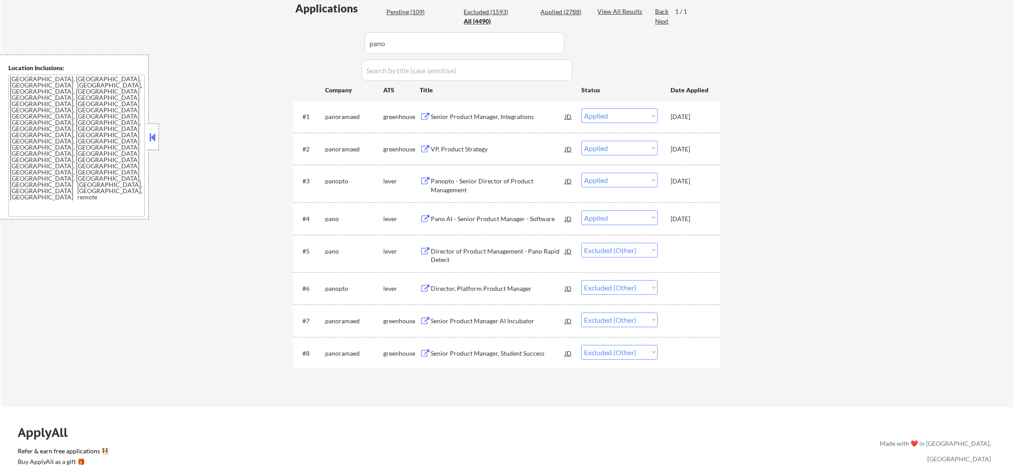
drag, startPoint x: 414, startPoint y: 49, endPoint x: 244, endPoint y: 41, distance: 169.7
click at [244, 41] on div "← Return to /applysquad Mailslurp Inbox Job Search Builder Gabriel Wilensky Use…" at bounding box center [507, 99] width 1012 height 615
paste input "instructure"
click at [244, 41] on div "← Return to /applysquad Mailslurp Inbox Job Search Builder Gabriel Wilensky Use…" at bounding box center [507, 99] width 1012 height 615
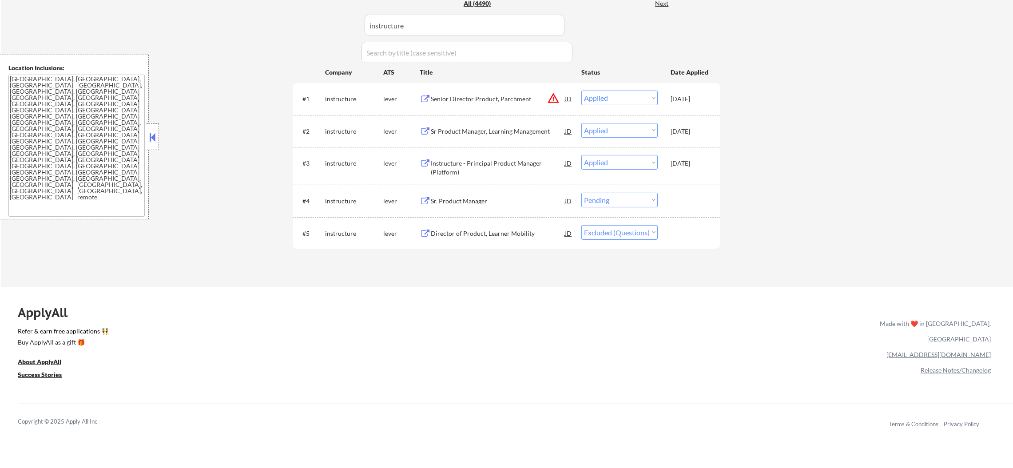
scroll to position [289, 0]
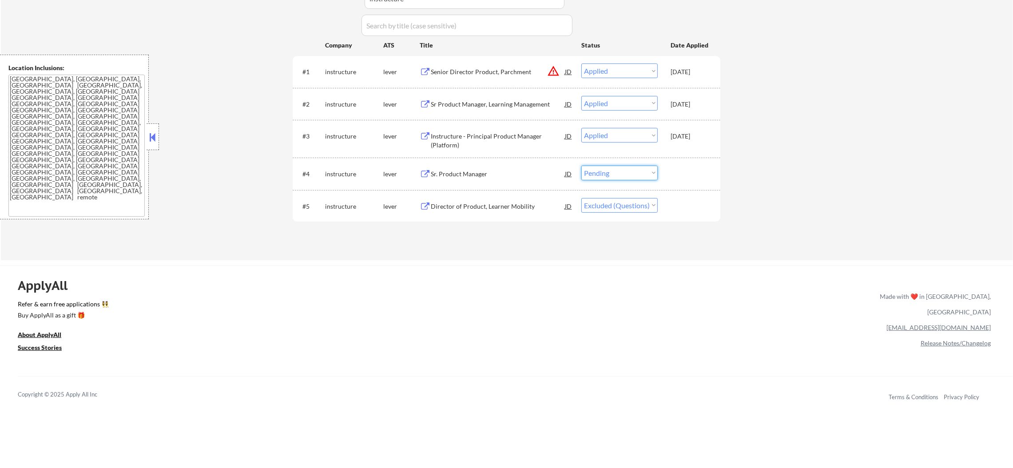
click at [600, 171] on select "Choose an option... Pending Applied Excluded (Questions) Excluded (Expired) Exc…" at bounding box center [619, 173] width 76 height 15
click at [581, 166] on select "Choose an option... Pending Applied Excluded (Questions) Excluded (Expired) Exc…" at bounding box center [619, 173] width 76 height 15
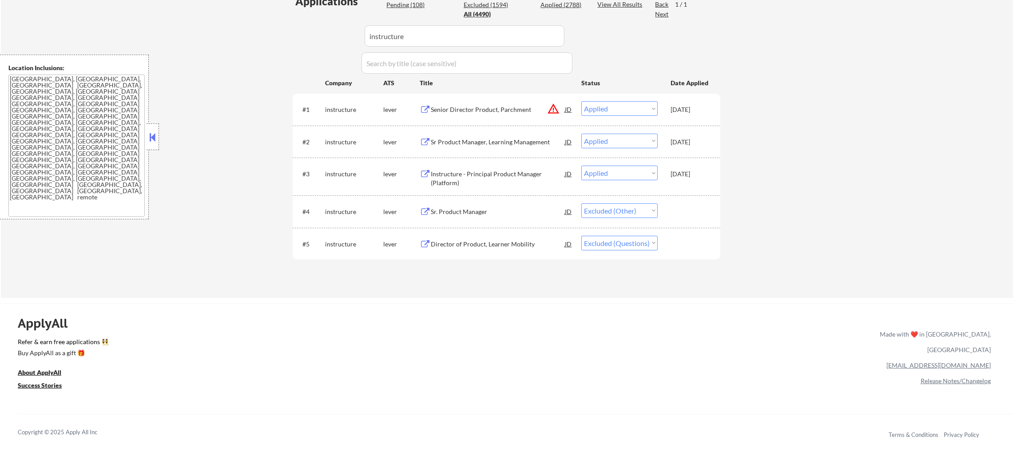
scroll to position [244, 0]
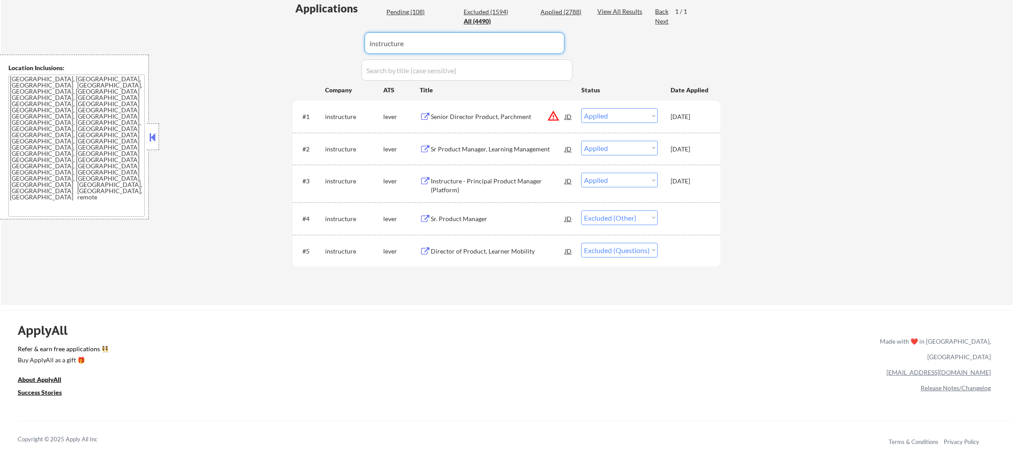
drag, startPoint x: 419, startPoint y: 34, endPoint x: 297, endPoint y: 30, distance: 123.0
click at [300, 30] on div "Applications Pending (108) Excluded (1594) Applied (2788) All (4490) View All R…" at bounding box center [506, 144] width 427 height 287
paste input "stepful"
click at [297, 30] on div "Applications Pending (108) Excluded (1594) Applied (2788) All (4490) View All R…" at bounding box center [506, 144] width 427 height 287
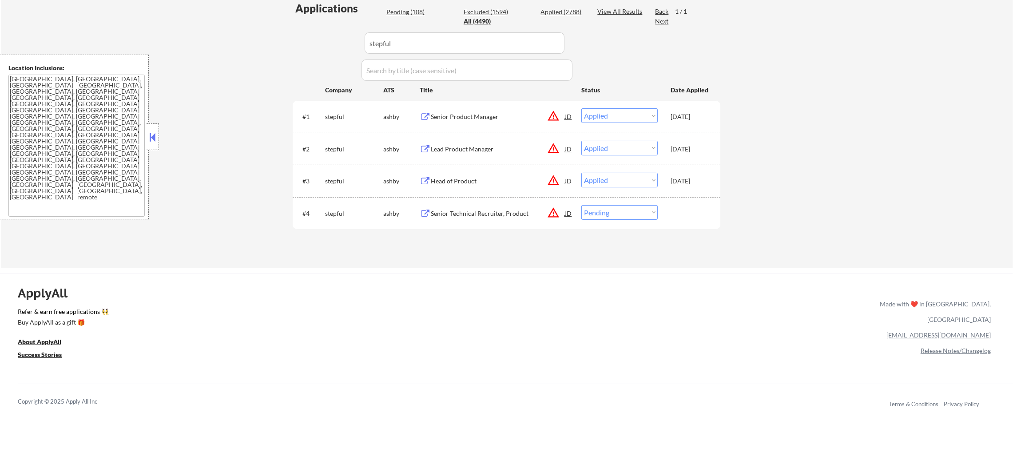
drag, startPoint x: 593, startPoint y: 213, endPoint x: 594, endPoint y: 218, distance: 4.5
click at [593, 213] on select "Choose an option... Pending Applied Excluded (Questions) Excluded (Expired) Exc…" at bounding box center [619, 212] width 76 height 15
click at [581, 205] on select "Choose an option... Pending Applied Excluded (Questions) Excluded (Expired) Exc…" at bounding box center [619, 212] width 76 height 15
drag, startPoint x: 297, startPoint y: 22, endPoint x: 269, endPoint y: 18, distance: 27.4
click at [281, 20] on div "← Return to /applysquad Mailslurp Inbox Job Search Builder Gabriel Wilensky Use…" at bounding box center [507, 30] width 1012 height 476
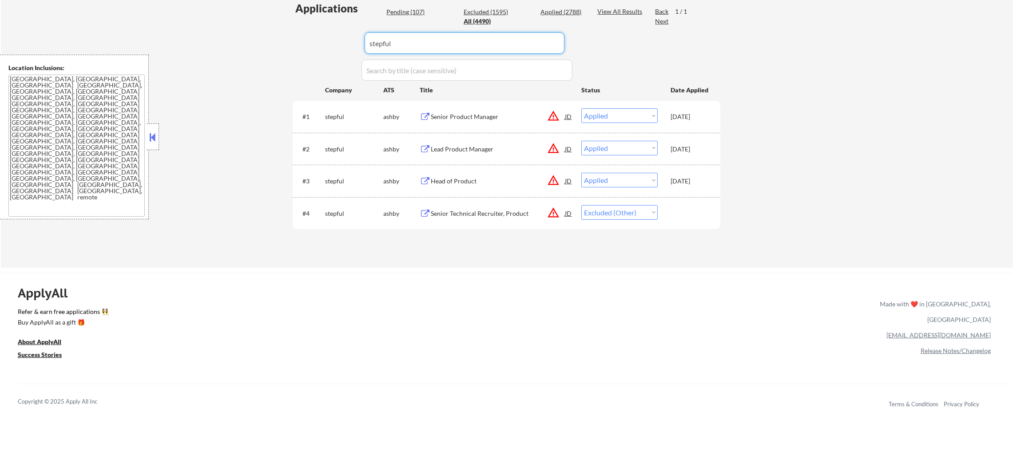
paste input "viome"
click at [269, 18] on div "← Return to /applysquad Mailslurp Inbox Job Search Builder Gabriel Wilensky Use…" at bounding box center [507, 30] width 1012 height 476
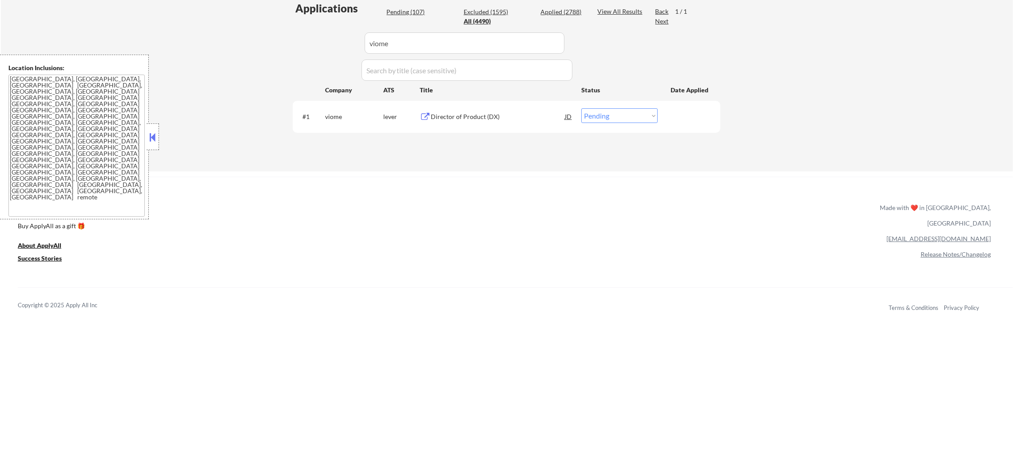
click at [493, 114] on div "Director of Product (DX)" at bounding box center [498, 116] width 134 height 9
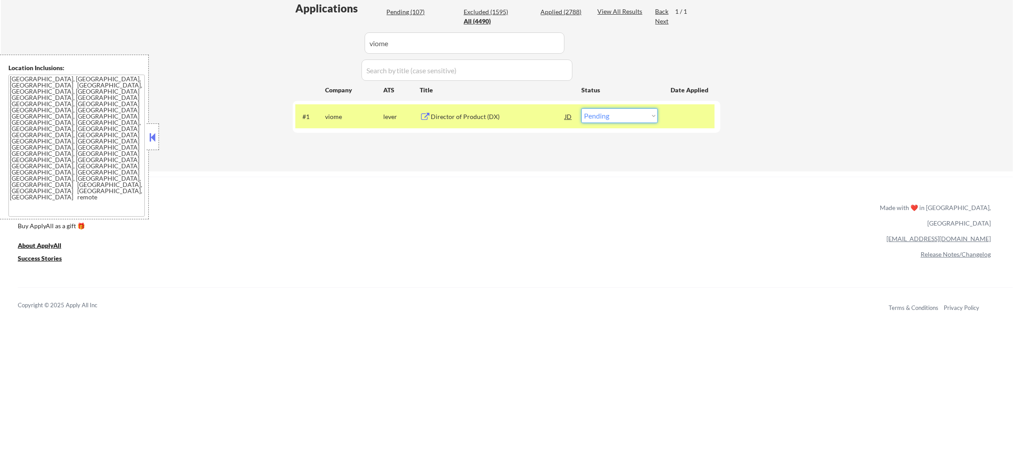
click at [599, 109] on select "Choose an option... Pending Applied Excluded (Questions) Excluded (Expired) Exc…" at bounding box center [619, 115] width 76 height 15
click at [581, 108] on select "Choose an option... Pending Applied Excluded (Questions) Excluded (Expired) Exc…" at bounding box center [619, 115] width 76 height 15
click at [332, 122] on div "viome" at bounding box center [354, 116] width 58 height 16
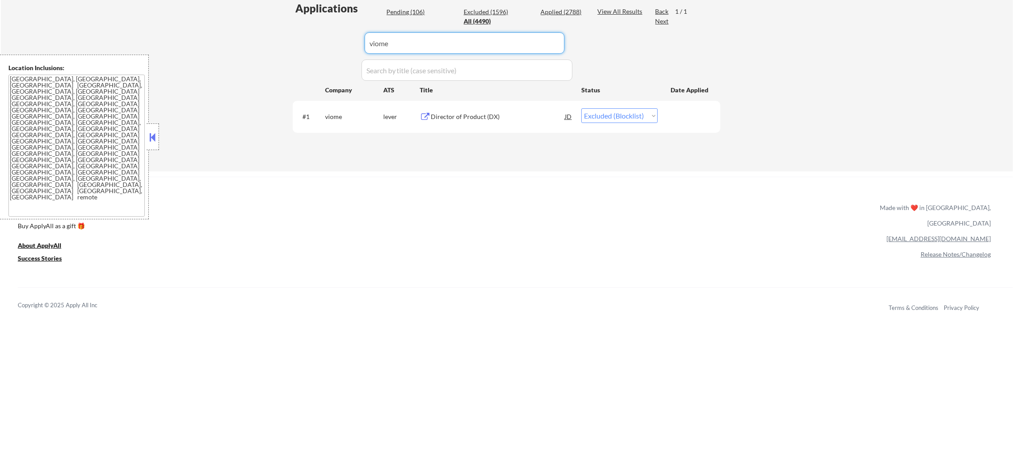
drag, startPoint x: 347, startPoint y: 41, endPoint x: 396, endPoint y: 50, distance: 50.1
click at [334, 44] on div "Applications Pending (106) Excluded (1596) Applied (2788) All (4490) View All R…" at bounding box center [506, 77] width 427 height 153
paste input "payabli"
click at [540, 122] on div "Head of Product" at bounding box center [498, 116] width 134 height 16
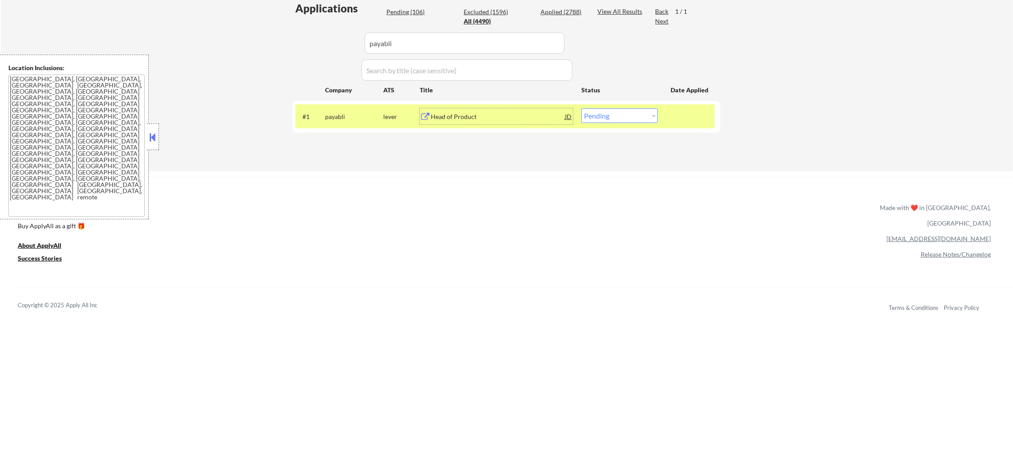
click at [622, 120] on select "Choose an option... Pending Applied Excluded (Questions) Excluded (Expired) Exc…" at bounding box center [619, 115] width 76 height 15
click at [581, 108] on select "Choose an option... Pending Applied Excluded (Questions) Excluded (Expired) Exc…" at bounding box center [619, 115] width 76 height 15
click at [365, 125] on div "#1 payabli lever Head of Product JD warning_amber Choose an option... Pending A…" at bounding box center [504, 116] width 419 height 24
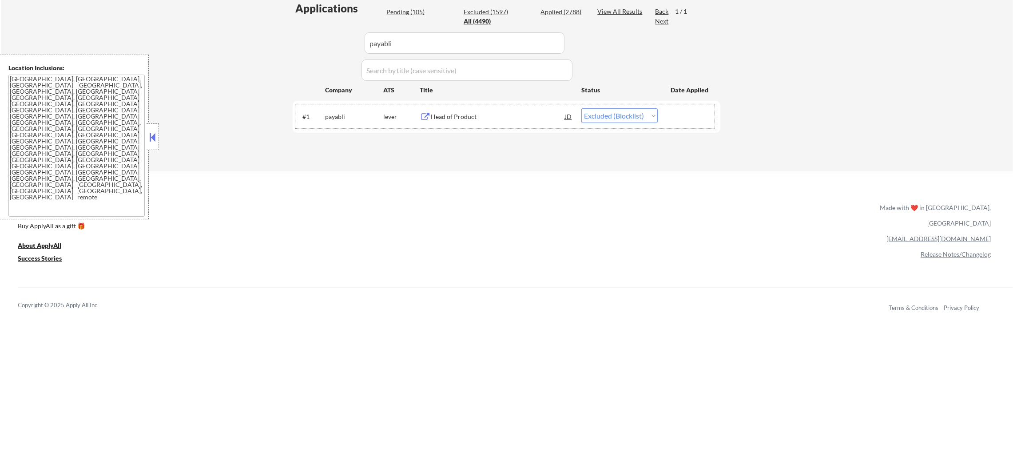
paste input "gomotive"
drag, startPoint x: 410, startPoint y: 38, endPoint x: 303, endPoint y: 28, distance: 107.1
click at [303, 28] on div "Applications Pending (105) Excluded (1597) Applied (2788) All (4490) View All R…" at bounding box center [506, 77] width 427 height 153
click at [301, 28] on div "Applications Pending (105) Excluded (1597) Applied (2788) All (4490) View All R…" at bounding box center [506, 77] width 427 height 153
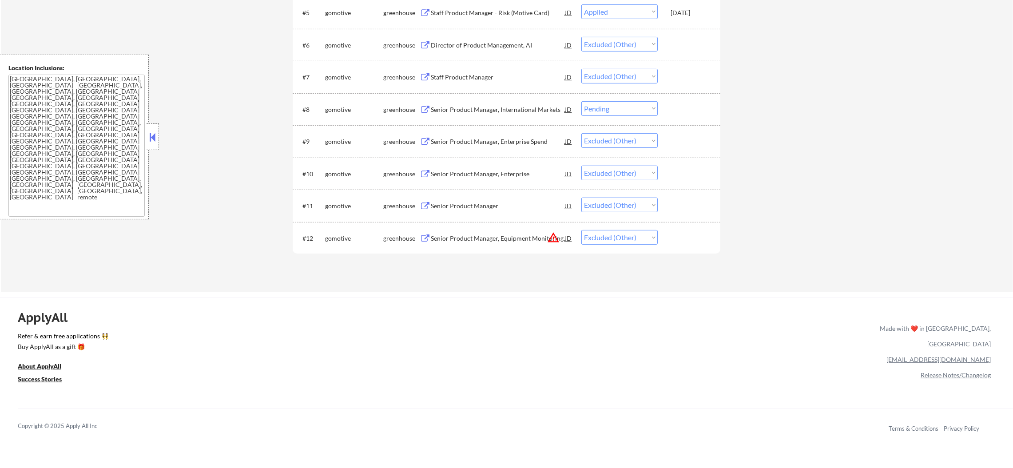
scroll to position [533, 0]
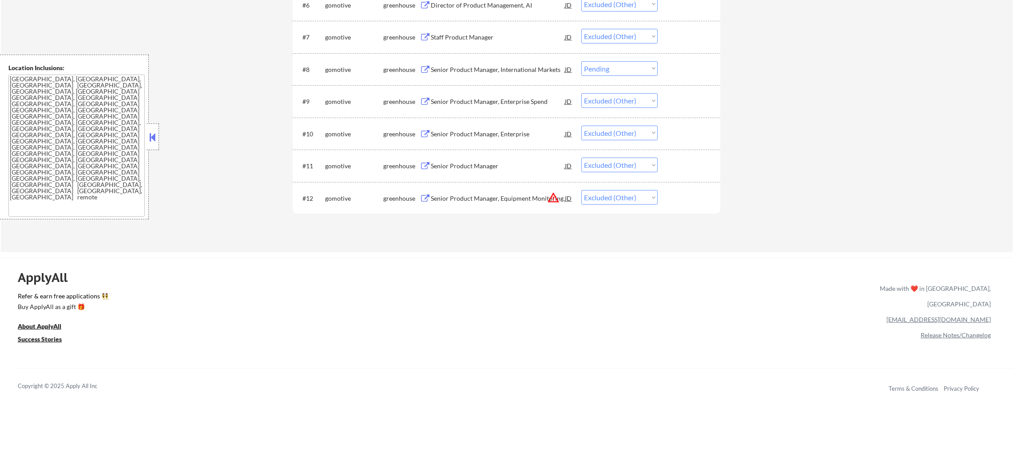
drag, startPoint x: 660, startPoint y: 75, endPoint x: 647, endPoint y: 69, distance: 14.1
click at [651, 71] on div "#8 gomotive greenhouse Senior Product Manager, International Markets JD Choose …" at bounding box center [504, 69] width 419 height 24
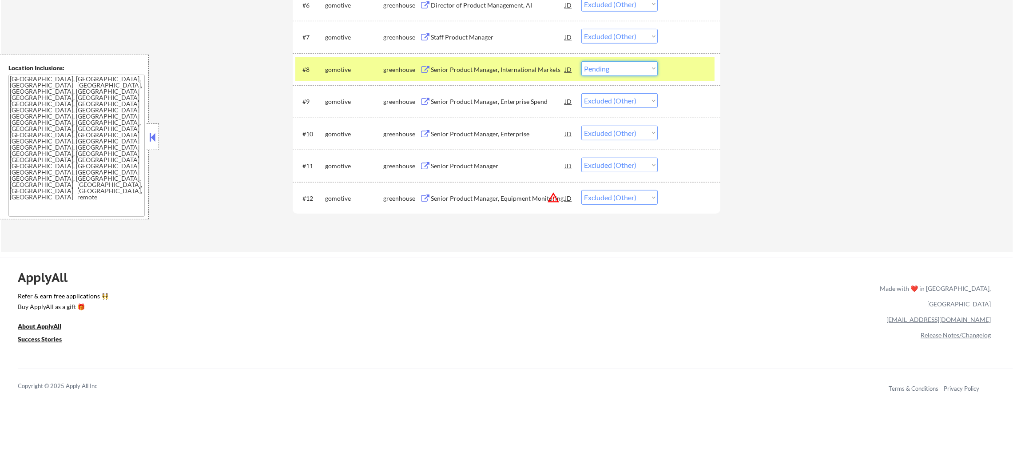
click at [647, 69] on select "Choose an option... Pending Applied Excluded (Questions) Excluded (Expired) Exc…" at bounding box center [619, 68] width 76 height 15
click at [581, 61] on select "Choose an option... Pending Applied Excluded (Questions) Excluded (Expired) Exc…" at bounding box center [619, 68] width 76 height 15
click at [312, 65] on div "#8" at bounding box center [310, 69] width 16 height 9
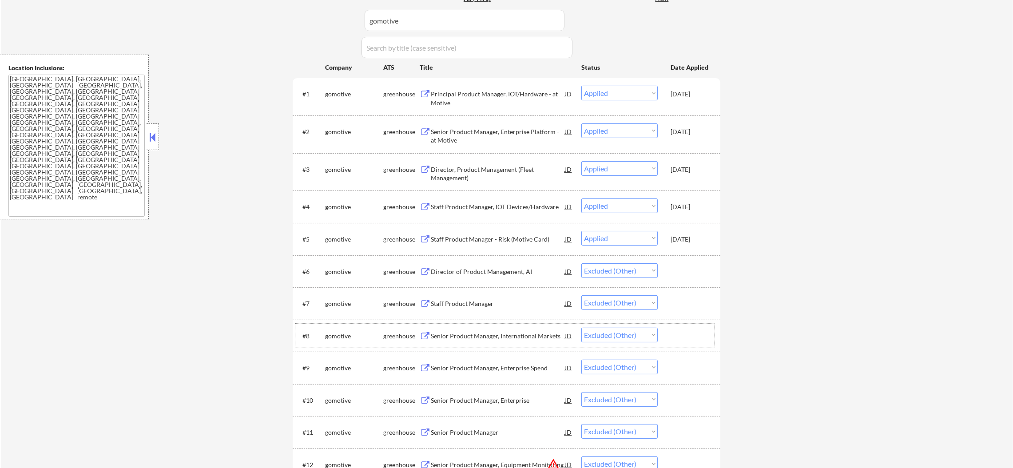
scroll to position [244, 0]
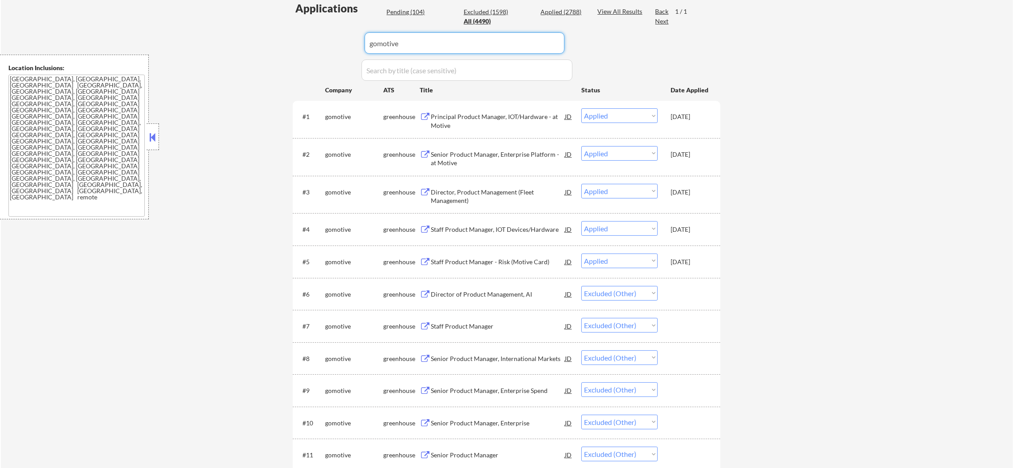
drag, startPoint x: 427, startPoint y: 44, endPoint x: 305, endPoint y: 37, distance: 122.2
click at [305, 37] on div "Applications Pending (104) Excluded (1598) Applied (2788) All (4490) View All R…" at bounding box center [506, 262] width 427 height 523
paste input "abnormalsecurity"
click at [305, 37] on div "Applications Pending (104) Excluded (1598) Applied (2788) All (4490) View All R…" at bounding box center [506, 262] width 427 height 523
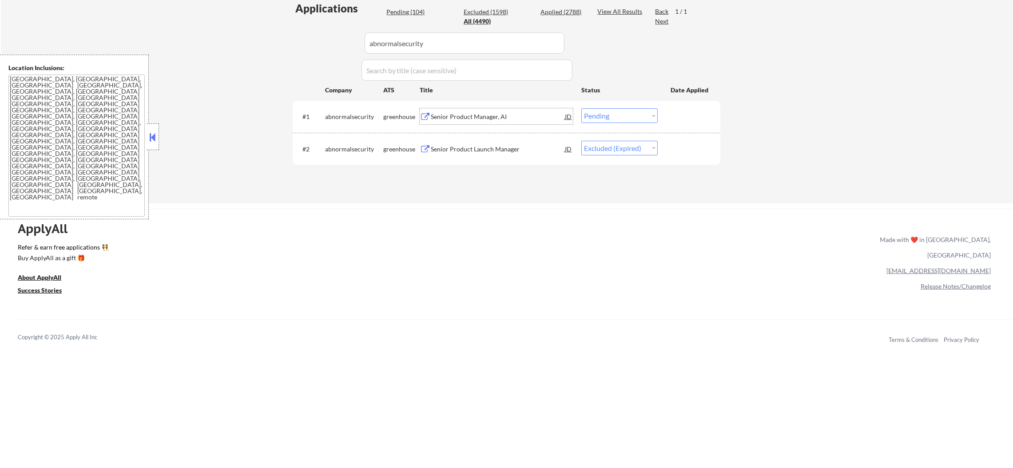
click at [488, 116] on div "Senior Product Manager, AI" at bounding box center [498, 116] width 134 height 9
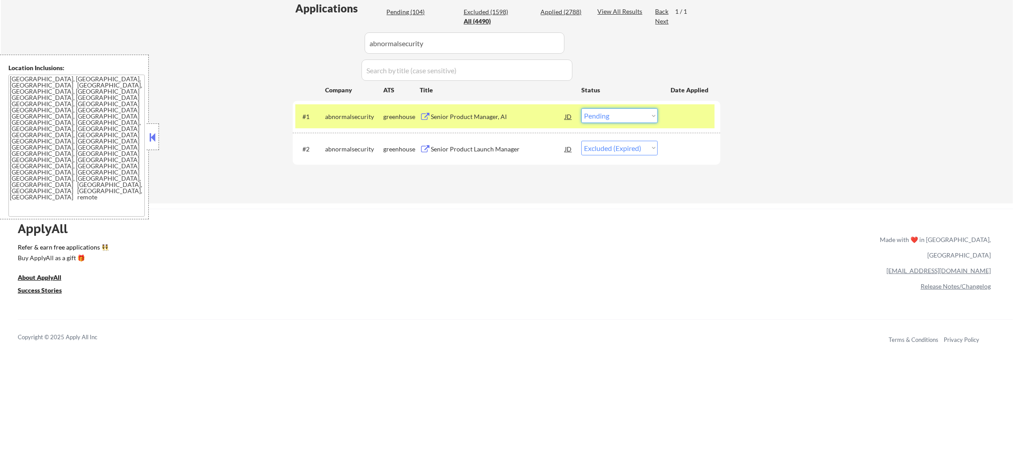
click at [595, 109] on select "Choose an option... Pending Applied Excluded (Questions) Excluded (Expired) Exc…" at bounding box center [619, 115] width 76 height 15
click at [581, 108] on select "Choose an option... Pending Applied Excluded (Questions) Excluded (Expired) Exc…" at bounding box center [619, 115] width 76 height 15
click at [321, 117] on div "#1 abnormalsecurity greenhouse Senior Product Manager, AI JD warning_amber Choo…" at bounding box center [504, 116] width 419 height 24
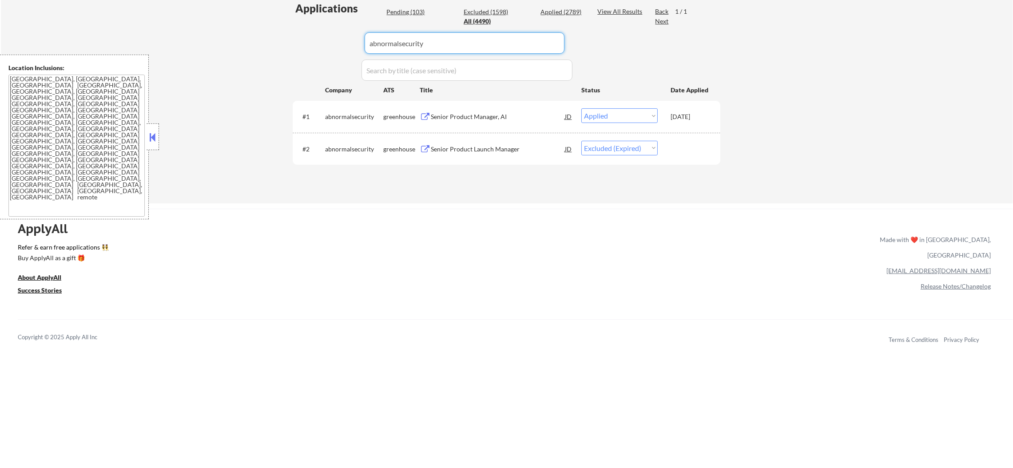
paste input "preciselyusjobs"
drag, startPoint x: 452, startPoint y: 48, endPoint x: 284, endPoint y: 49, distance: 167.8
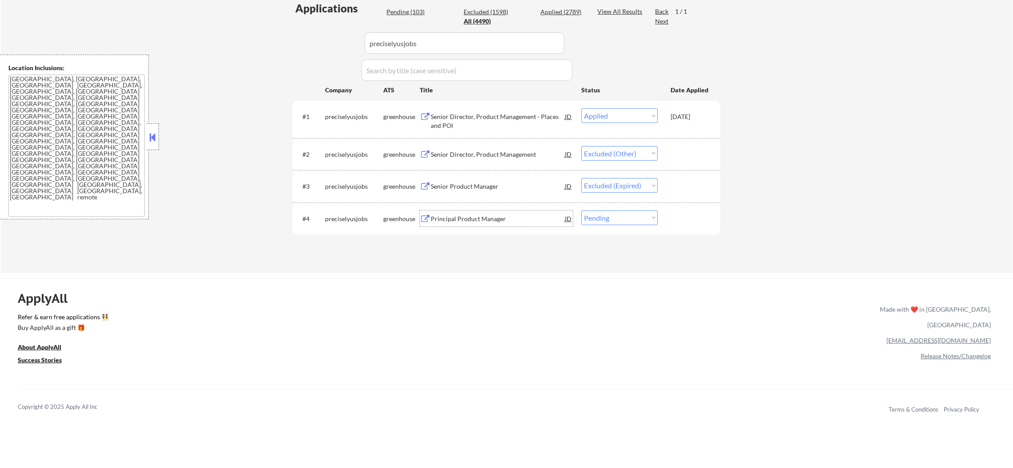
click at [474, 217] on div "Principal Product Manager" at bounding box center [498, 218] width 134 height 9
